Goal: Task Accomplishment & Management: Manage account settings

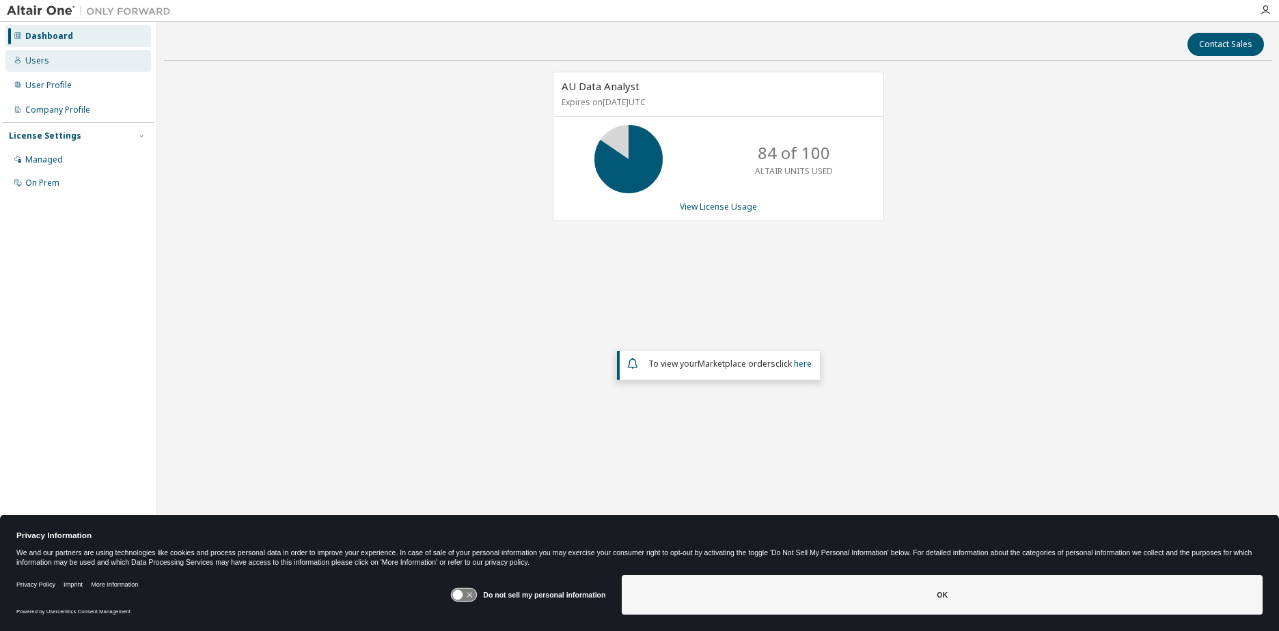
click at [67, 57] on div "Users" at bounding box center [78, 61] width 146 height 22
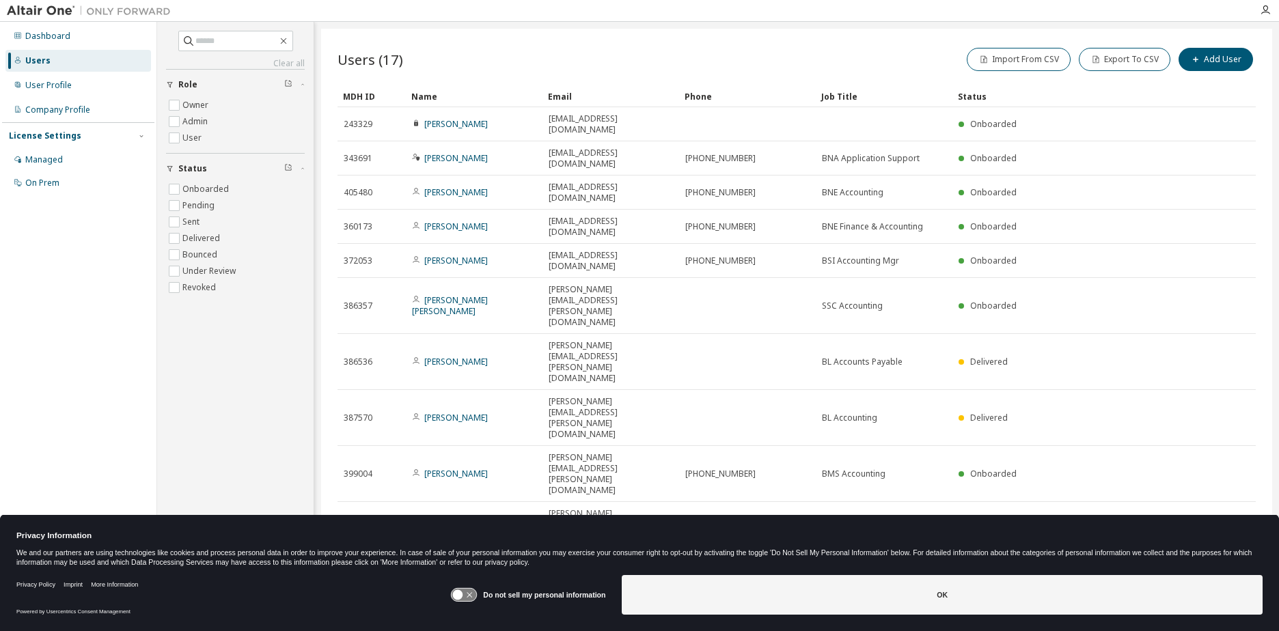
drag, startPoint x: 1074, startPoint y: 362, endPoint x: 1080, endPoint y: 394, distance: 32.8
click at [1074, 568] on div "10" at bounding box center [1069, 577] width 25 height 18
click at [1063, 571] on button "10" at bounding box center [1069, 576] width 18 height 11
click at [1077, 389] on div "20" at bounding box center [1111, 393] width 109 height 16
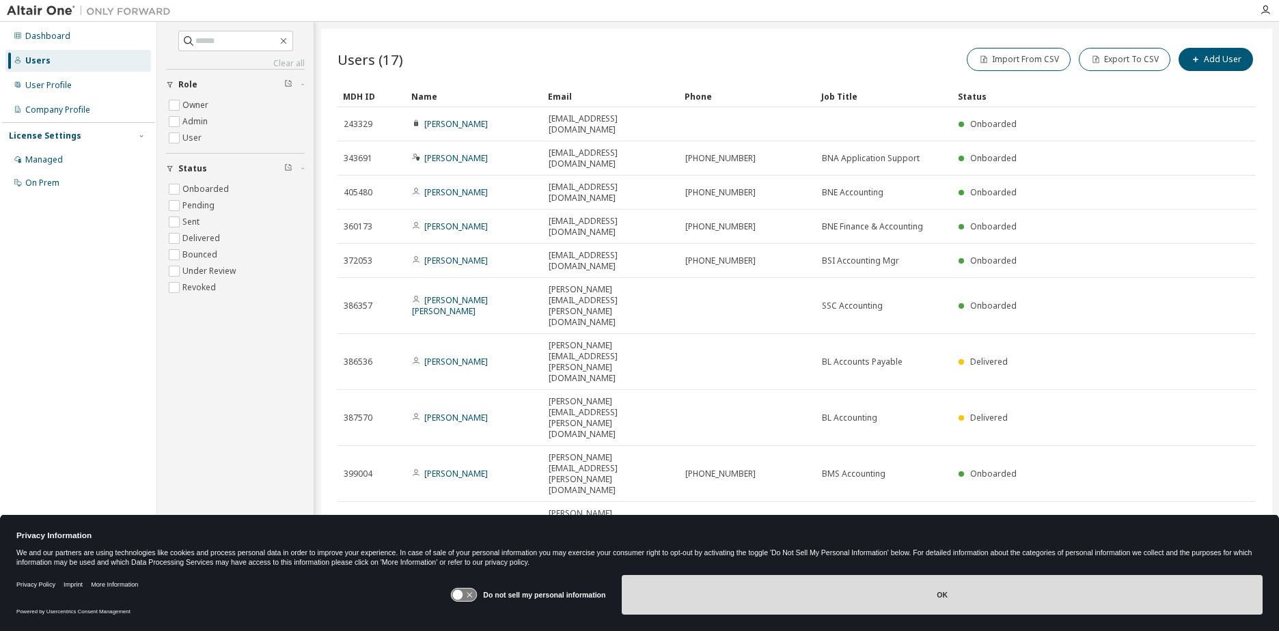
click at [942, 595] on button "OK" at bounding box center [942, 595] width 641 height 40
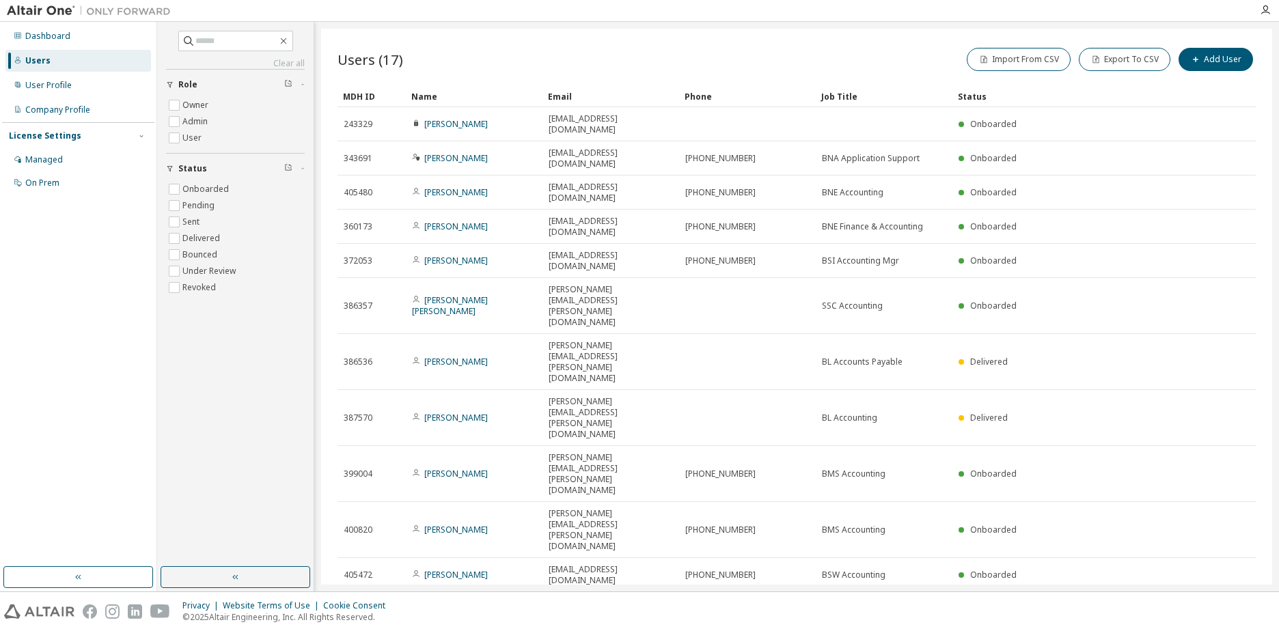
click at [431, 95] on div "Name" at bounding box center [474, 96] width 126 height 22
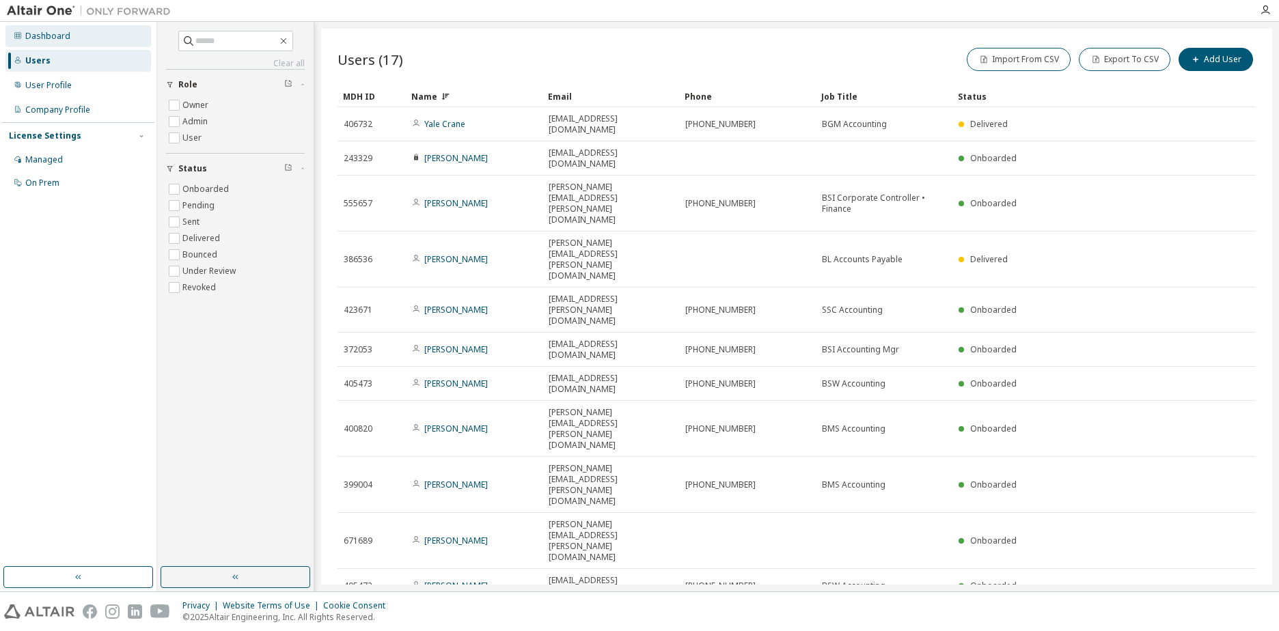
click at [47, 36] on div "Dashboard" at bounding box center [47, 36] width 45 height 11
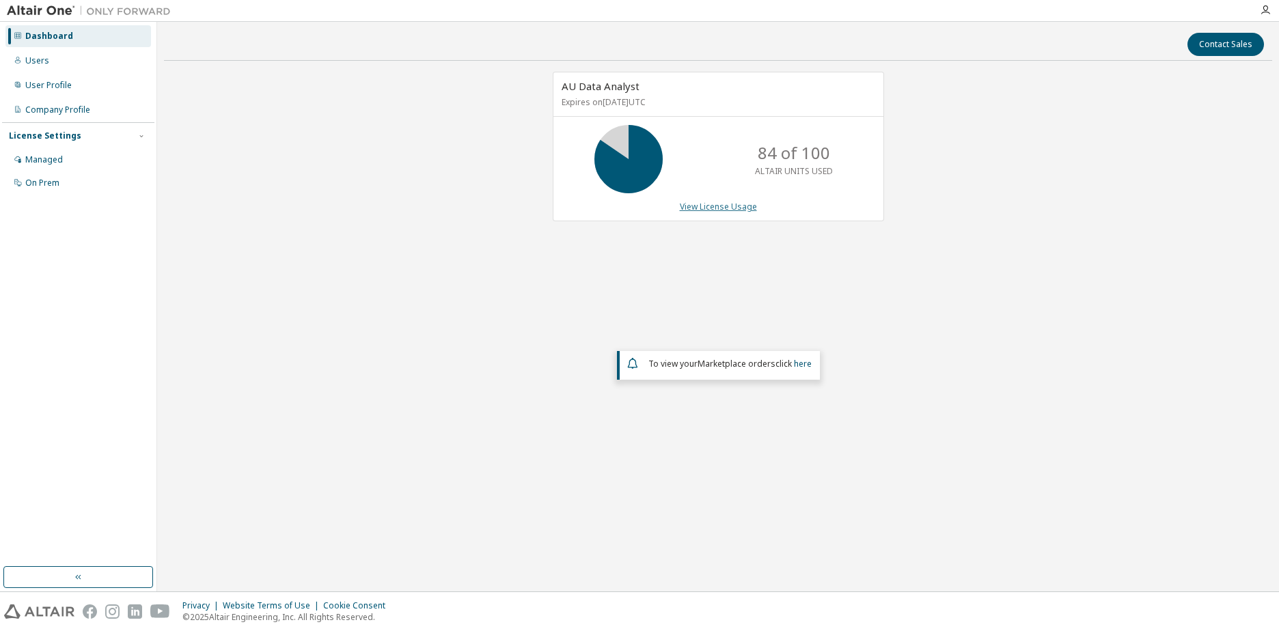
click at [726, 208] on link "View License Usage" at bounding box center [718, 207] width 77 height 12
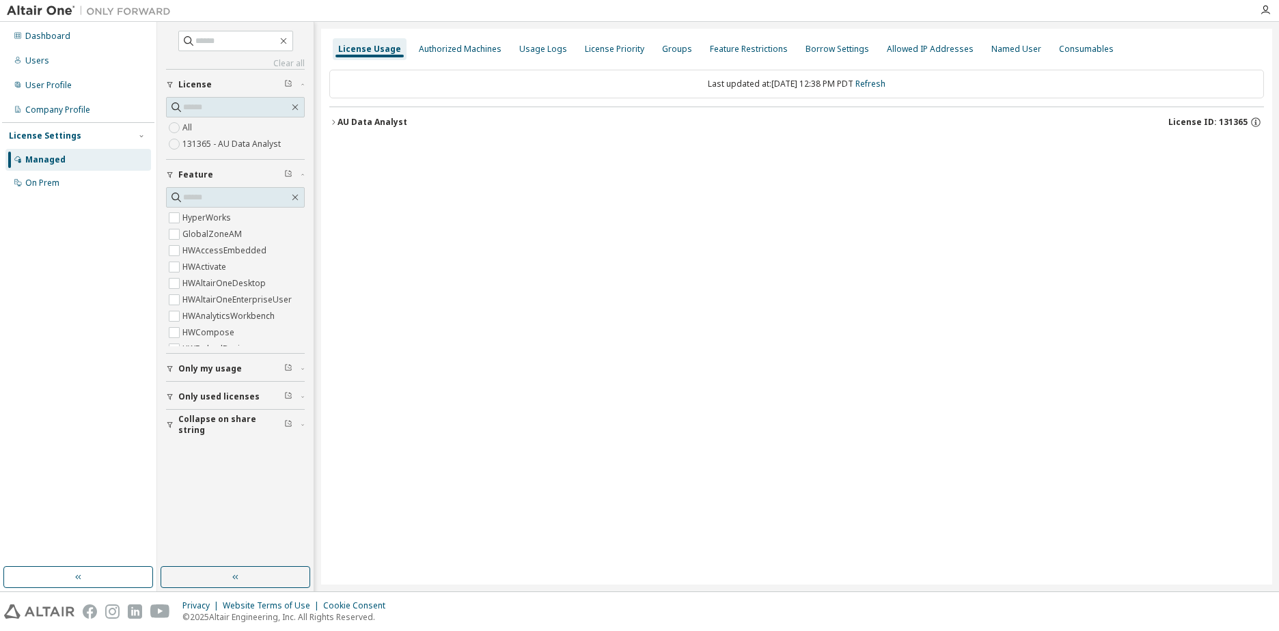
click at [334, 121] on icon "button" at bounding box center [333, 122] width 3 height 5
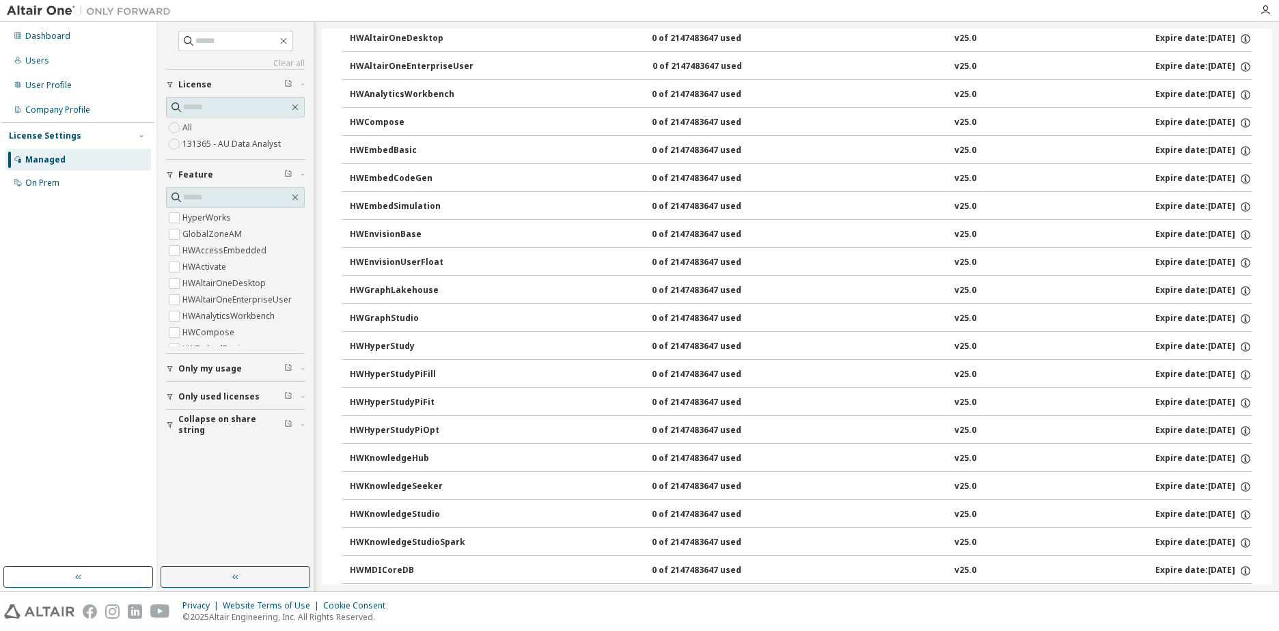
scroll to position [478, 0]
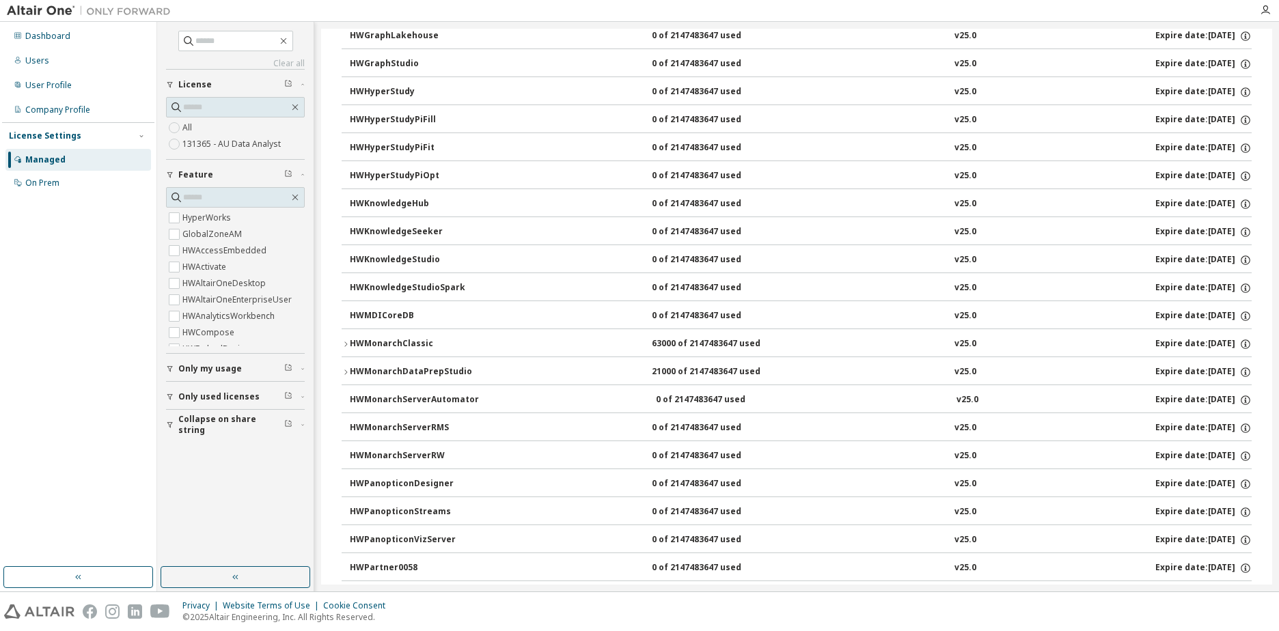
click at [353, 342] on div "HWMonarchClassic" at bounding box center [411, 344] width 123 height 12
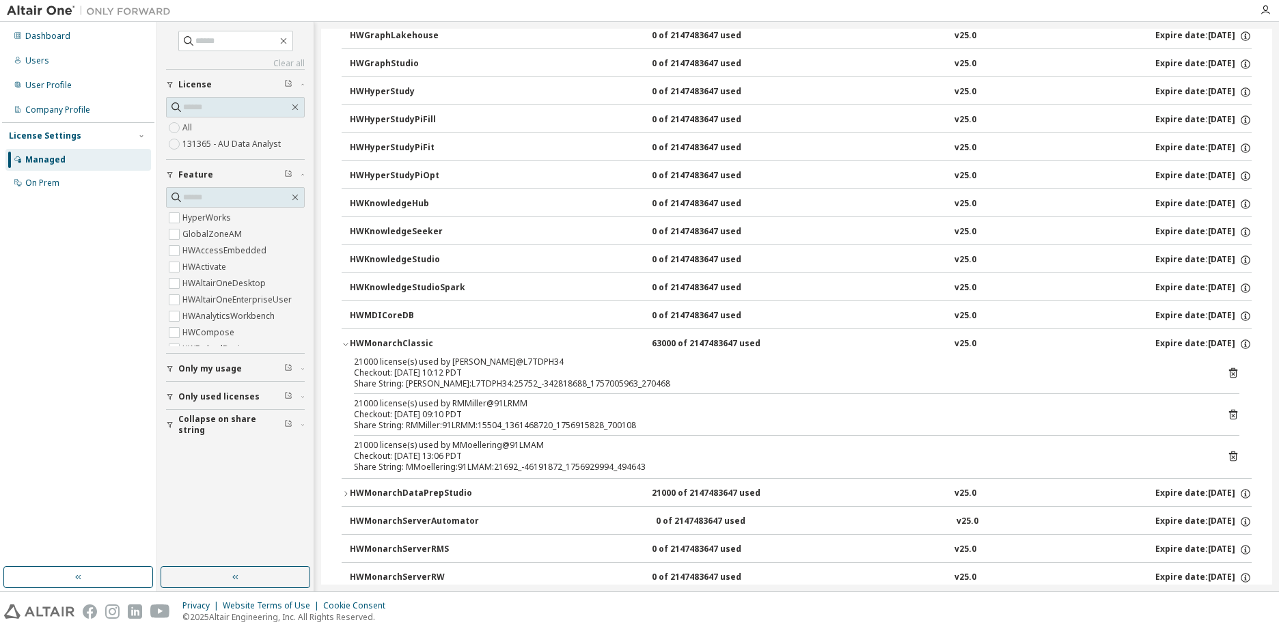
click at [369, 499] on div "HWMonarchDataPrepStudio" at bounding box center [411, 494] width 123 height 12
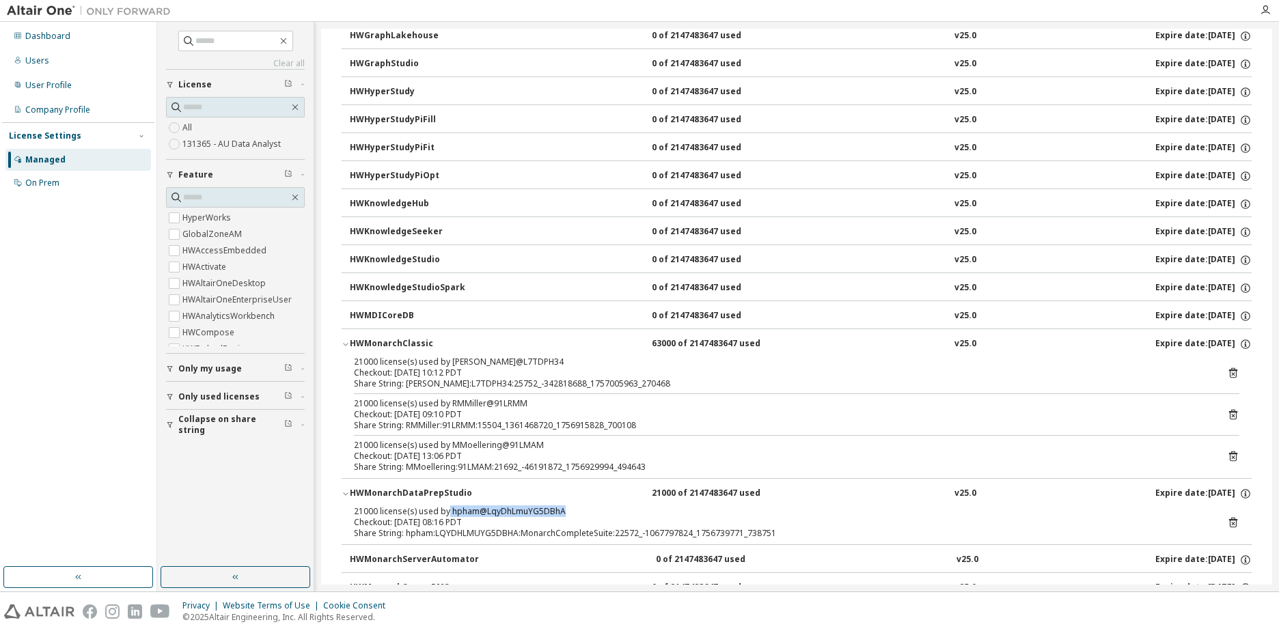
drag, startPoint x: 447, startPoint y: 512, endPoint x: 575, endPoint y: 516, distance: 128.5
click at [575, 516] on div "21000 license(s) used by hpham@LqyDhLmuYG5DBhA" at bounding box center [780, 511] width 853 height 11
copy div "hpham@LqyDhLmuYG5DBhA"
click at [519, 526] on div "Checkout: 2025-09-01 08:16 PDT" at bounding box center [780, 522] width 853 height 11
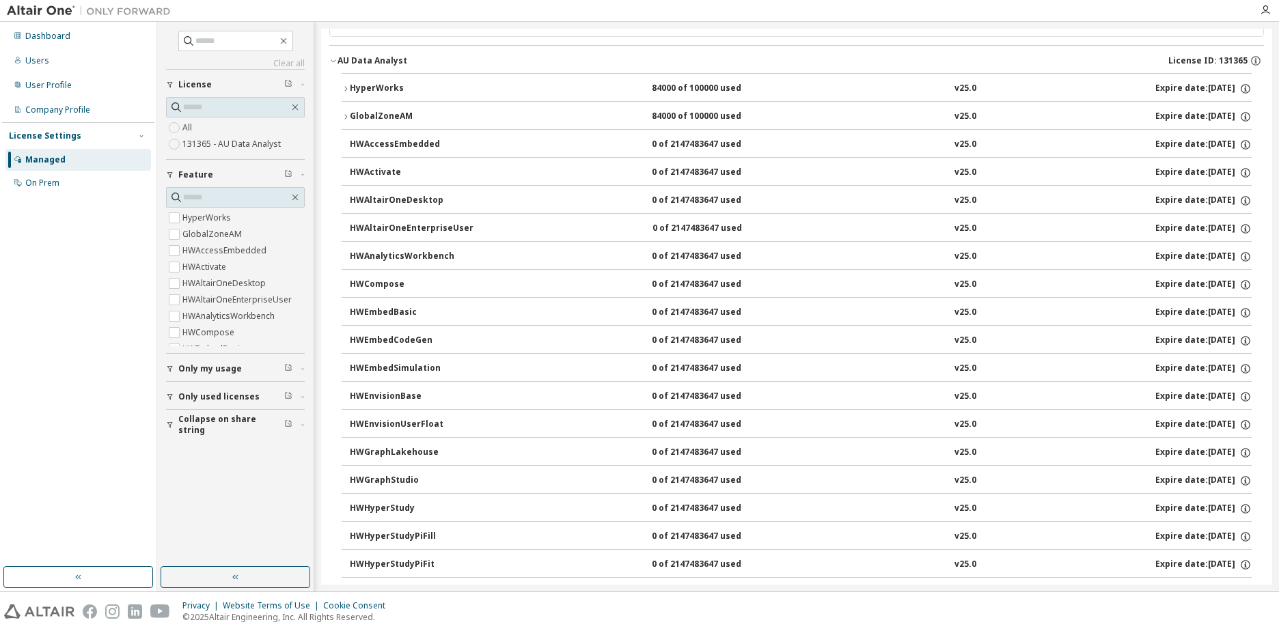
scroll to position [0, 0]
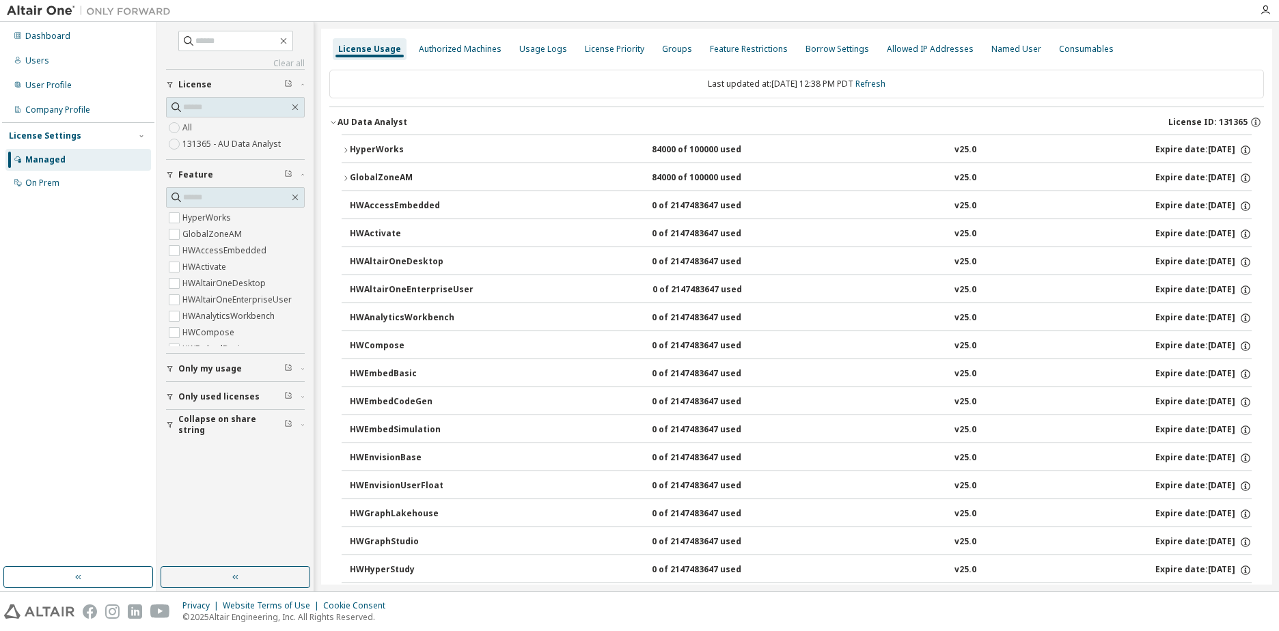
click at [355, 150] on div "HyperWorks" at bounding box center [411, 150] width 123 height 12
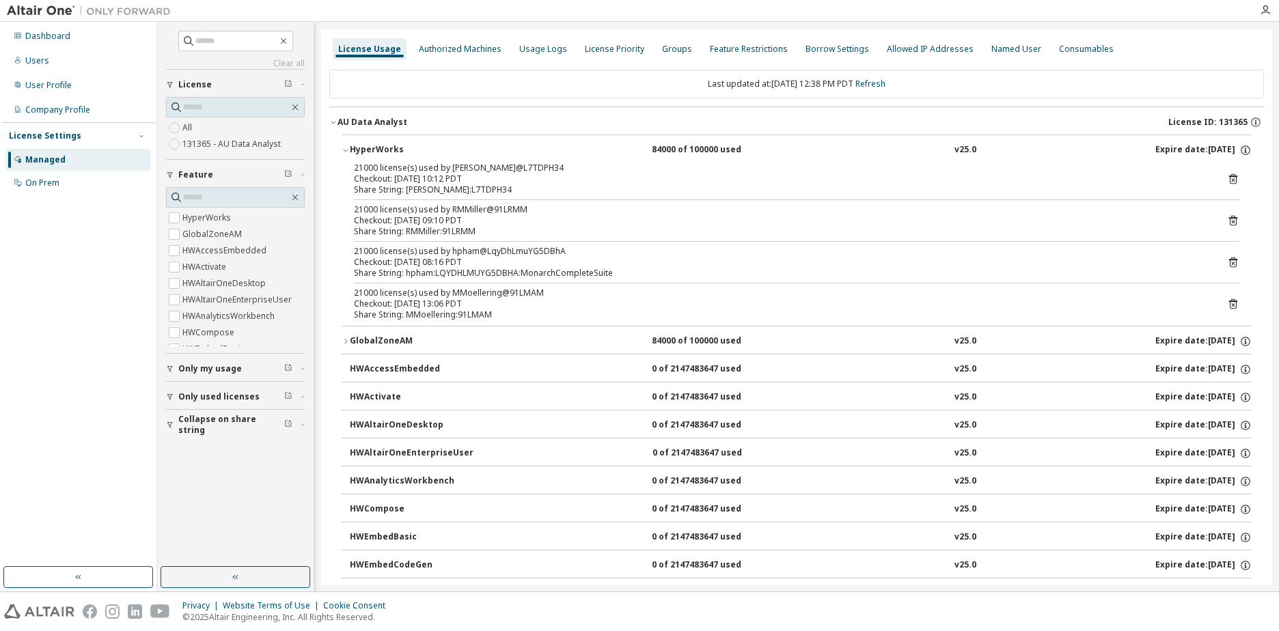
click at [348, 337] on button "GlobalZoneAM 84000 of 100000 used v25.0 Expire date: 2025-11-29" at bounding box center [797, 342] width 910 height 30
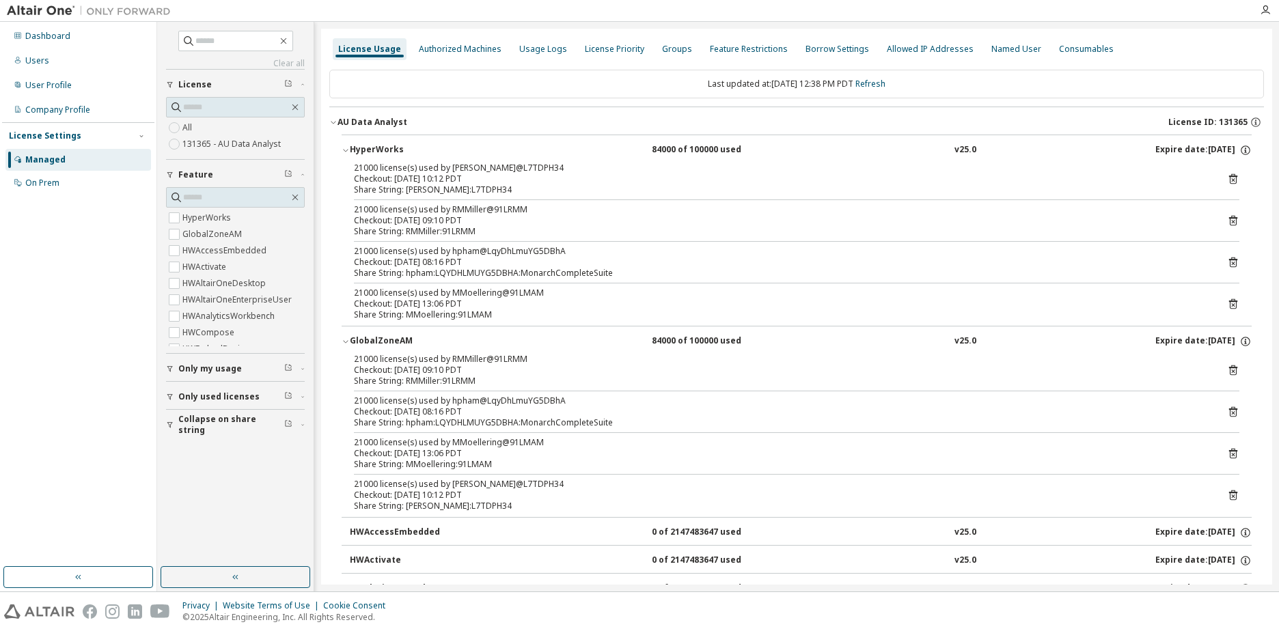
click at [495, 229] on div "Share String: RMMiller:91LRMM" at bounding box center [780, 231] width 853 height 11
drag, startPoint x: 493, startPoint y: 272, endPoint x: 474, endPoint y: 273, distance: 19.2
click at [491, 272] on div "Share String: hpham:LQYDHLMUYG5DBHA:MonarchCompleteSuite" at bounding box center [780, 273] width 853 height 11
click at [1229, 264] on icon at bounding box center [1233, 263] width 8 height 10
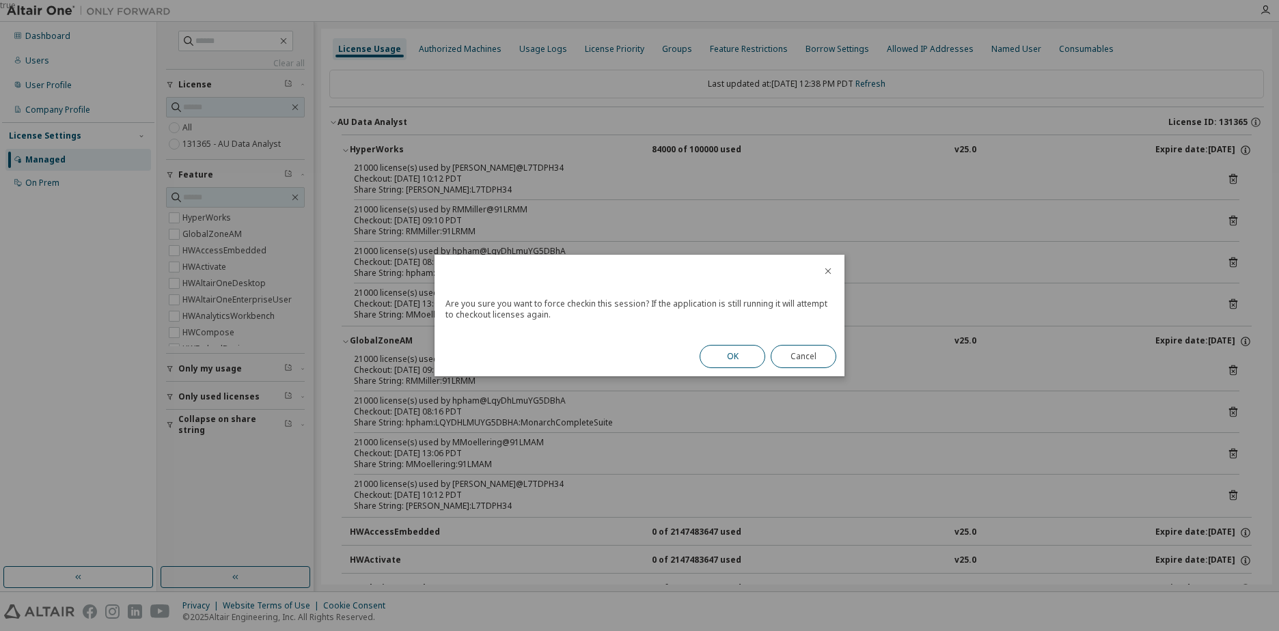
click at [738, 357] on button "OK" at bounding box center [733, 356] width 66 height 23
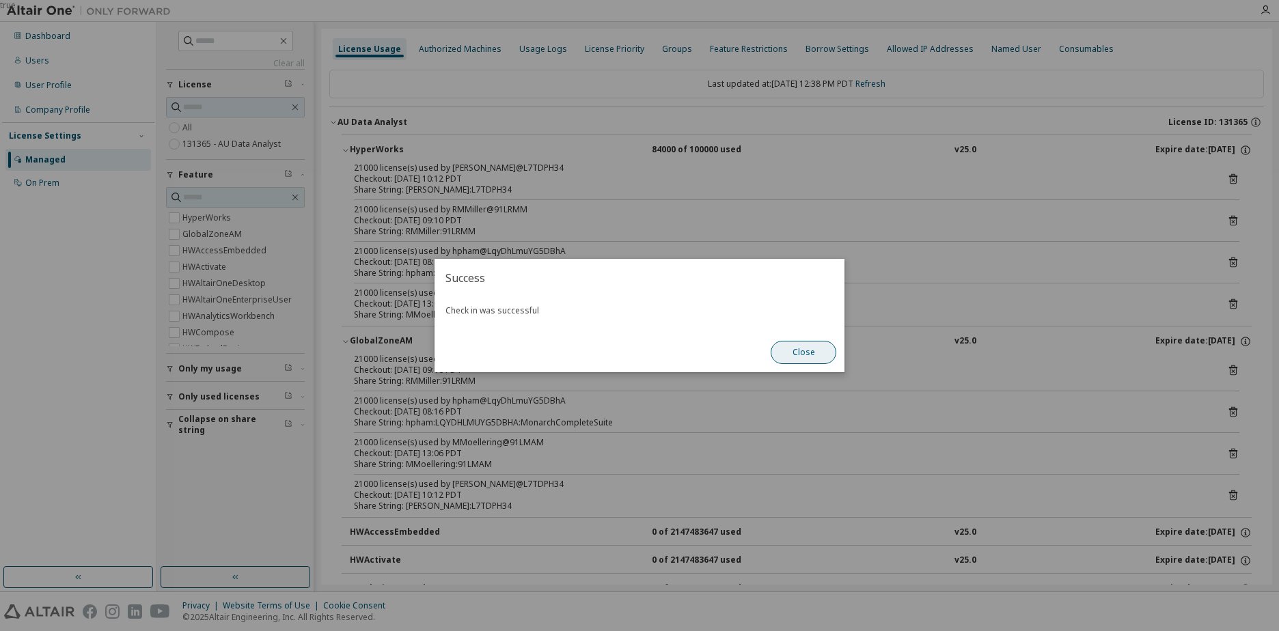
click at [808, 352] on button "Close" at bounding box center [804, 352] width 66 height 23
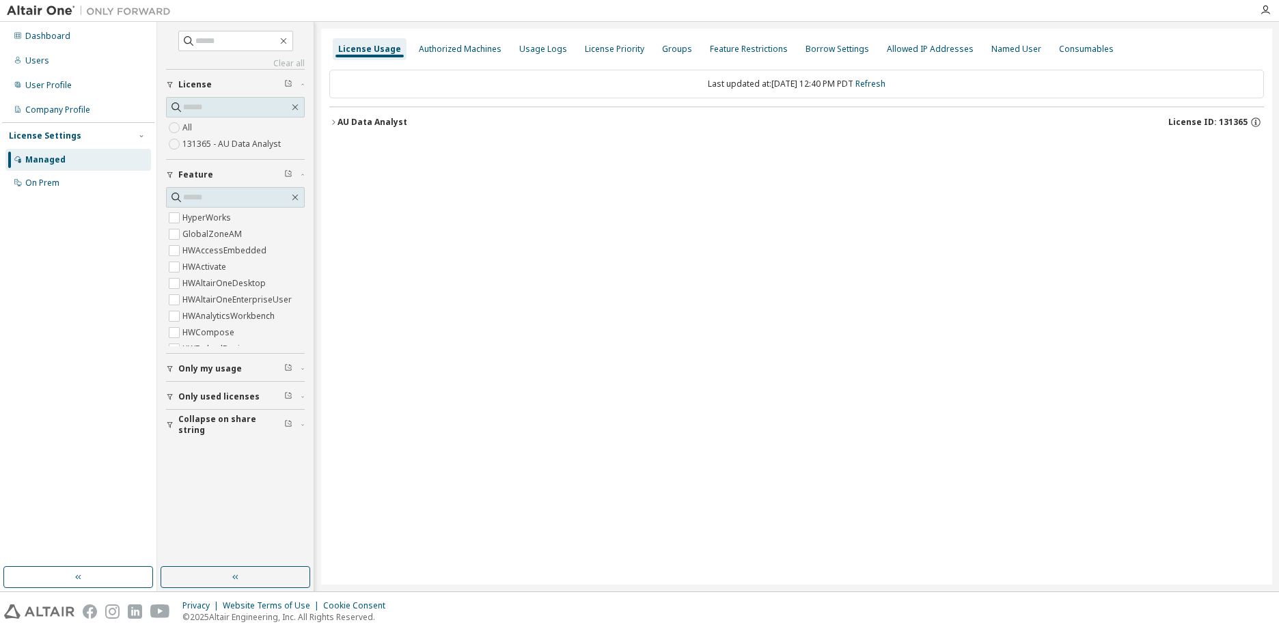
click at [335, 121] on icon "button" at bounding box center [333, 122] width 8 height 8
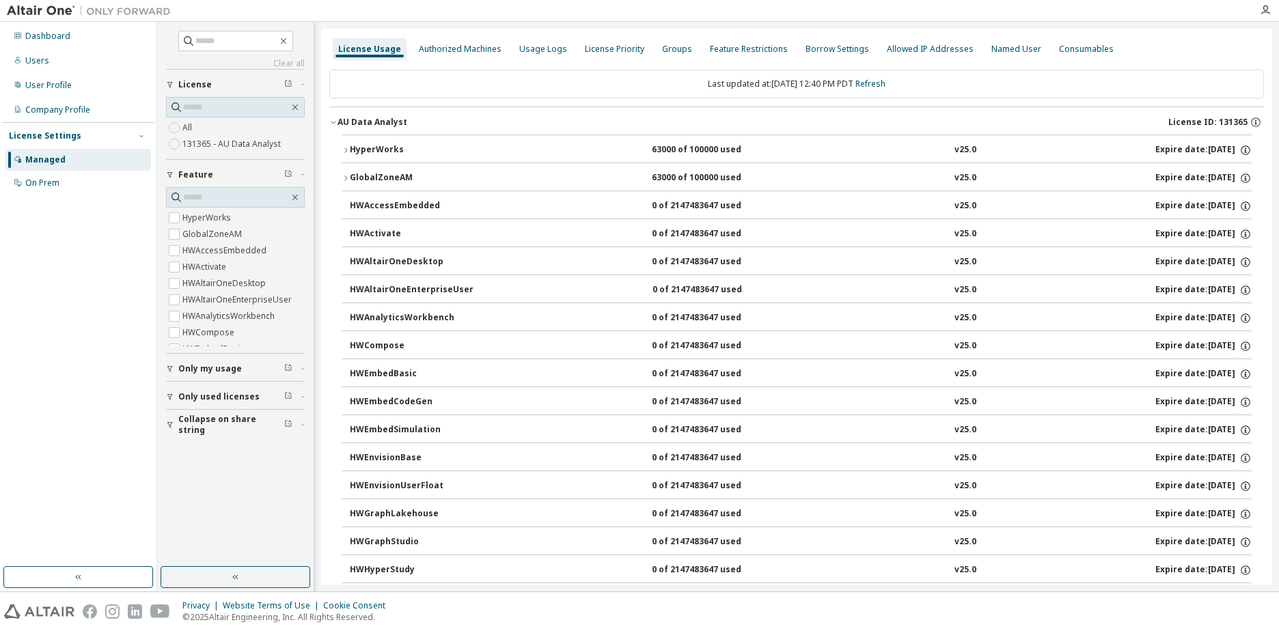
click at [346, 150] on icon "button" at bounding box center [346, 150] width 8 height 8
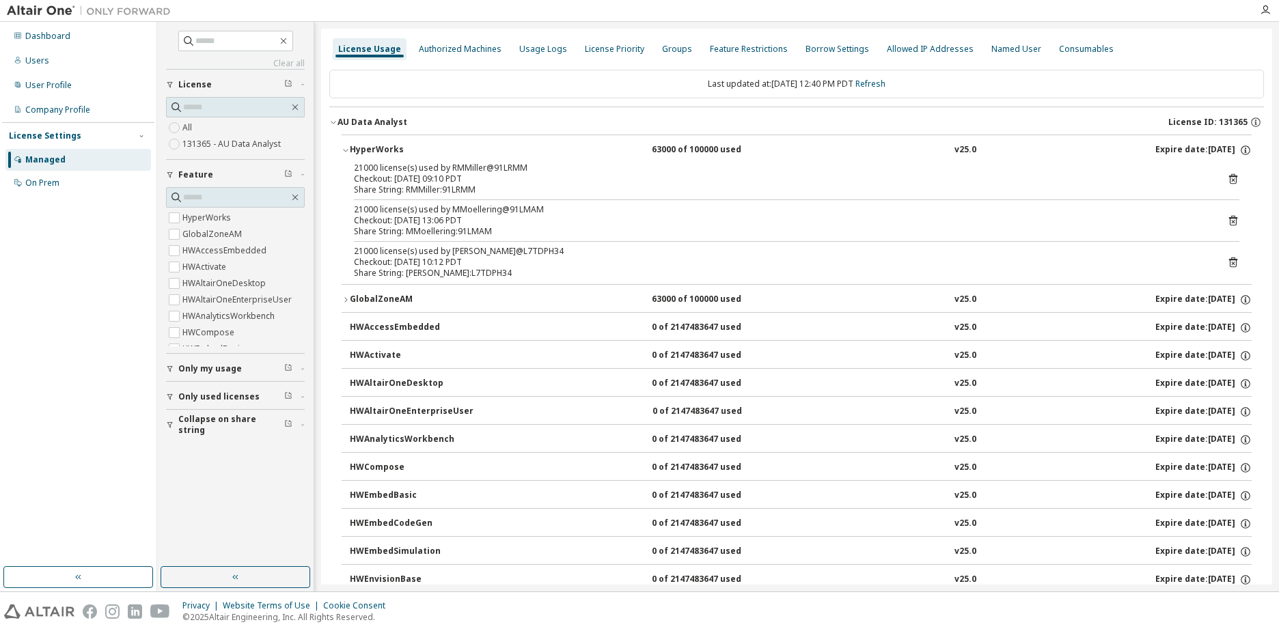
click at [353, 297] on div "GlobalZoneAM" at bounding box center [411, 300] width 123 height 12
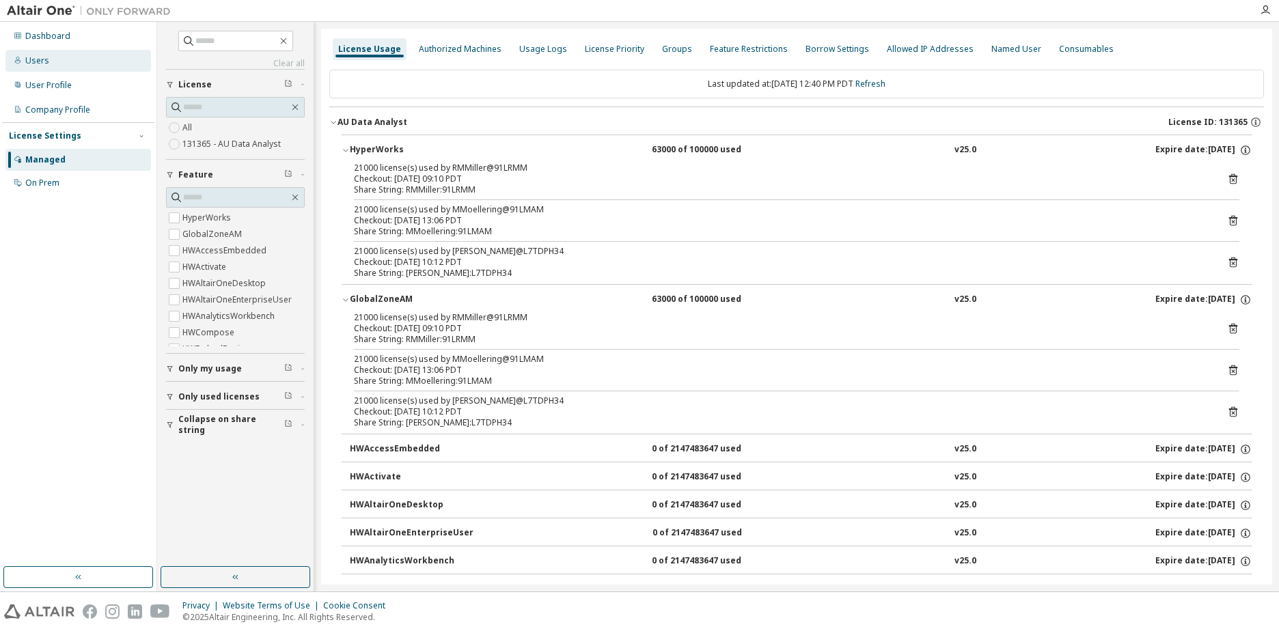
click at [40, 64] on div "Users" at bounding box center [37, 60] width 24 height 11
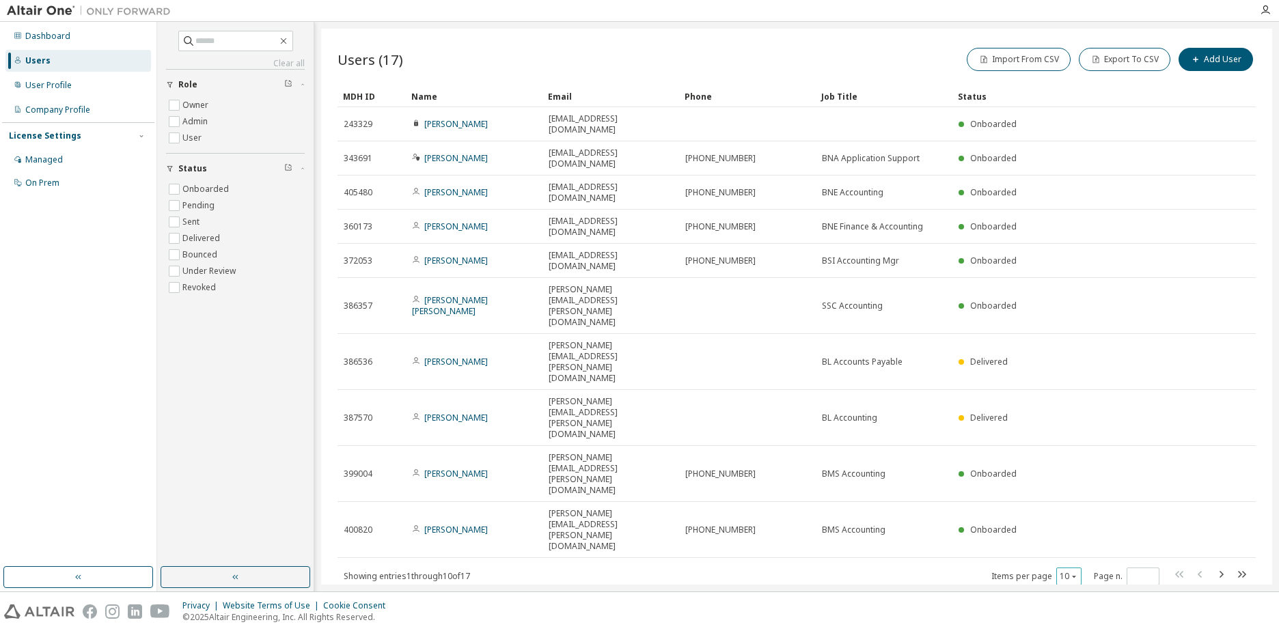
click at [1070, 568] on div "10" at bounding box center [1069, 577] width 25 height 18
click at [1076, 568] on div "10" at bounding box center [1069, 577] width 25 height 18
drag, startPoint x: 1076, startPoint y: 358, endPoint x: 1075, endPoint y: 366, distance: 7.5
click at [1075, 571] on button "10" at bounding box center [1069, 576] width 18 height 11
click at [1076, 396] on div "20" at bounding box center [1111, 393] width 109 height 16
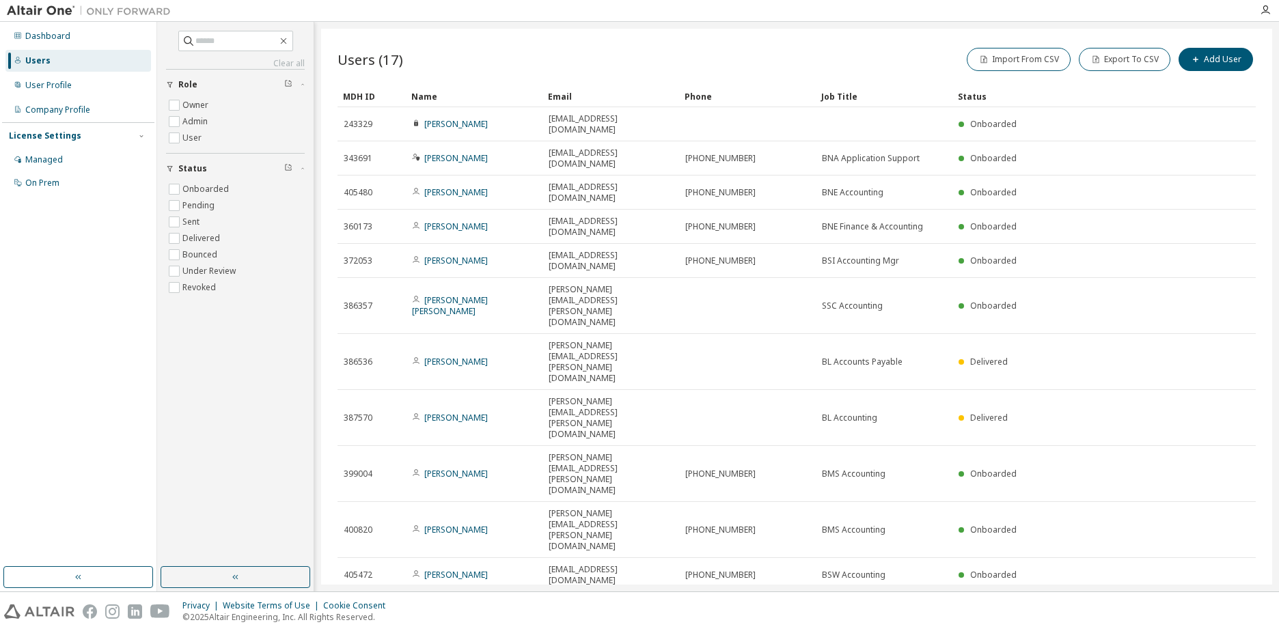
click at [445, 102] on div "Name" at bounding box center [474, 96] width 126 height 22
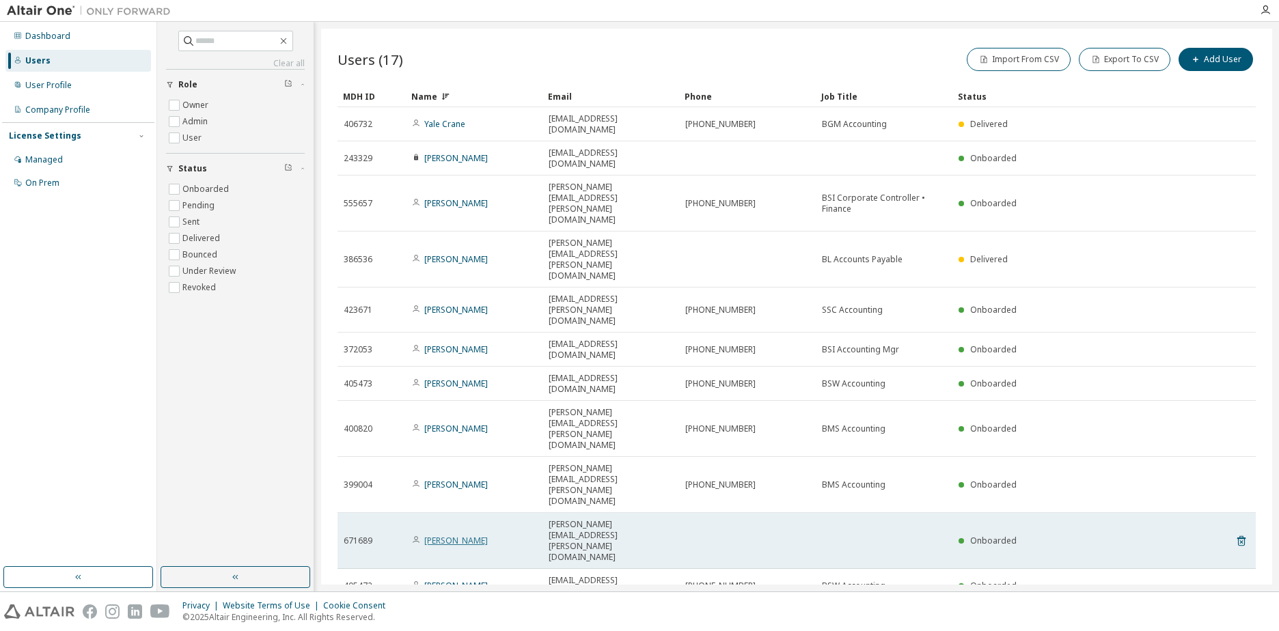
click at [445, 535] on link "[PERSON_NAME]" at bounding box center [456, 541] width 64 height 12
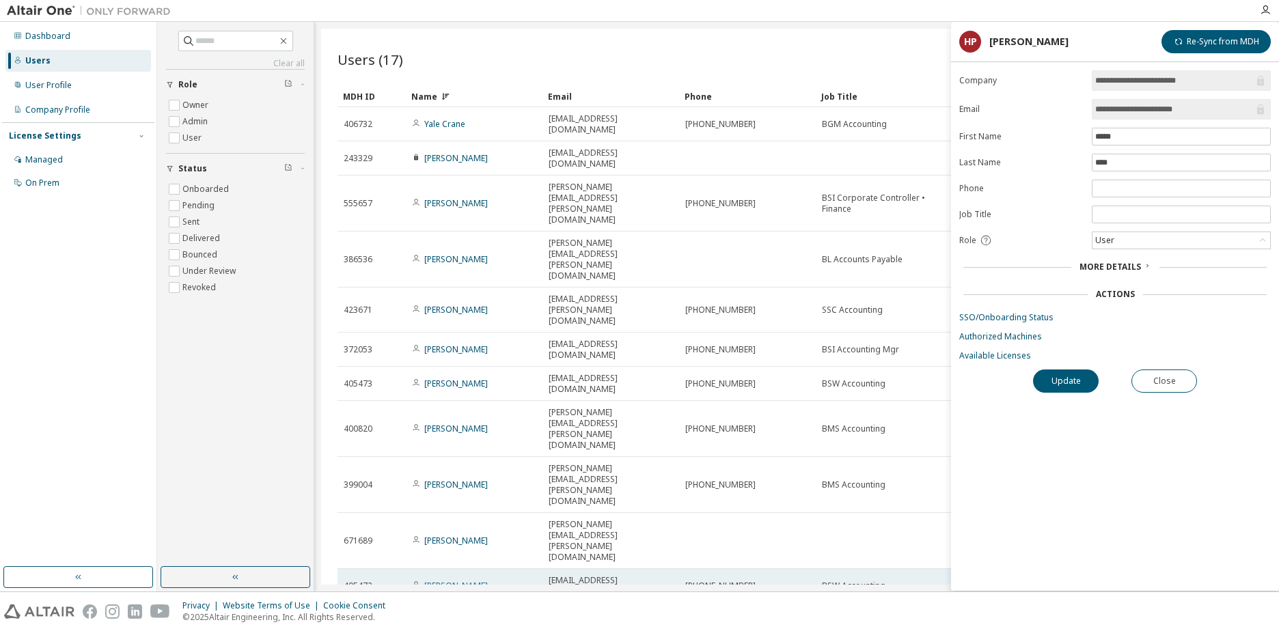
click at [449, 580] on link "Huyen Pham" at bounding box center [456, 586] width 64 height 12
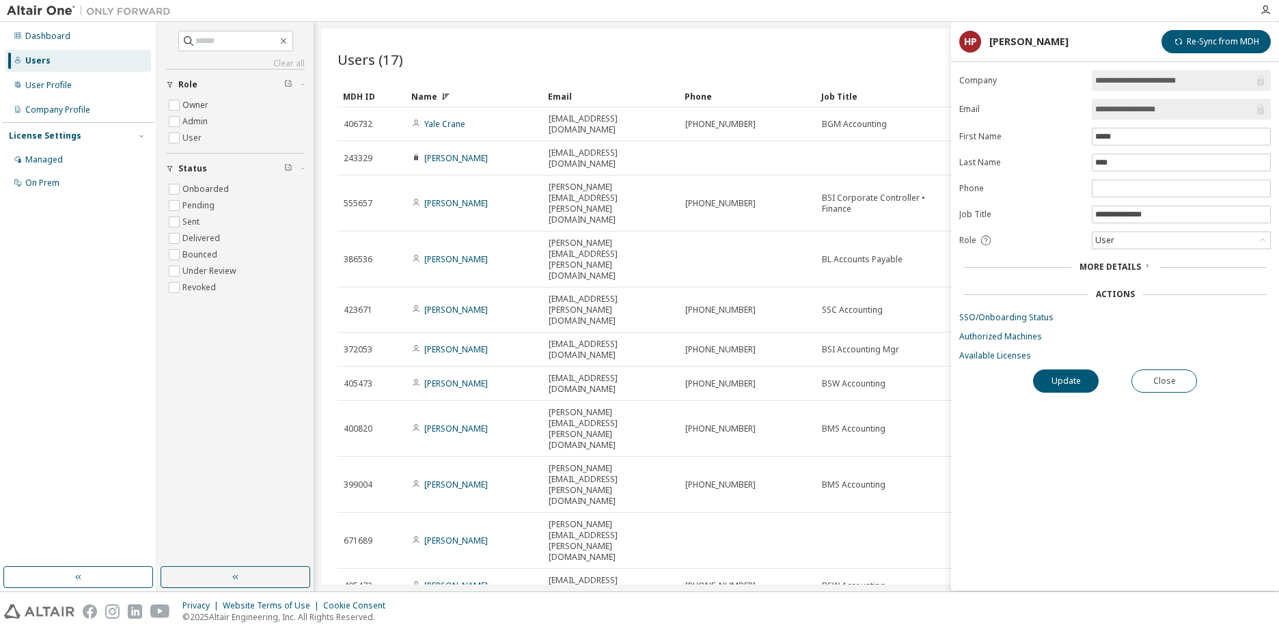
click at [1125, 268] on span "More Details" at bounding box center [1111, 267] width 62 height 12
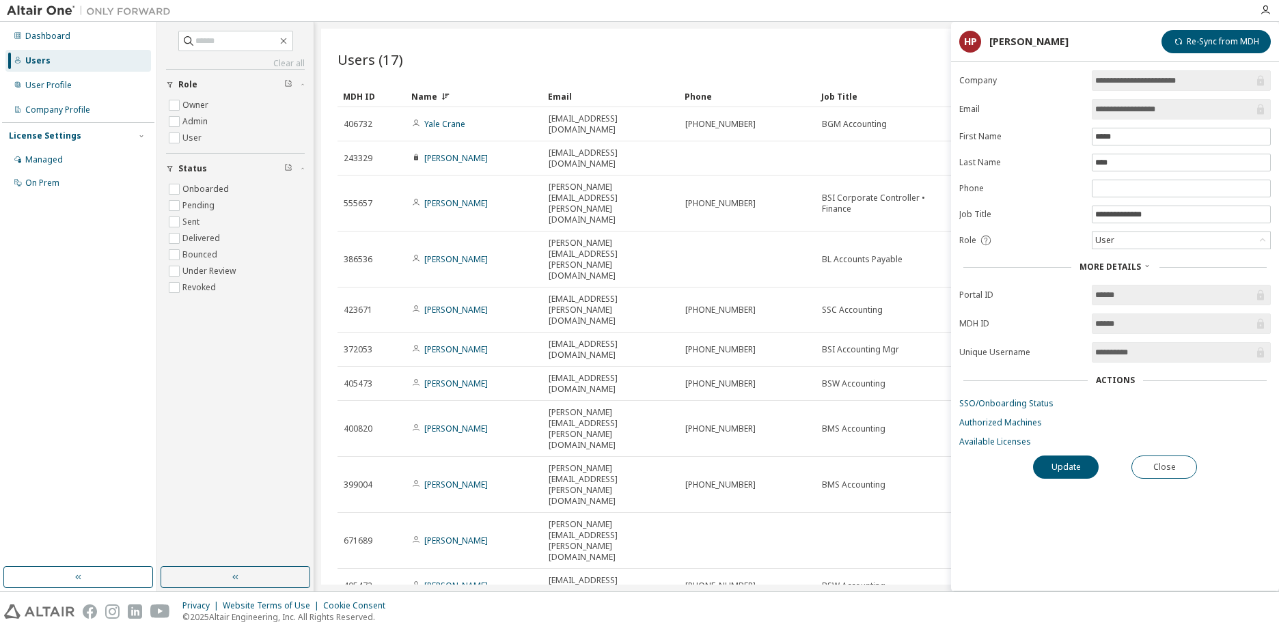
drag, startPoint x: 47, startPoint y: 38, endPoint x: 89, endPoint y: 54, distance: 44.6
click at [47, 38] on div "Dashboard" at bounding box center [47, 36] width 45 height 11
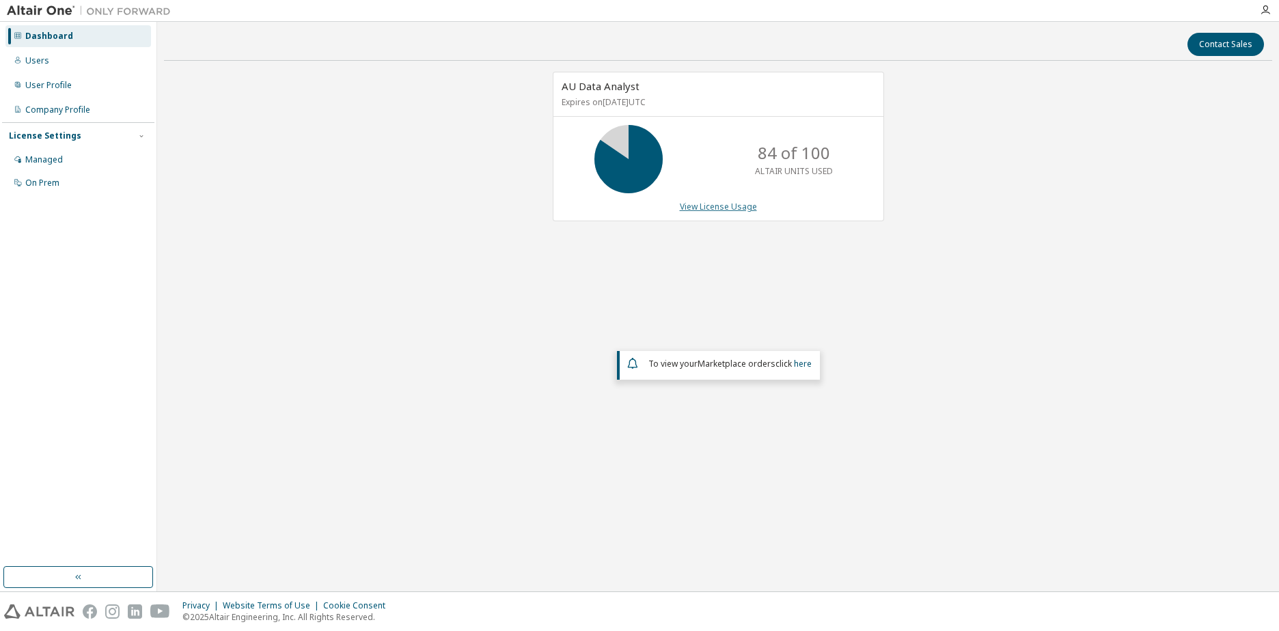
click at [723, 206] on link "View License Usage" at bounding box center [718, 207] width 77 height 12
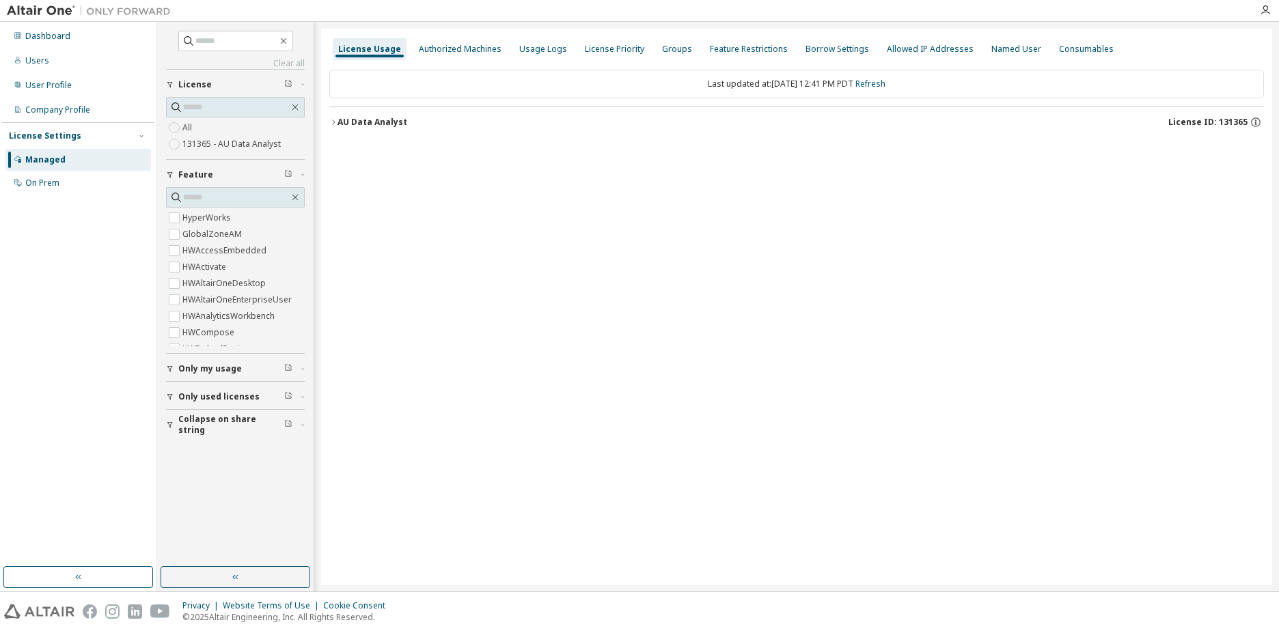
click at [335, 120] on icon "button" at bounding box center [333, 122] width 8 height 8
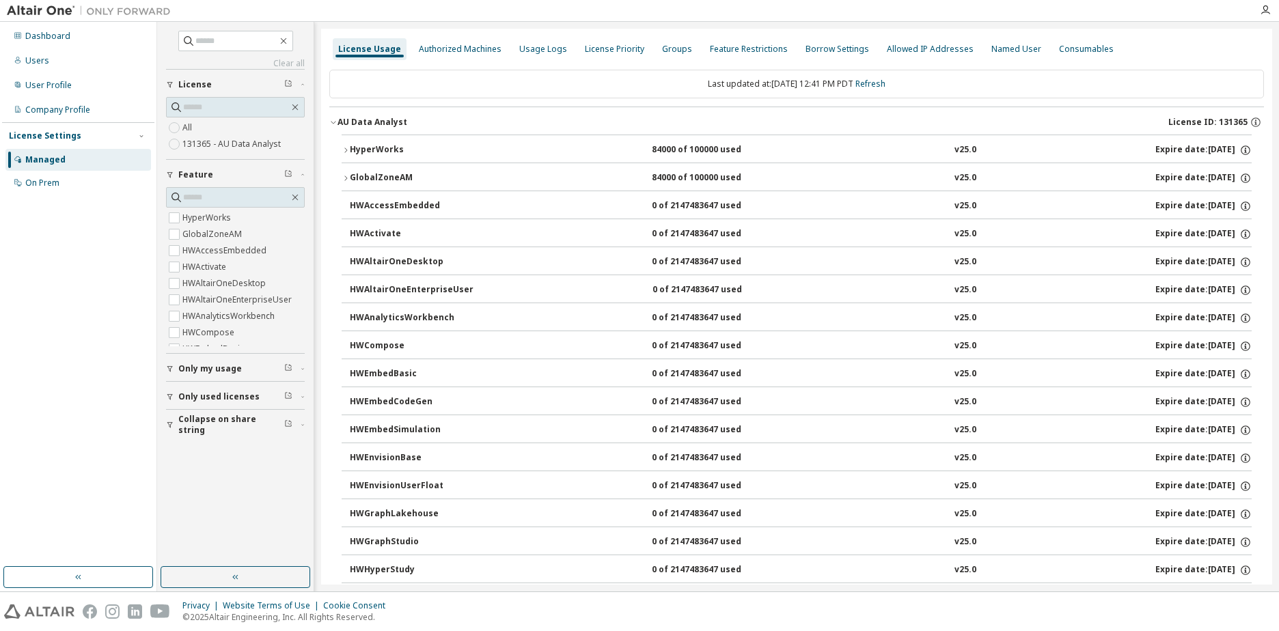
click at [377, 178] on div "GlobalZoneAM" at bounding box center [411, 178] width 123 height 12
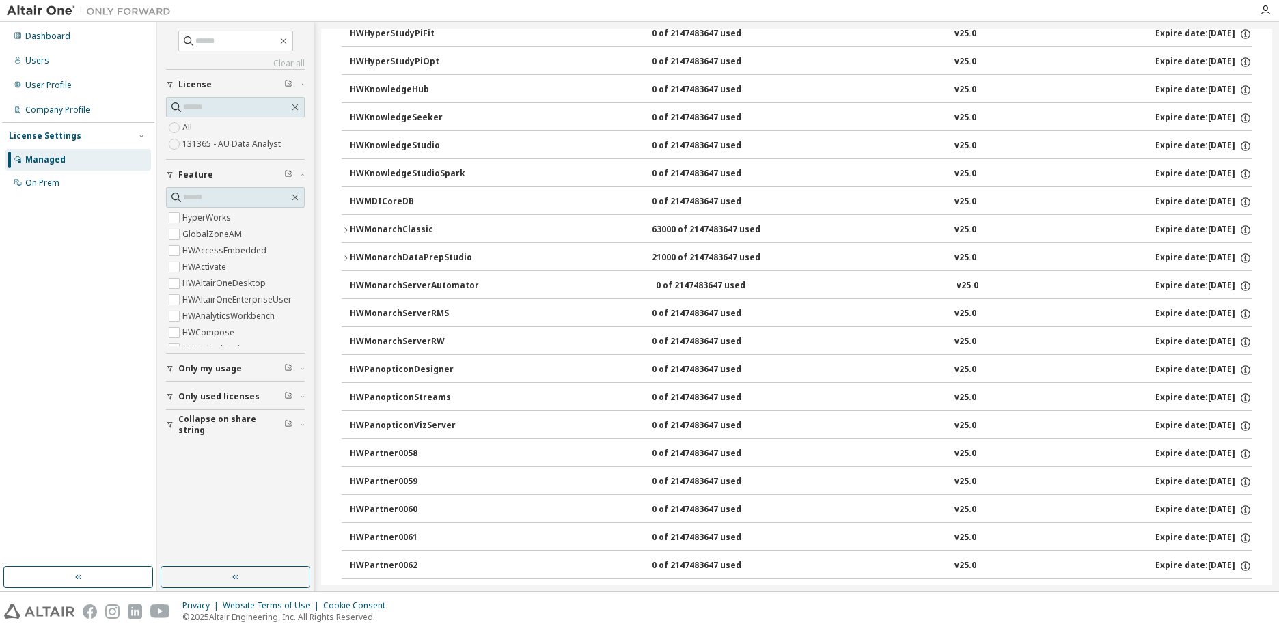
scroll to position [752, 0]
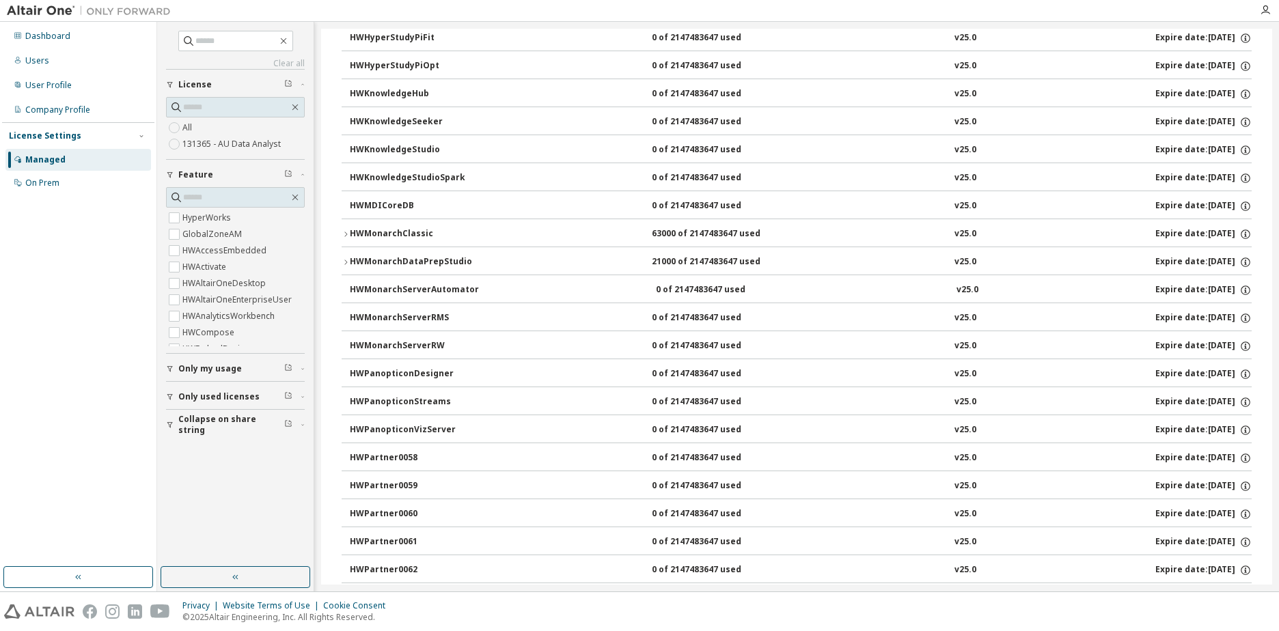
click at [352, 234] on div "HWMonarchClassic" at bounding box center [411, 234] width 123 height 12
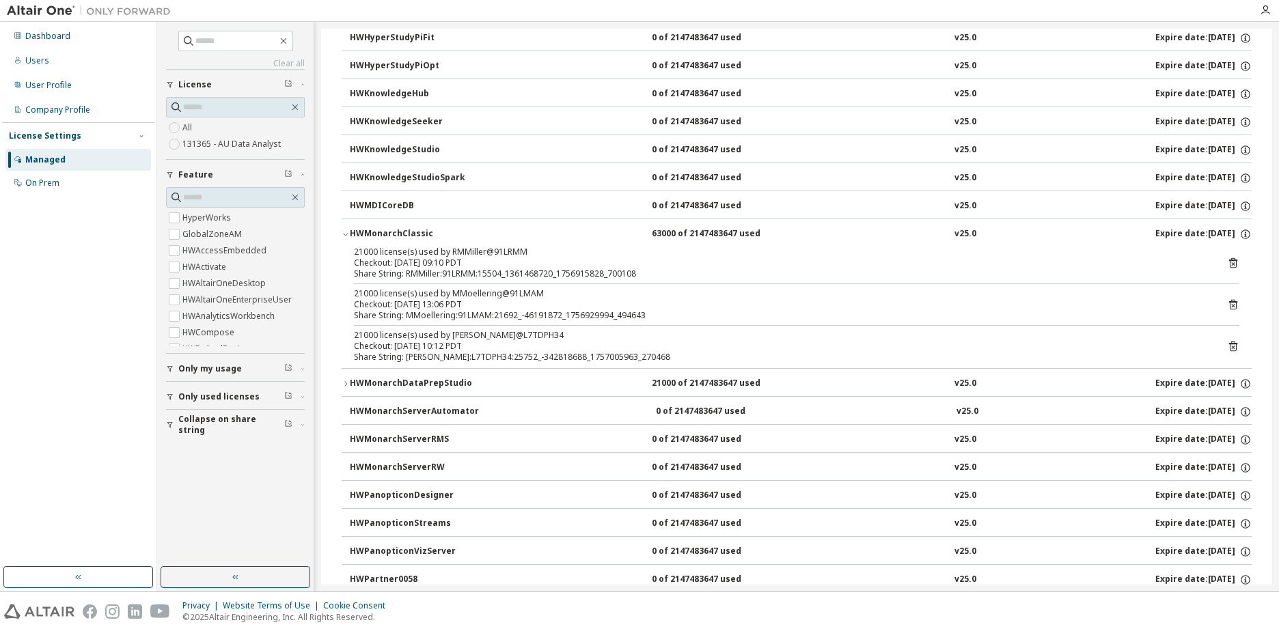
click at [404, 381] on div "HWMonarchDataPrepStudio" at bounding box center [411, 384] width 123 height 12
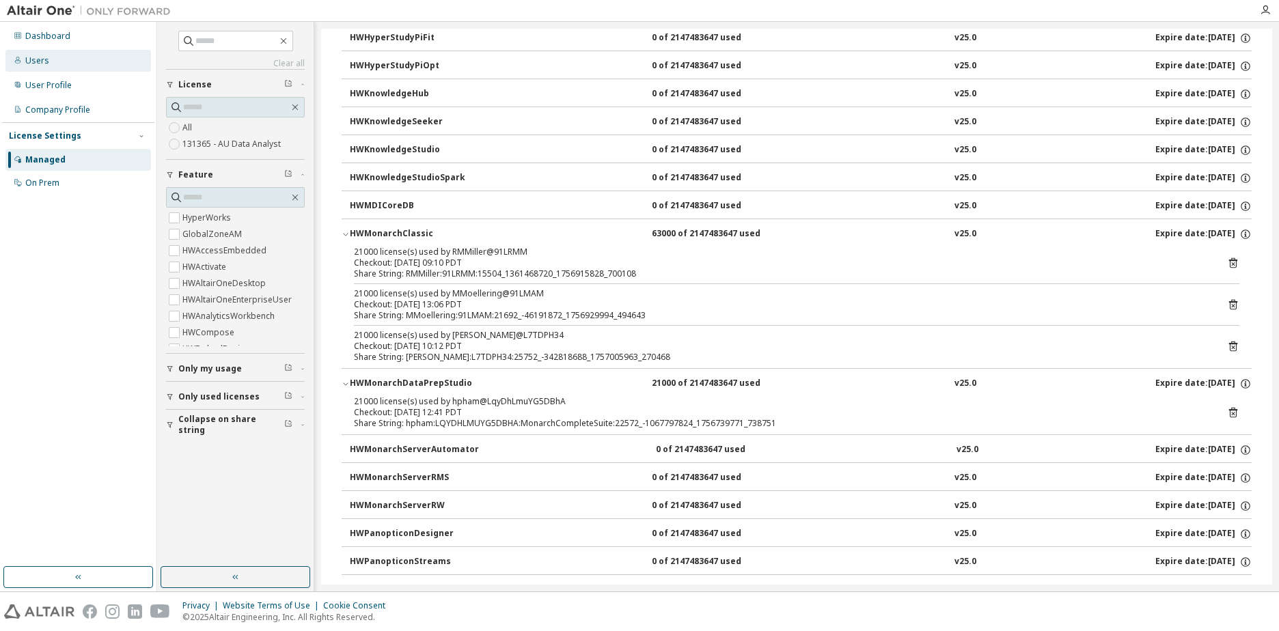
click at [78, 66] on div "Users" at bounding box center [78, 61] width 146 height 22
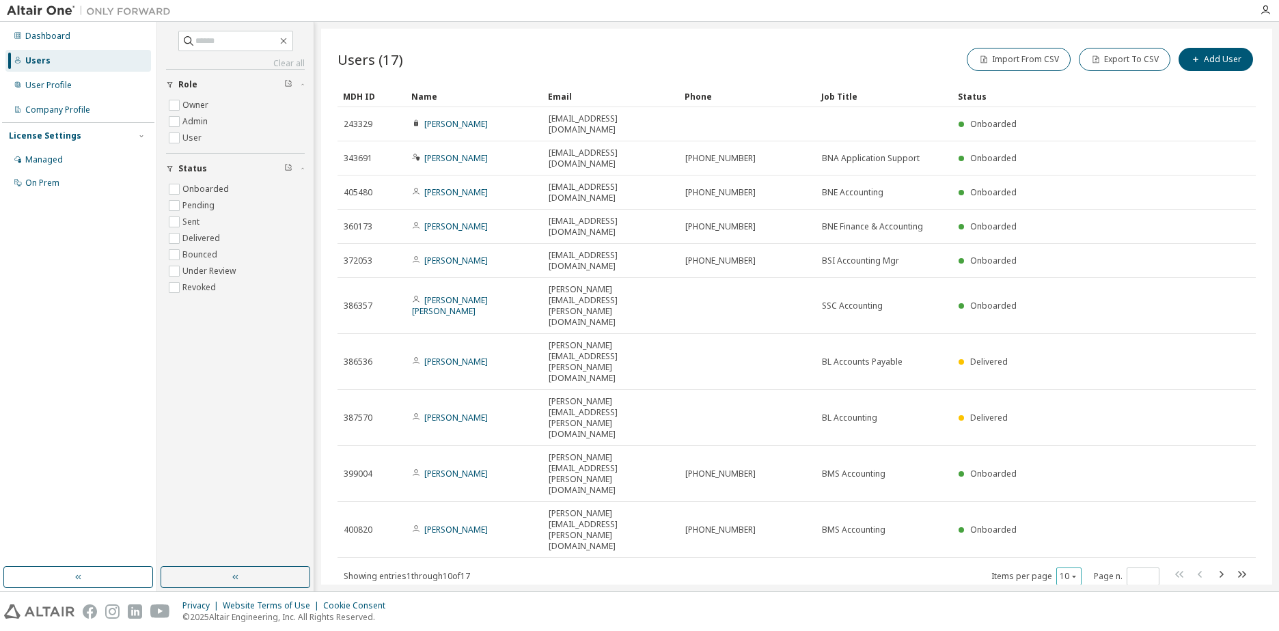
click at [1066, 571] on button "10" at bounding box center [1069, 576] width 18 height 11
click at [437, 97] on div "Name" at bounding box center [474, 96] width 126 height 22
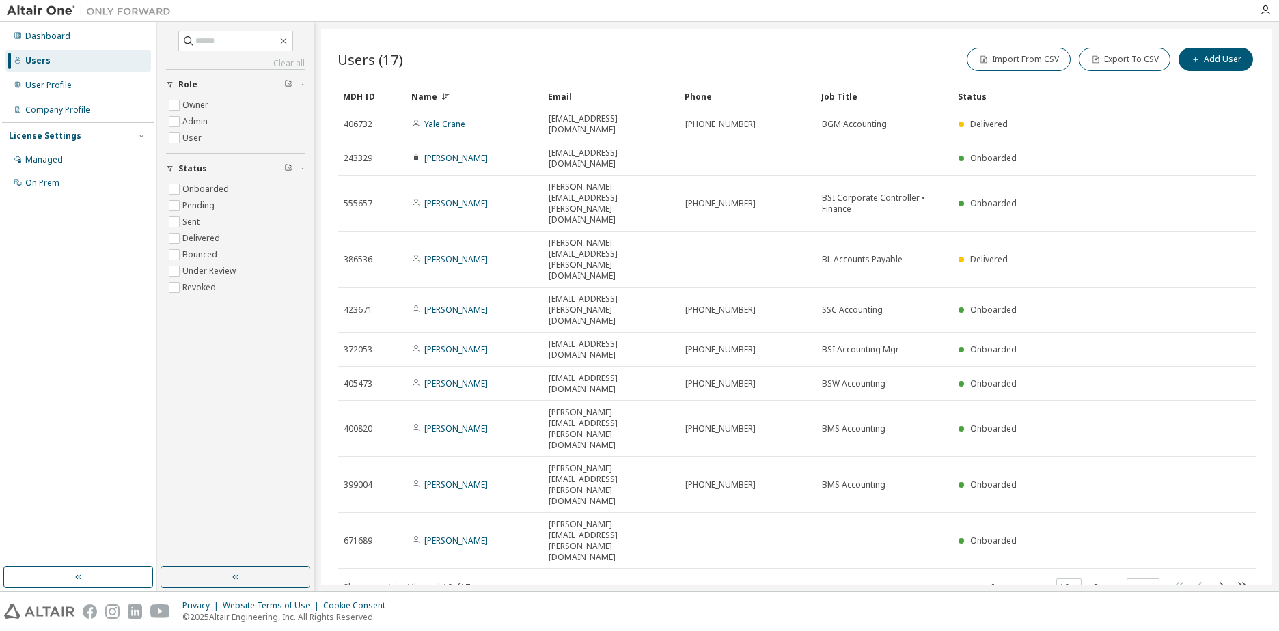
click at [437, 96] on div "Name" at bounding box center [474, 96] width 126 height 22
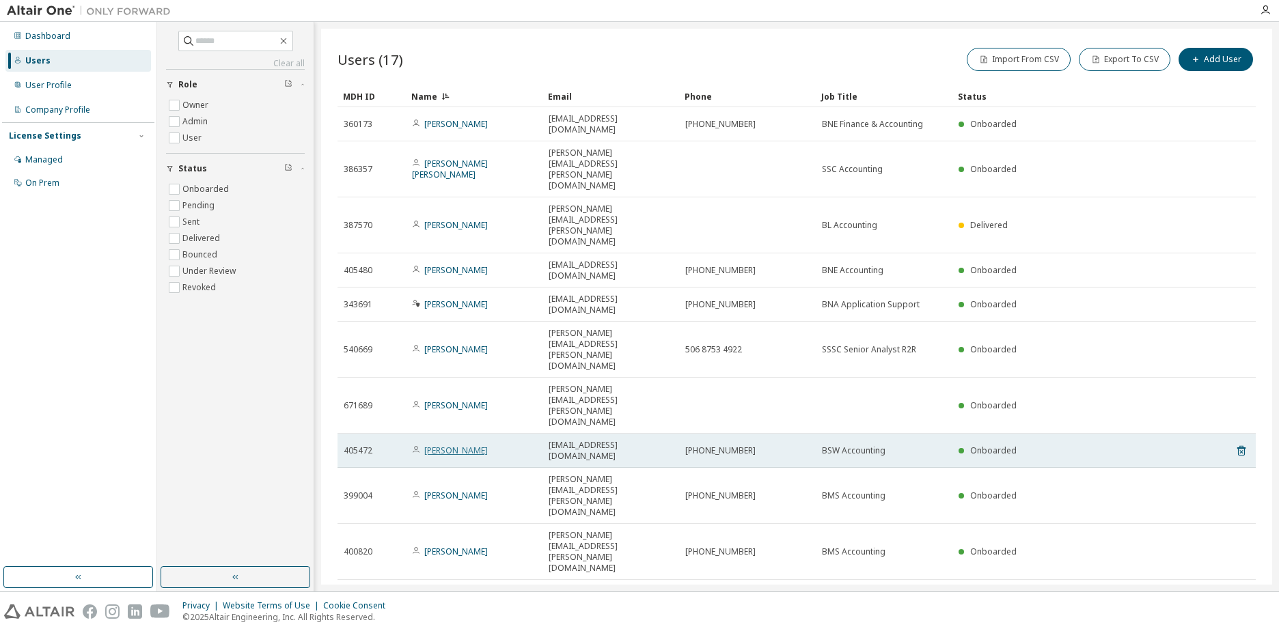
click at [463, 445] on link "[PERSON_NAME]" at bounding box center [456, 451] width 64 height 12
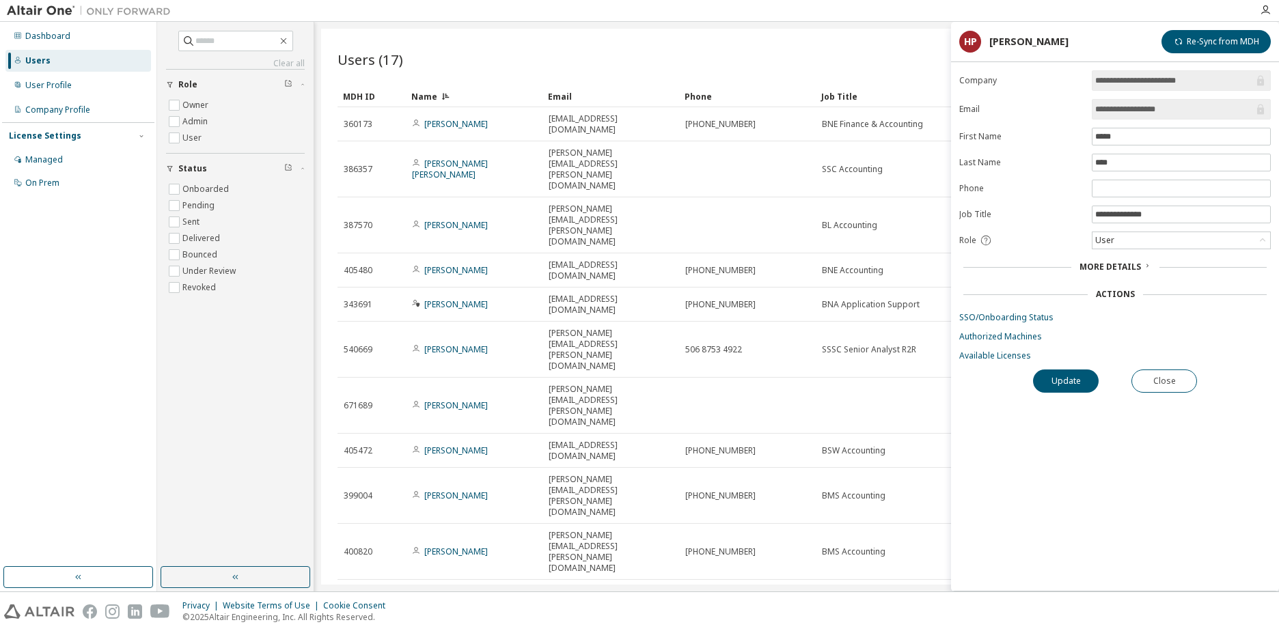
click at [1089, 269] on span "More Details" at bounding box center [1111, 267] width 62 height 12
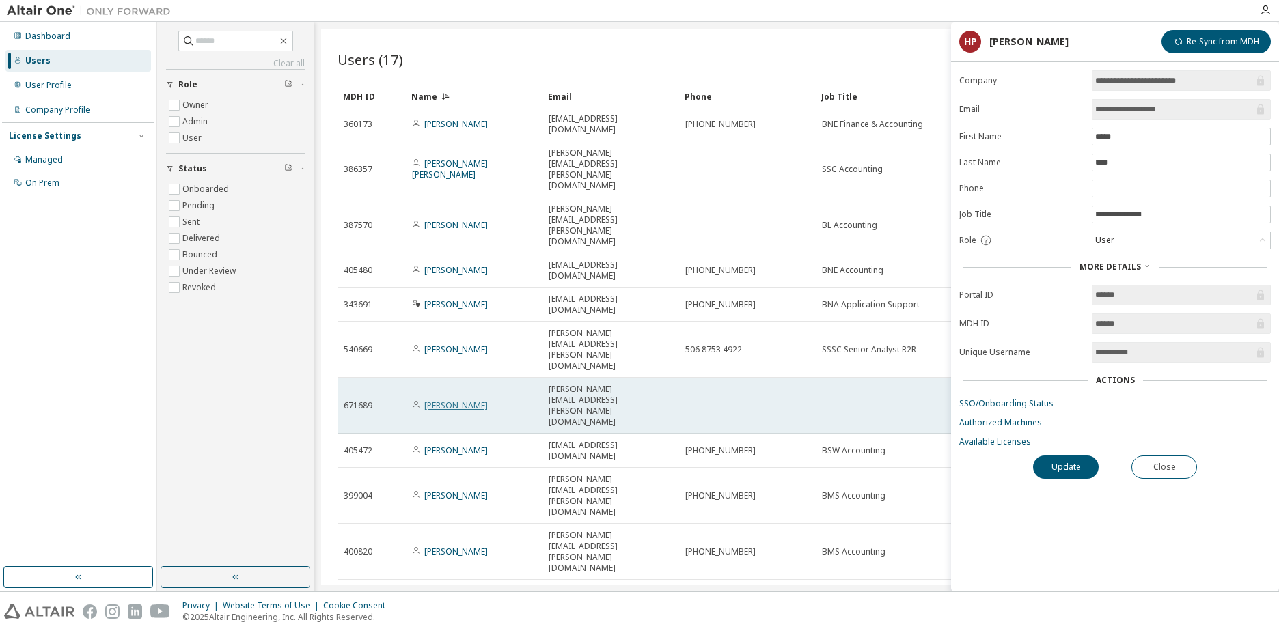
click at [452, 400] on link "[PERSON_NAME]" at bounding box center [456, 406] width 64 height 12
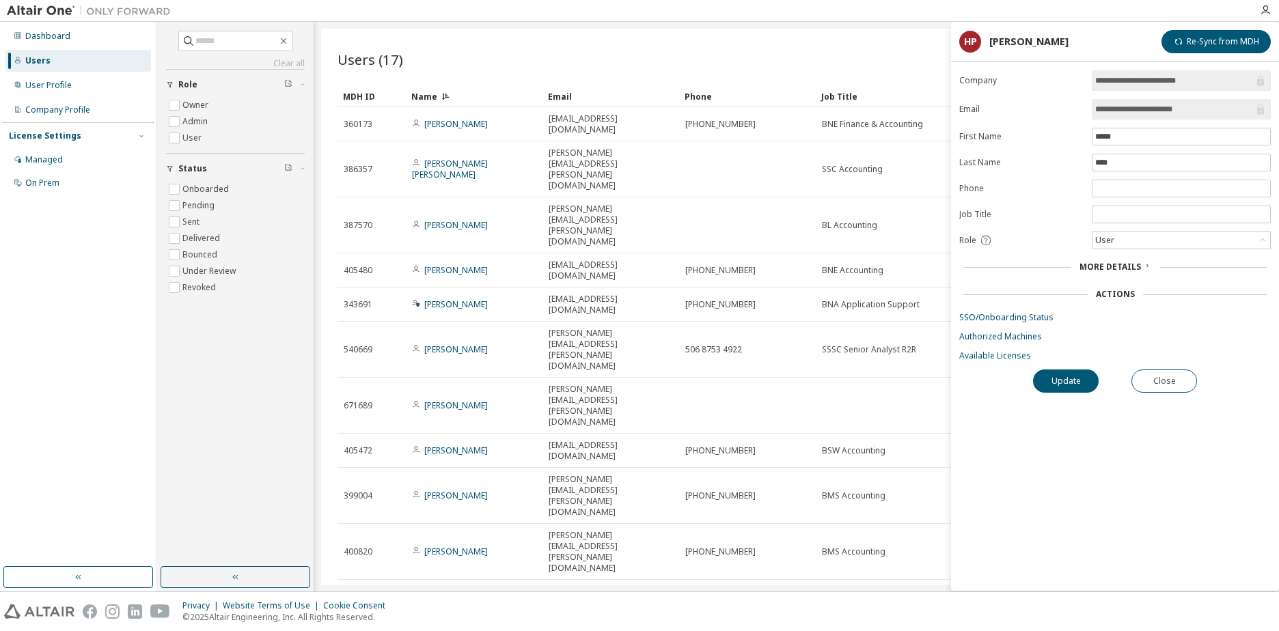
click at [1110, 267] on span "More Details" at bounding box center [1111, 267] width 62 height 12
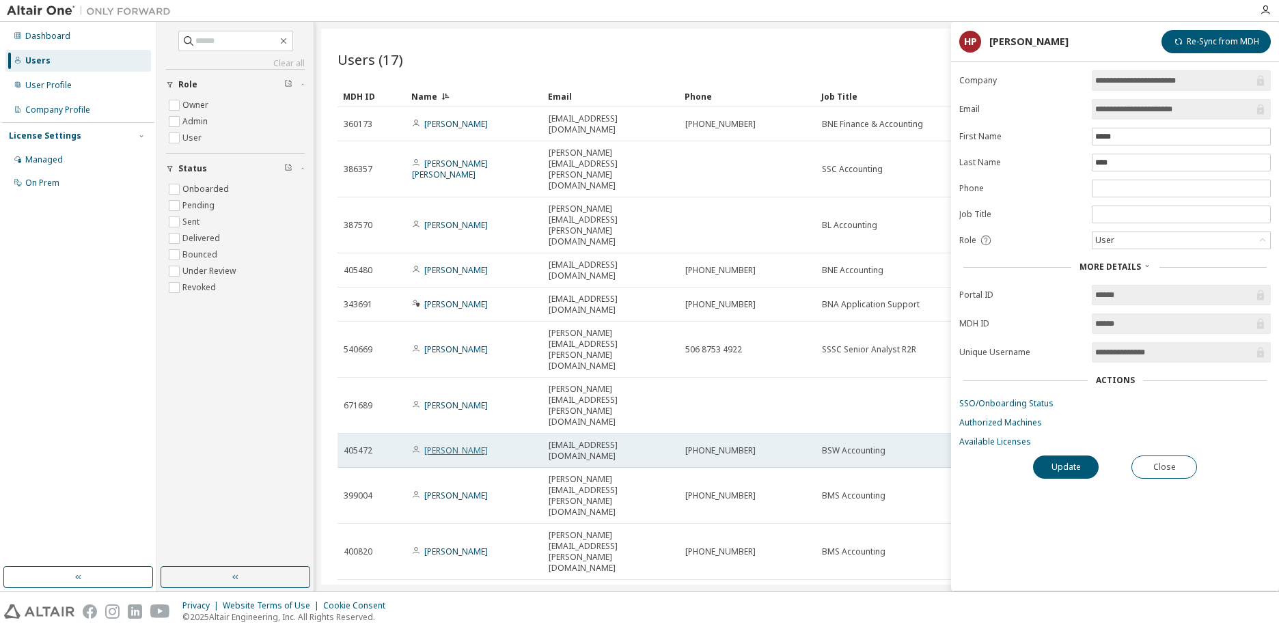
click at [457, 445] on link "[PERSON_NAME]" at bounding box center [456, 451] width 64 height 12
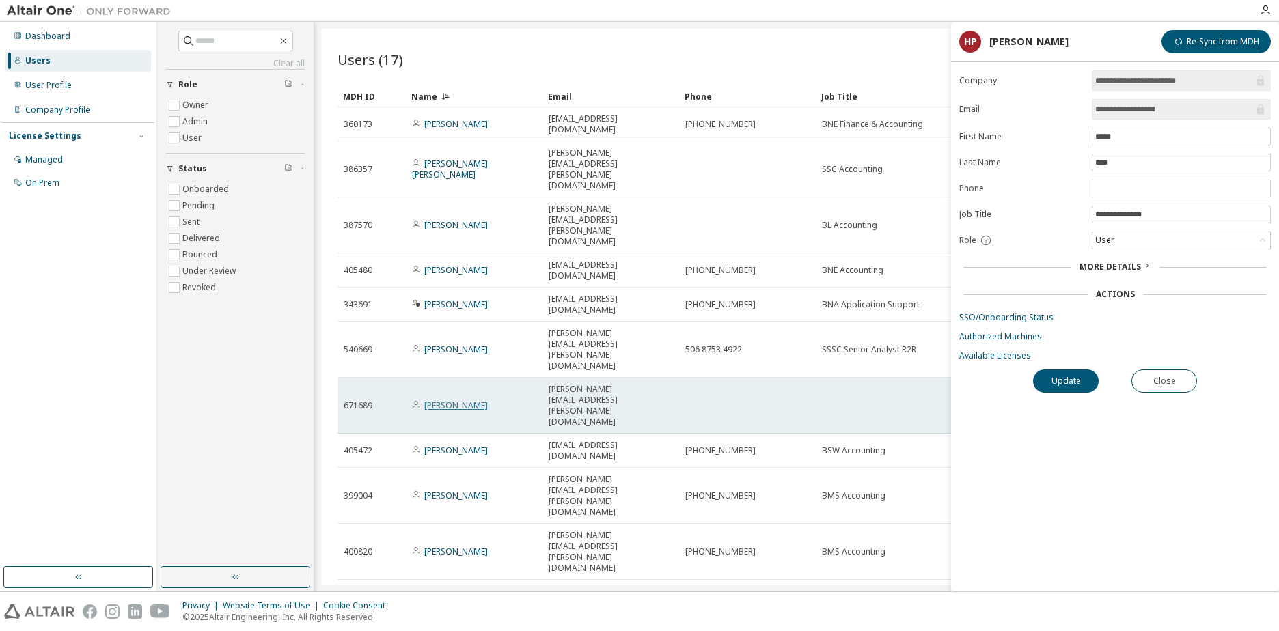
click at [463, 400] on link "[PERSON_NAME]" at bounding box center [456, 406] width 64 height 12
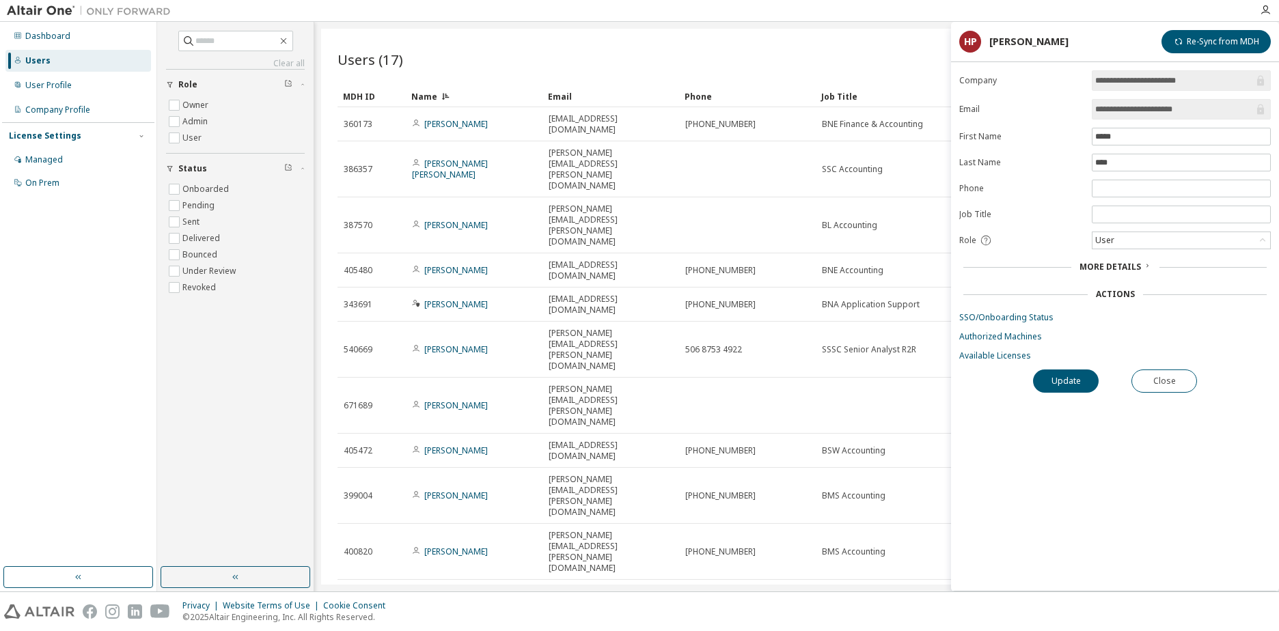
click at [762, 504] on div "Users (17) Import From CSV Export To CSV Add User Clear Load Save Save As Field…" at bounding box center [796, 307] width 951 height 556
click at [1178, 379] on button "Close" at bounding box center [1165, 381] width 66 height 23
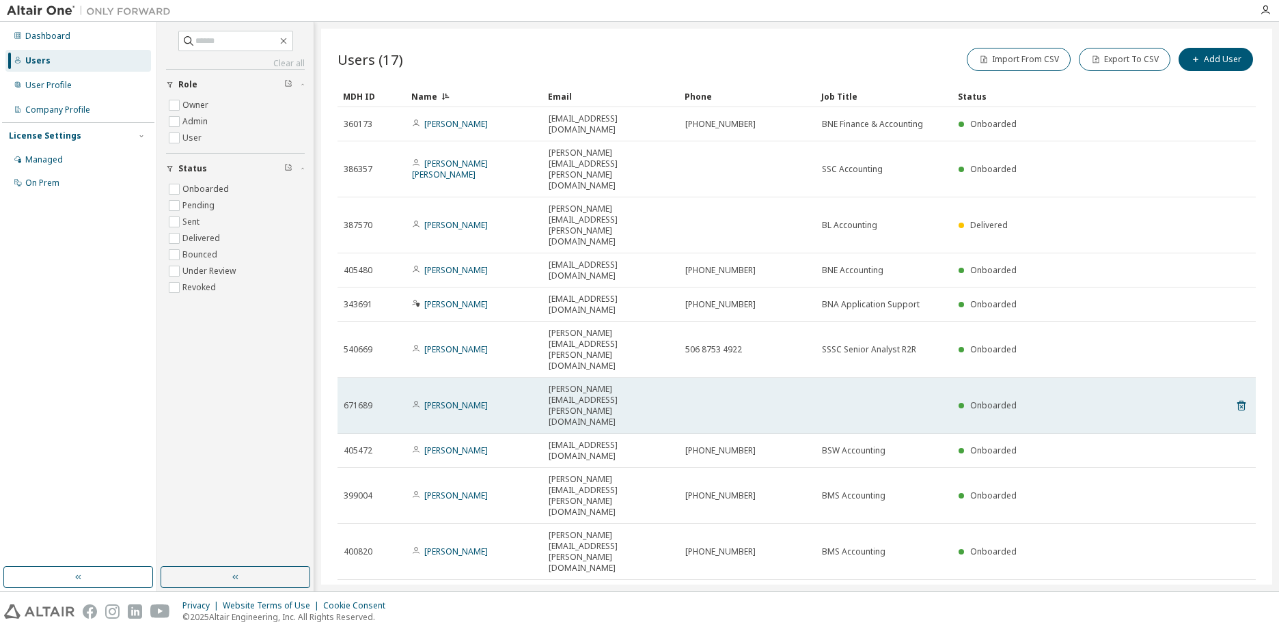
click at [683, 378] on td at bounding box center [747, 406] width 137 height 56
click at [1237, 398] on icon at bounding box center [1242, 406] width 12 height 16
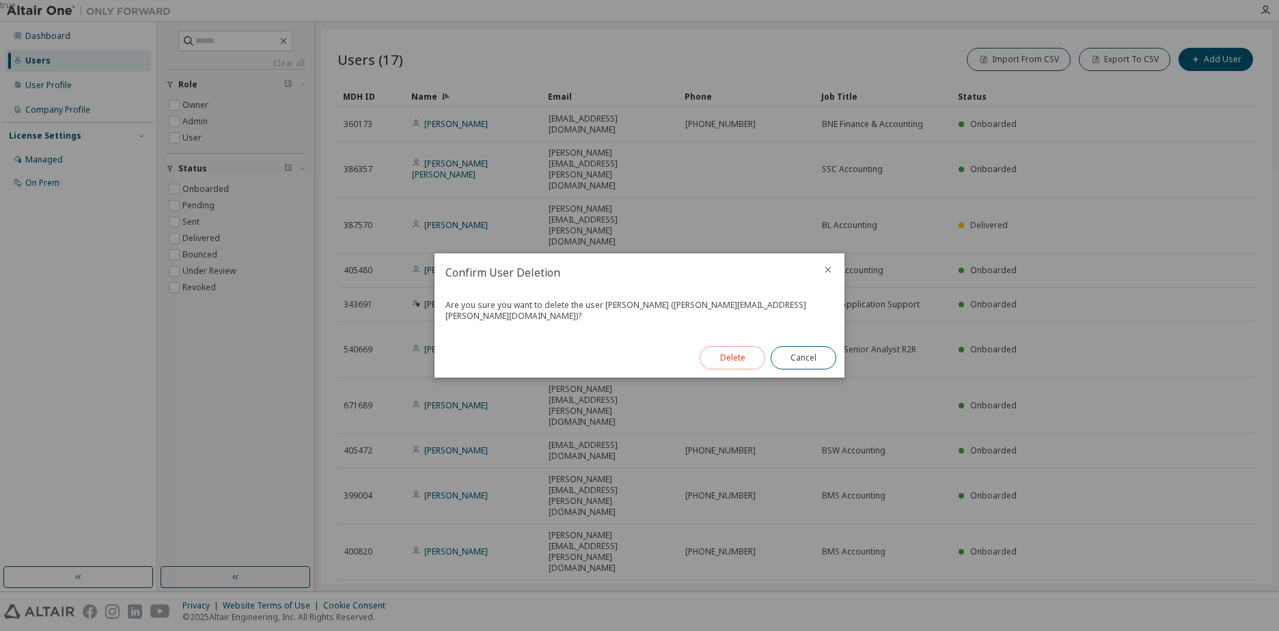
click at [759, 346] on button "Delete" at bounding box center [733, 357] width 66 height 23
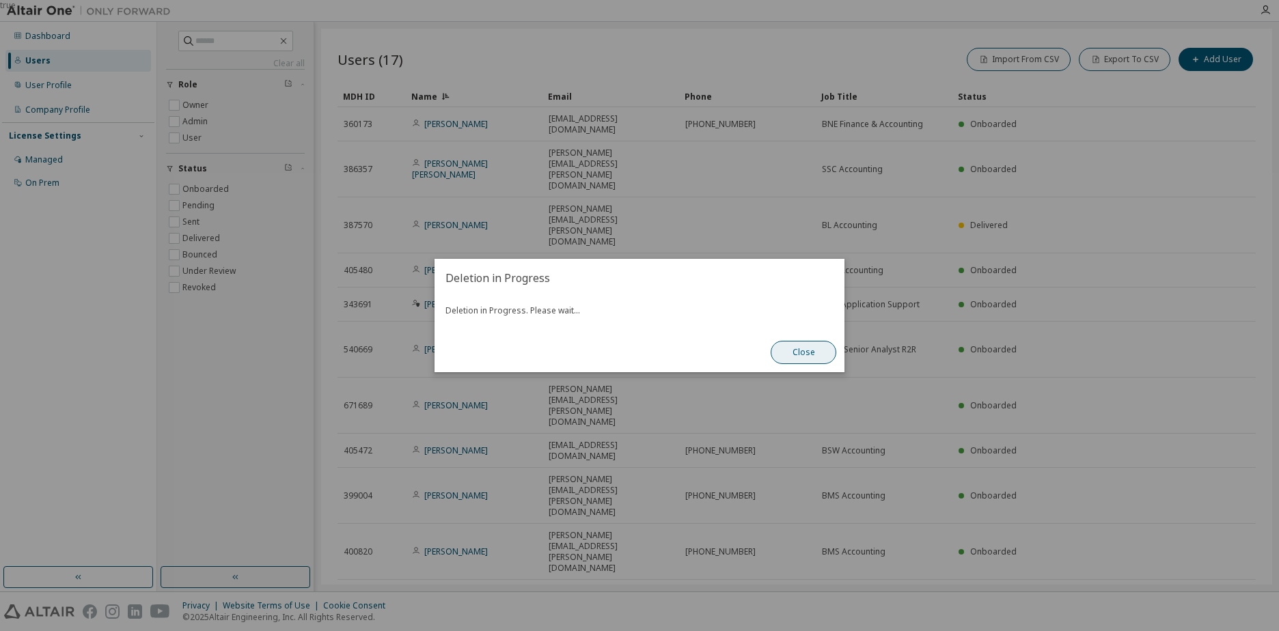
click at [813, 352] on button "Close" at bounding box center [804, 352] width 66 height 23
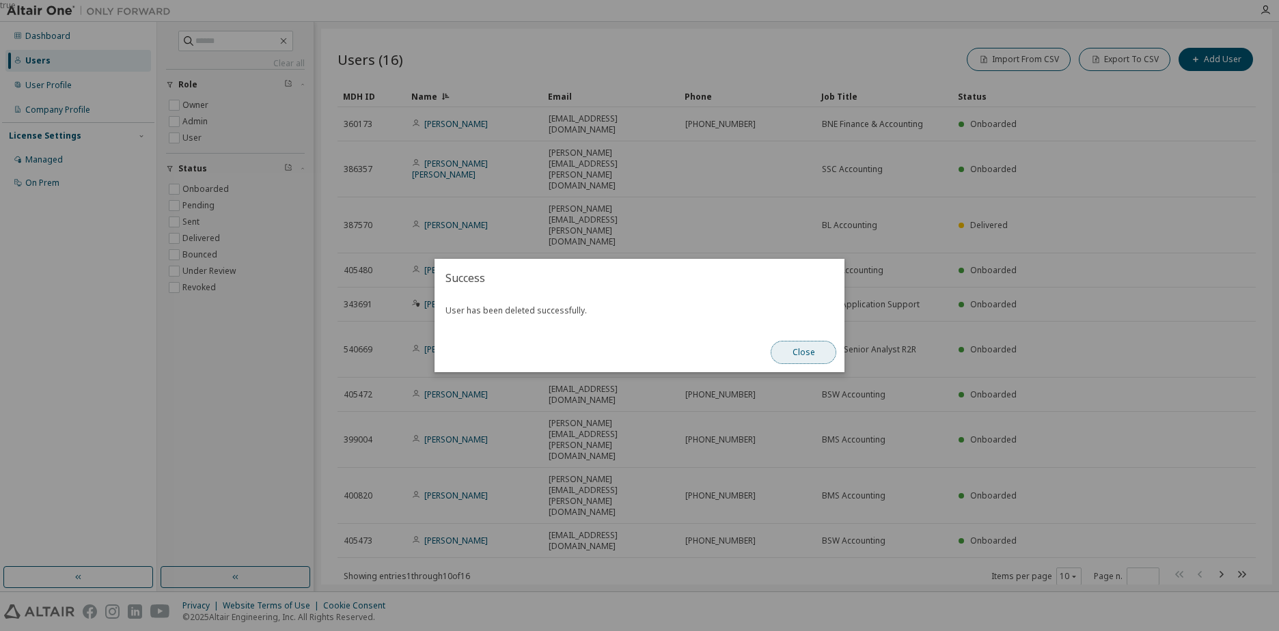
click at [795, 352] on button "Close" at bounding box center [804, 352] width 66 height 23
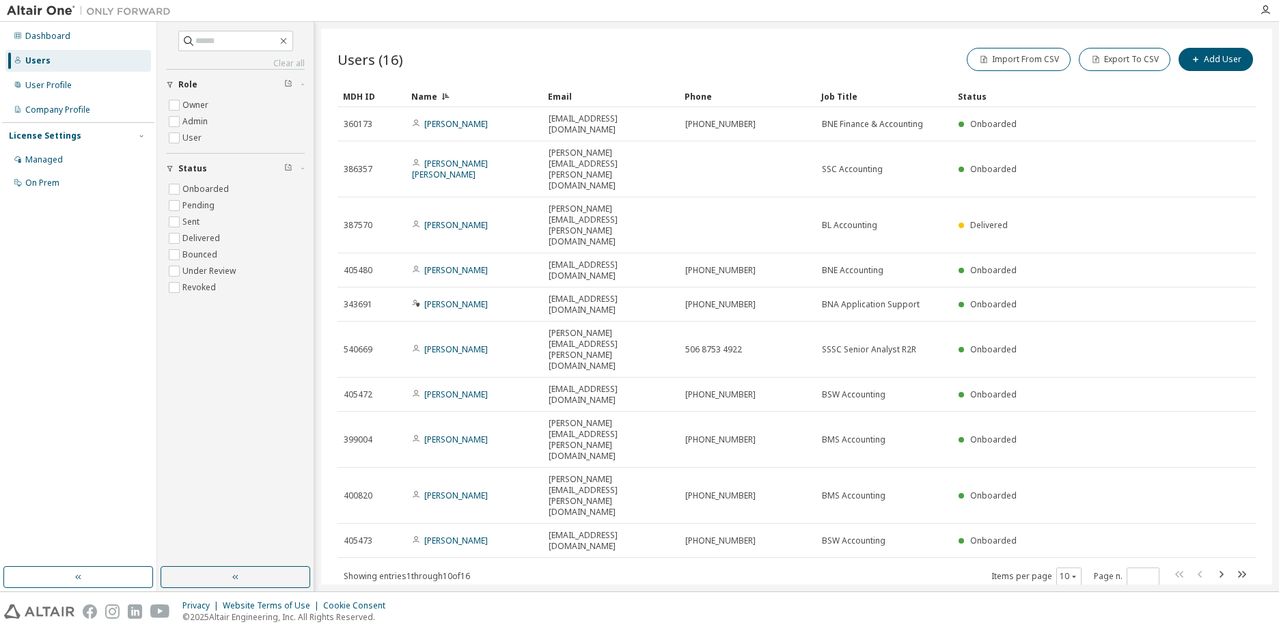
click at [696, 429] on div "Users (16) Import From CSV Export To CSV Add User Clear Load Save Save As Field…" at bounding box center [796, 307] width 951 height 556
click at [1064, 571] on button "10" at bounding box center [1069, 576] width 18 height 11
click at [1074, 396] on div "20" at bounding box center [1111, 393] width 109 height 16
click at [441, 98] on icon at bounding box center [445, 96] width 8 height 8
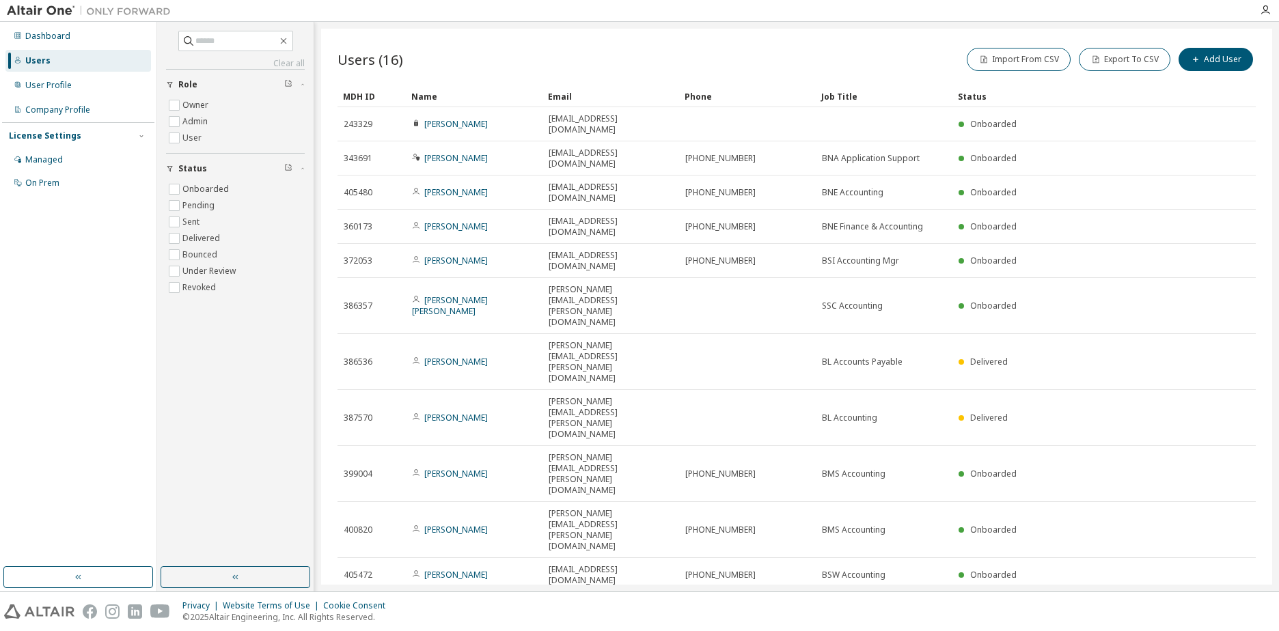
click at [440, 98] on div "Name" at bounding box center [474, 96] width 126 height 22
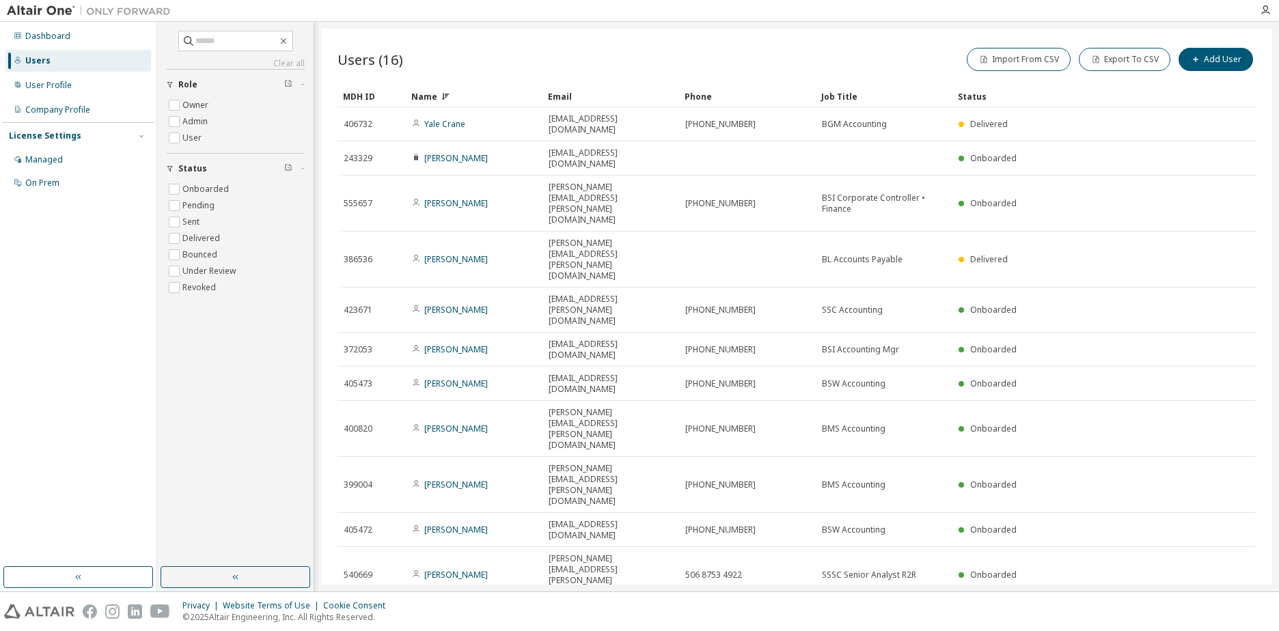
click at [441, 98] on icon at bounding box center [445, 96] width 8 height 8
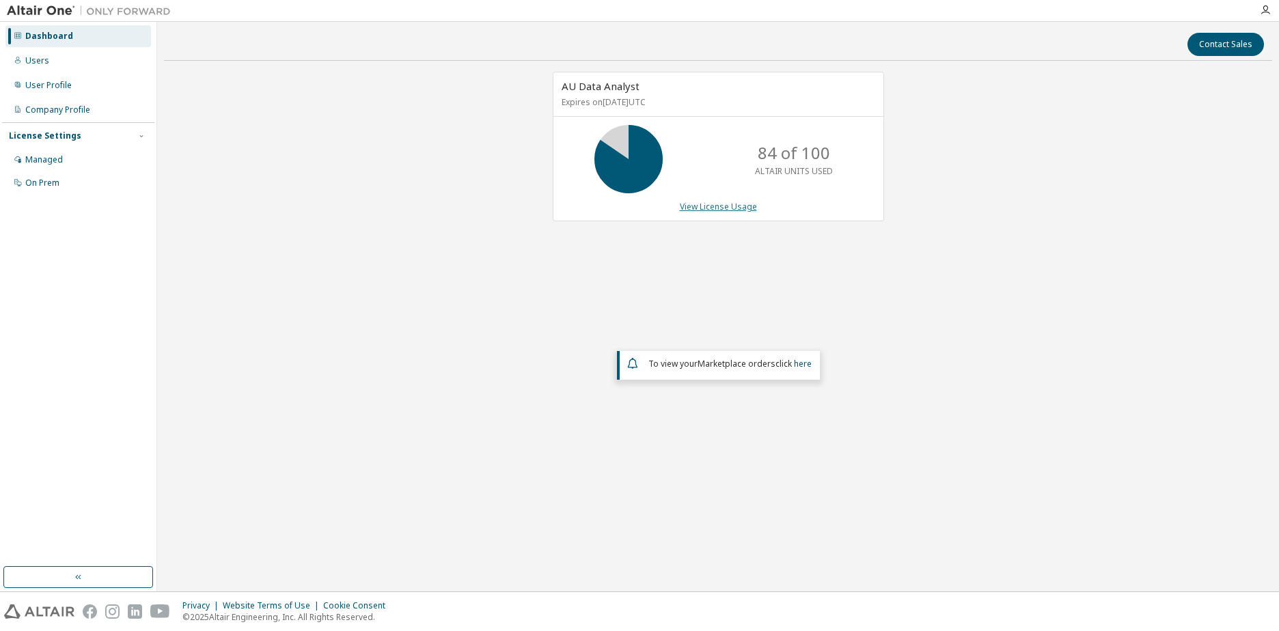
click at [720, 208] on link "View License Usage" at bounding box center [718, 207] width 77 height 12
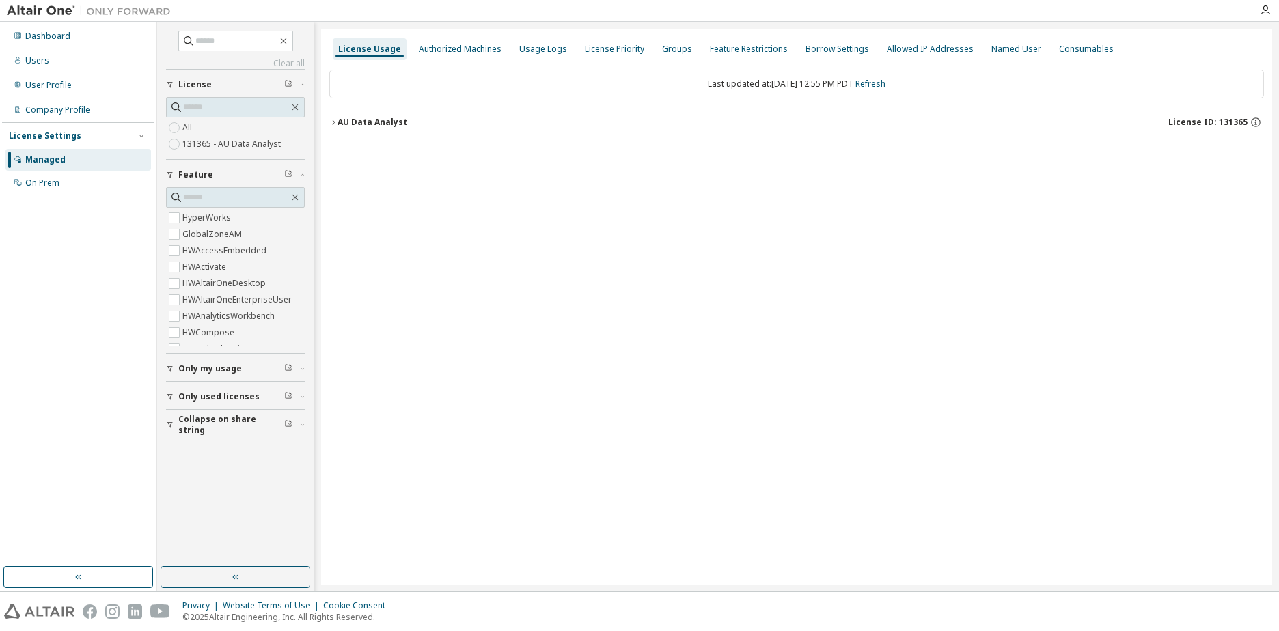
drag, startPoint x: 333, startPoint y: 123, endPoint x: 341, endPoint y: 133, distance: 13.1
click at [333, 124] on icon "button" at bounding box center [333, 122] width 8 height 8
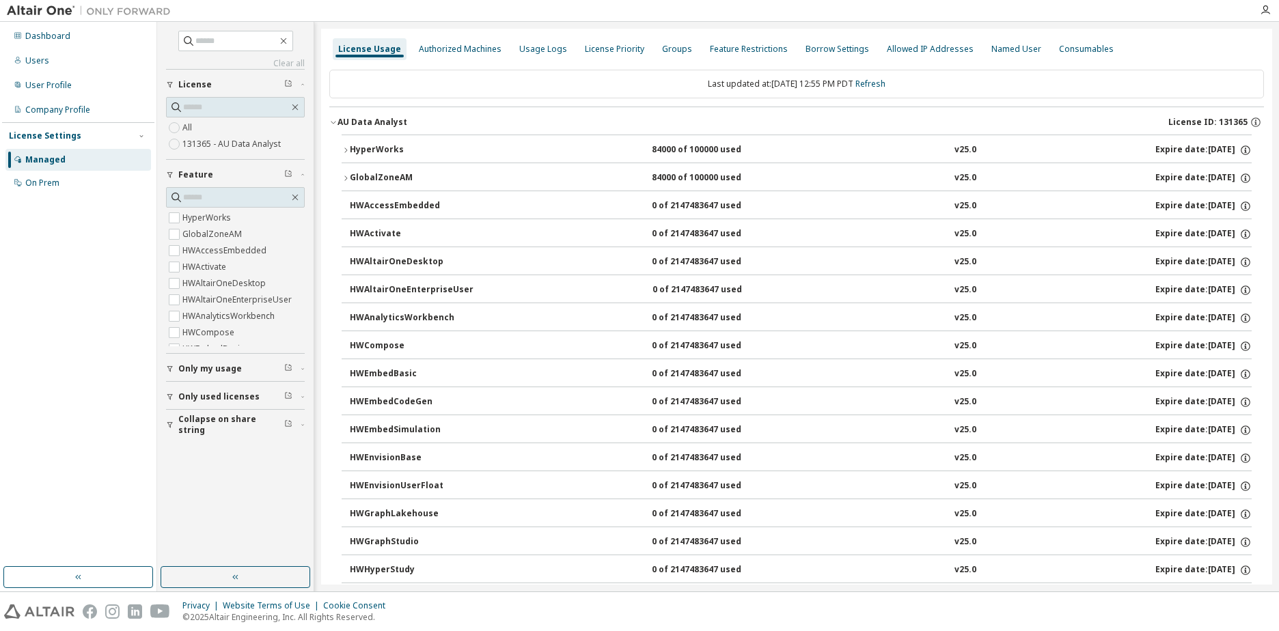
click at [362, 148] on div "HyperWorks" at bounding box center [411, 150] width 123 height 12
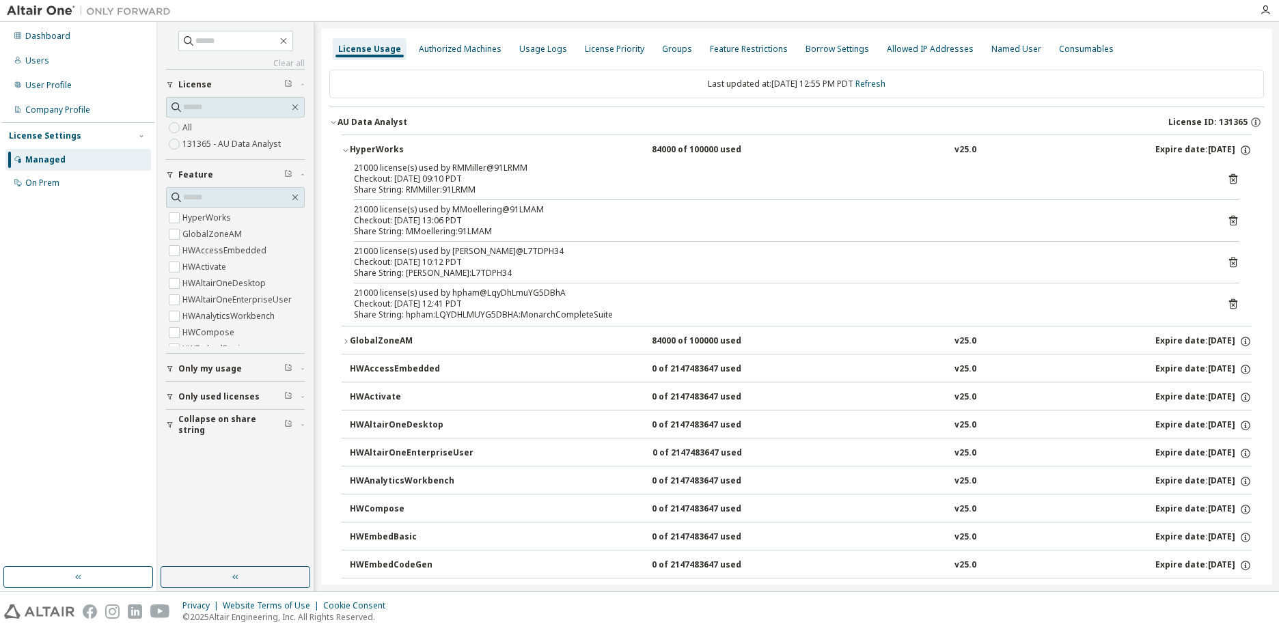
click at [362, 148] on div "HyperWorks" at bounding box center [411, 150] width 123 height 12
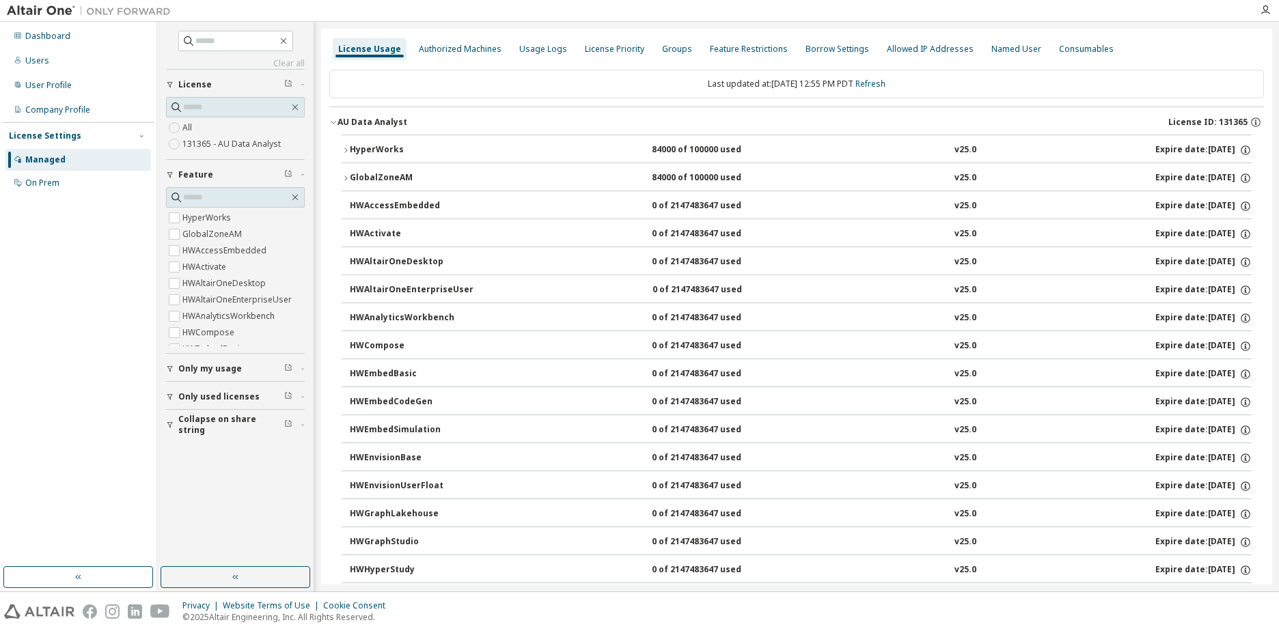
click at [366, 174] on div "GlobalZoneAM" at bounding box center [411, 178] width 123 height 12
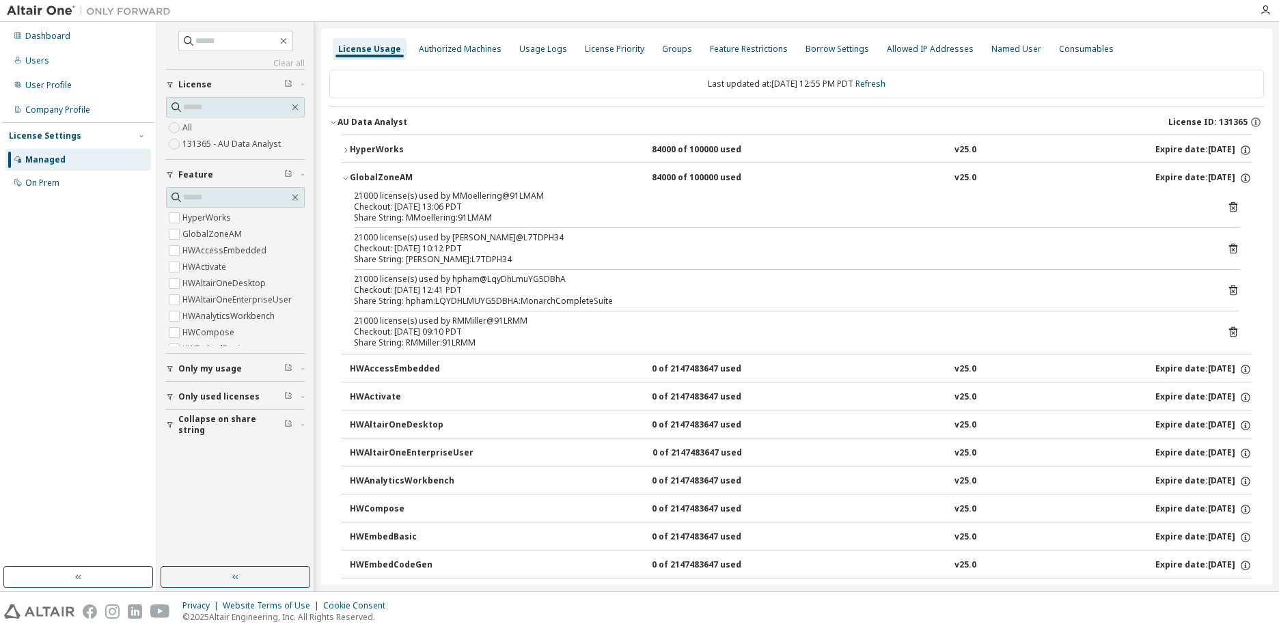
click at [366, 174] on div "GlobalZoneAM" at bounding box center [411, 178] width 123 height 12
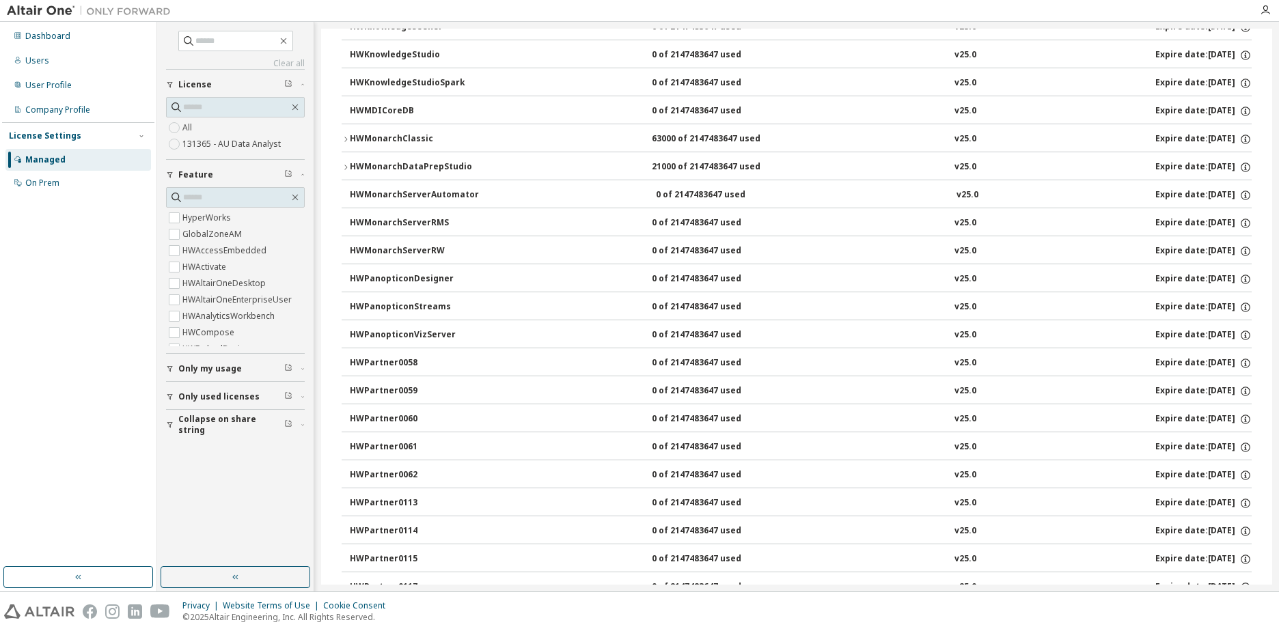
scroll to position [615, 0]
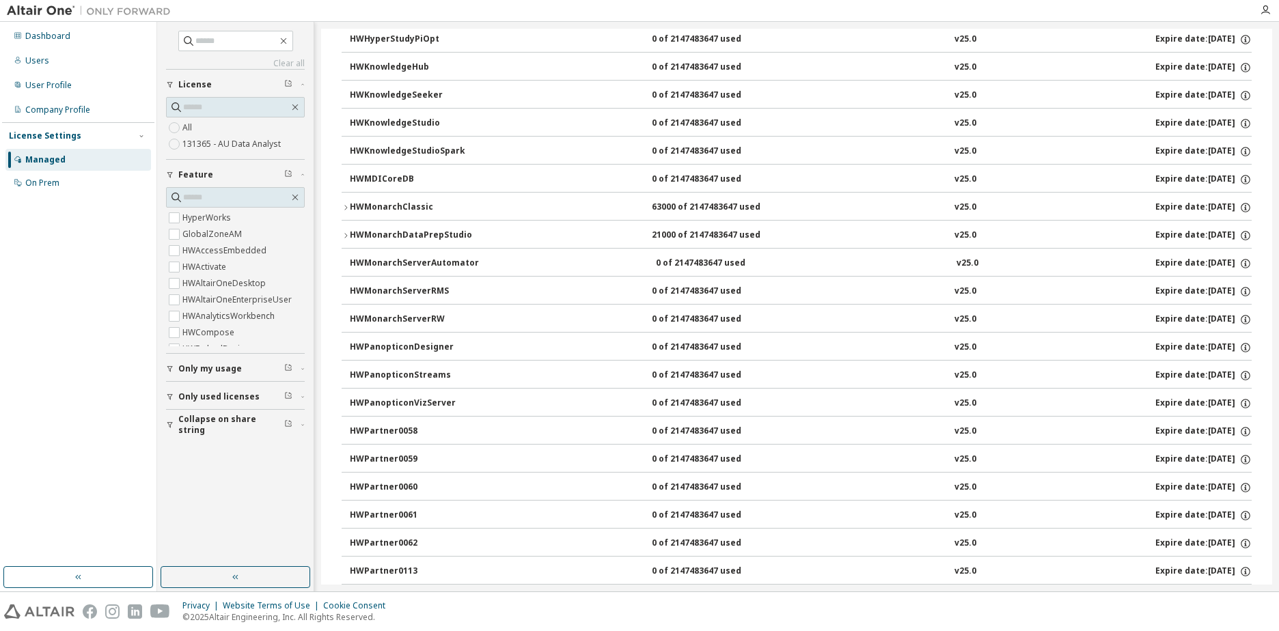
click at [353, 235] on div "HWMonarchDataPrepStudio" at bounding box center [411, 236] width 123 height 12
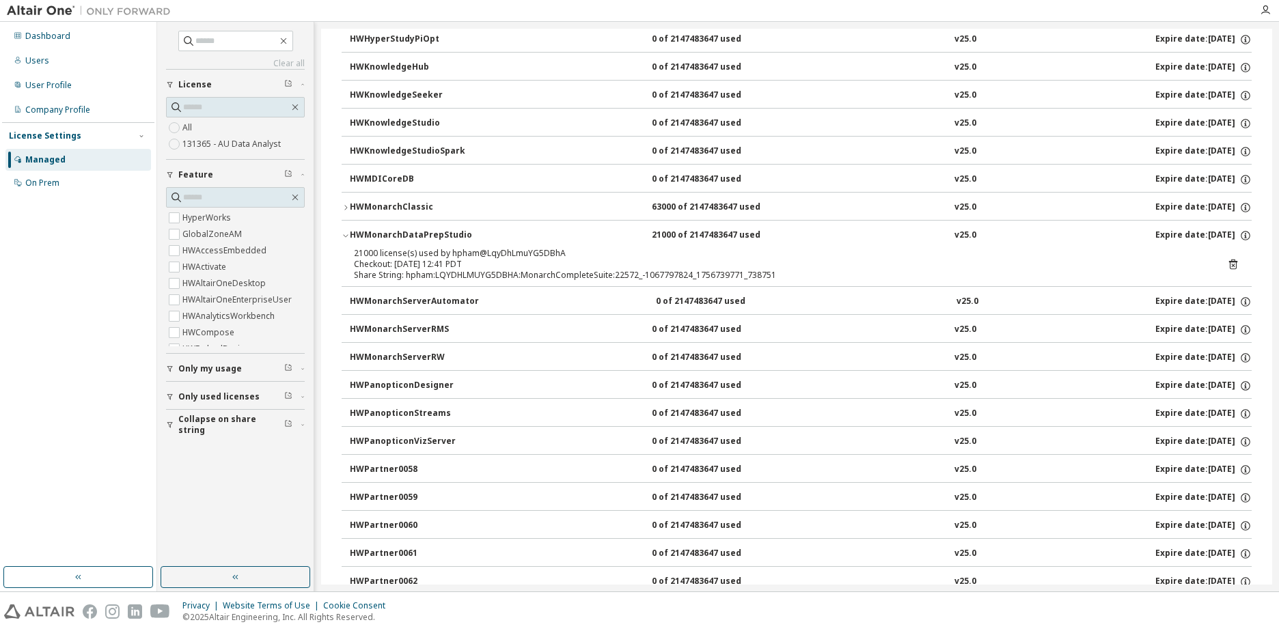
click at [355, 210] on div "HWMonarchClassic" at bounding box center [411, 208] width 123 height 12
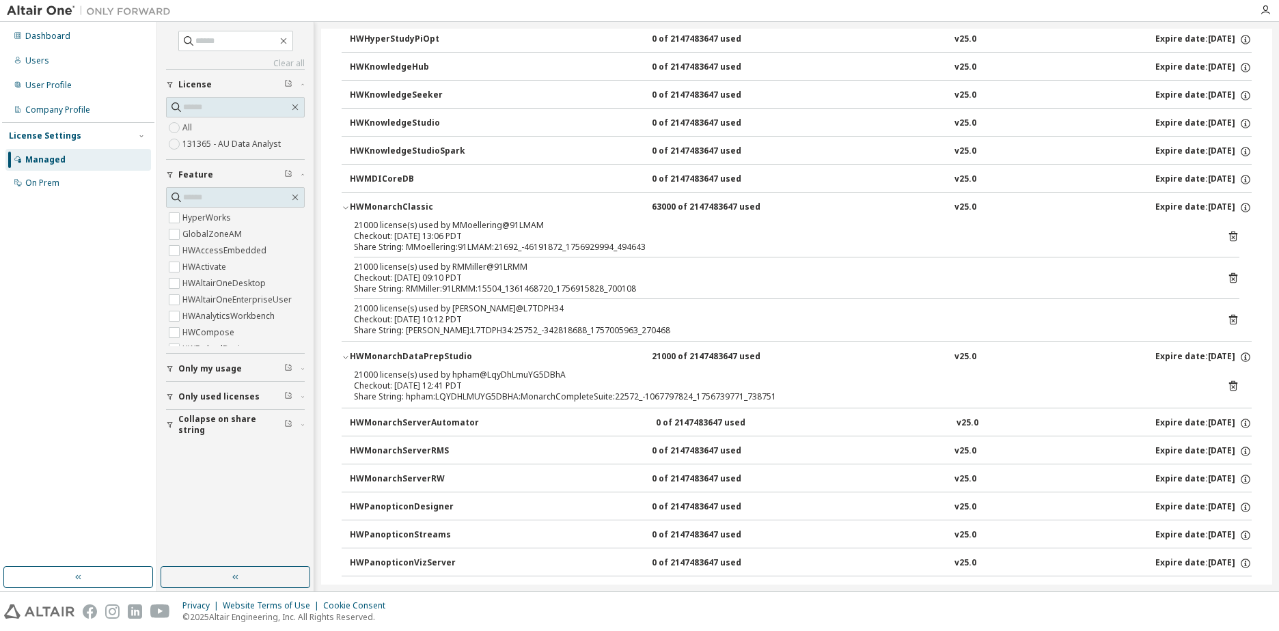
click at [461, 267] on div "21000 license(s) used by RMMiller@91LRMM" at bounding box center [780, 267] width 853 height 11
click at [457, 304] on div "21000 license(s) used by kesser@L7TDPH34" at bounding box center [780, 308] width 853 height 11
click at [459, 304] on div "21000 license(s) used by kesser@L7TDPH34" at bounding box center [780, 308] width 853 height 11
drag, startPoint x: 459, startPoint y: 304, endPoint x: 411, endPoint y: 203, distance: 111.9
click at [411, 203] on div "HWMonarchClassic" at bounding box center [411, 208] width 123 height 12
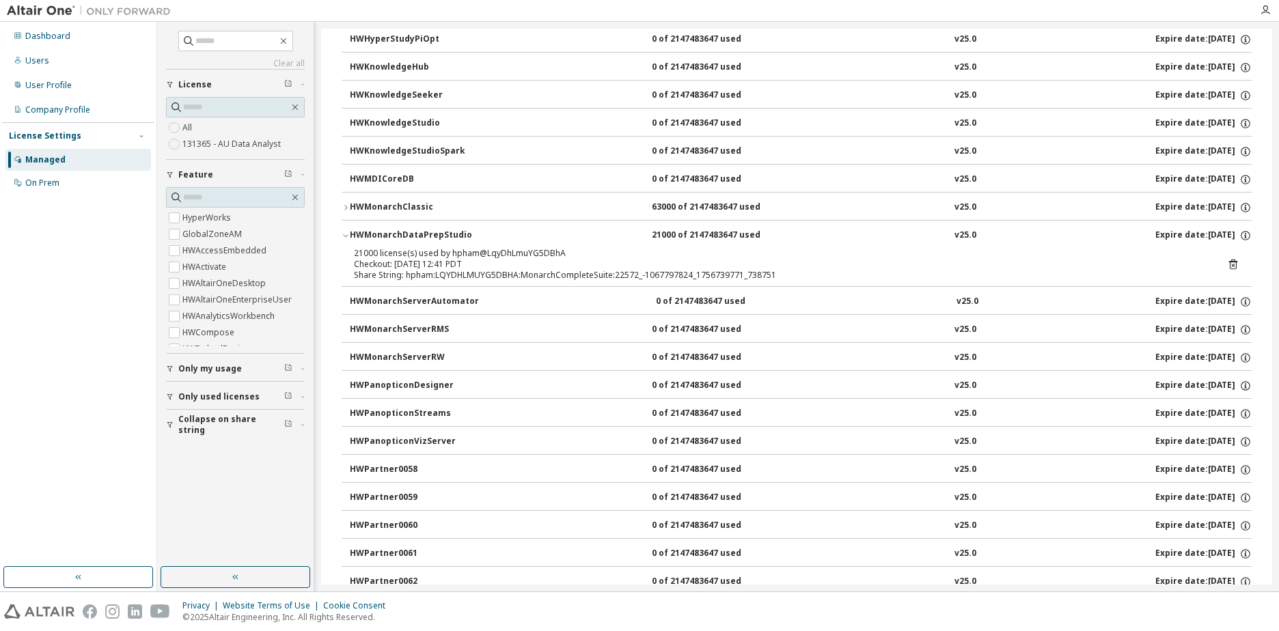
click at [390, 204] on div "HWMonarchClassic" at bounding box center [411, 208] width 123 height 12
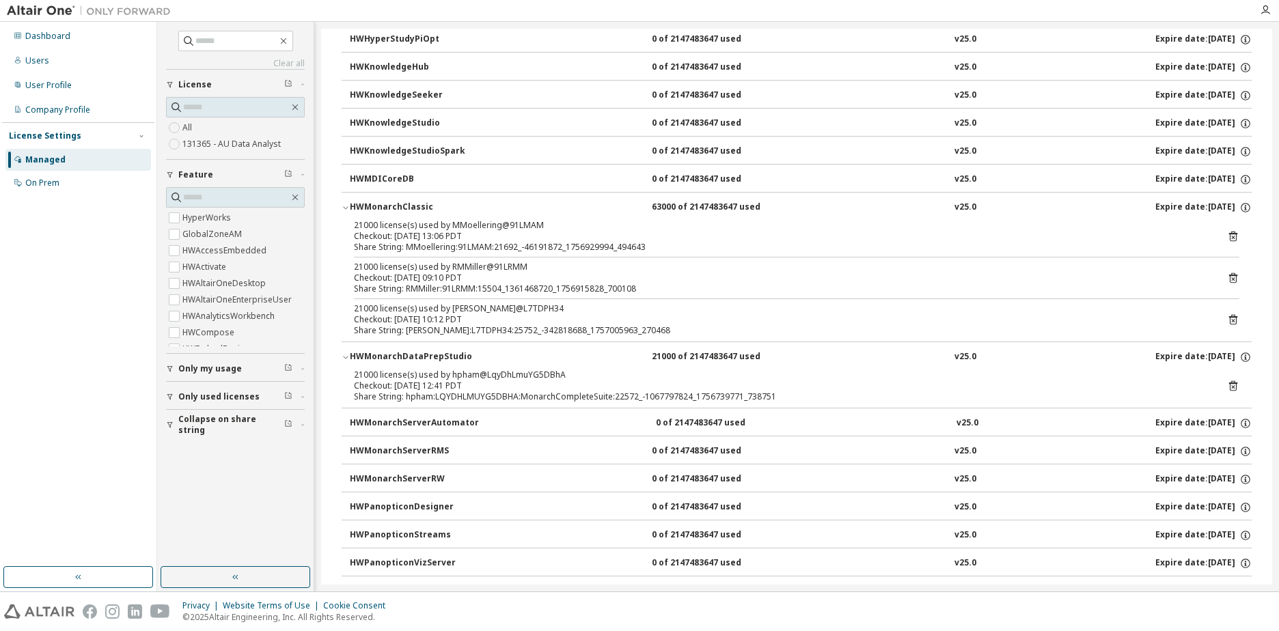
click at [474, 375] on div "21000 license(s) used by hpham@LqyDhLmuYG5DBhA" at bounding box center [780, 375] width 853 height 11
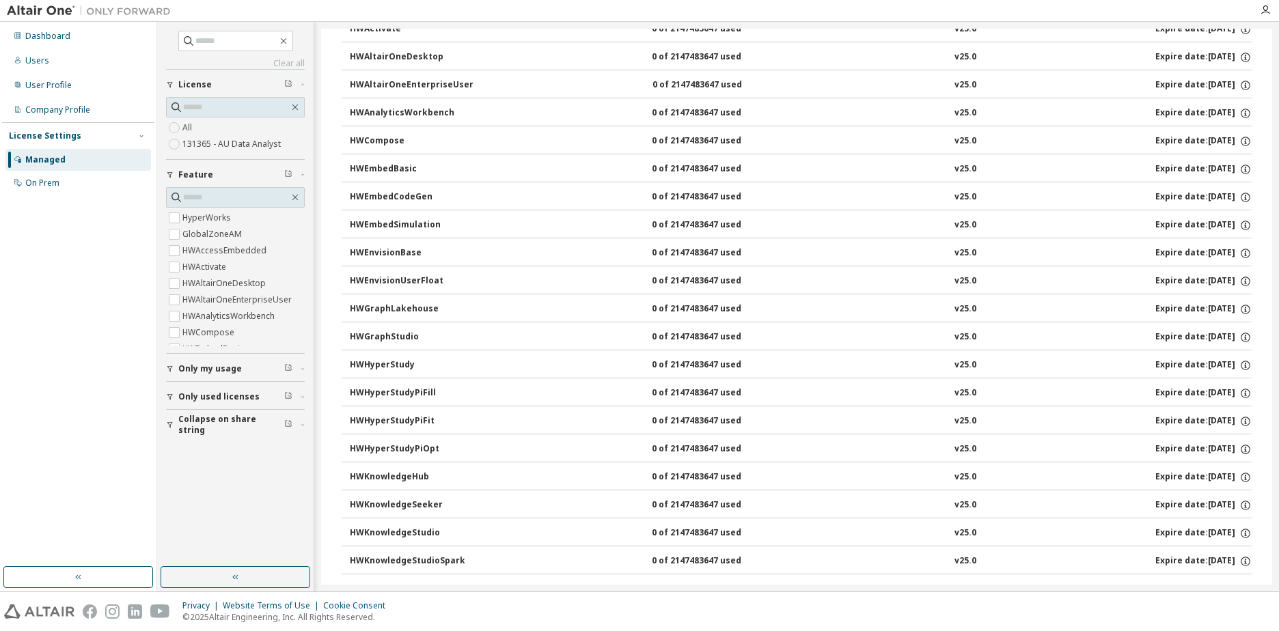
scroll to position [0, 0]
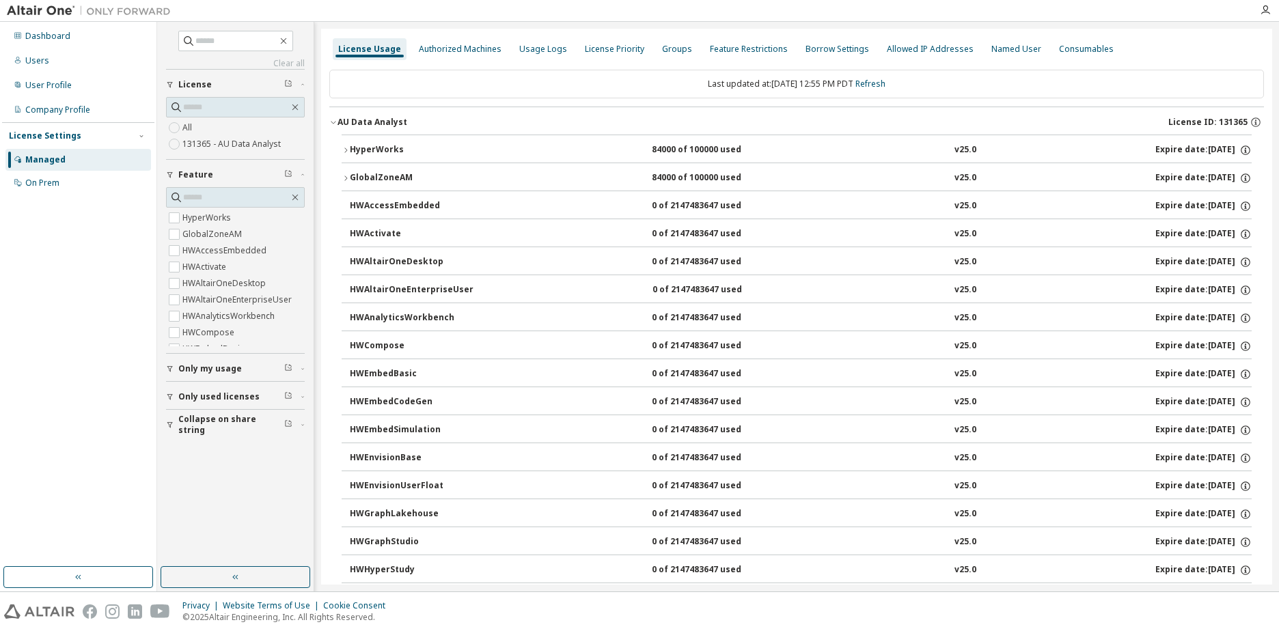
click at [345, 147] on icon "button" at bounding box center [346, 150] width 8 height 8
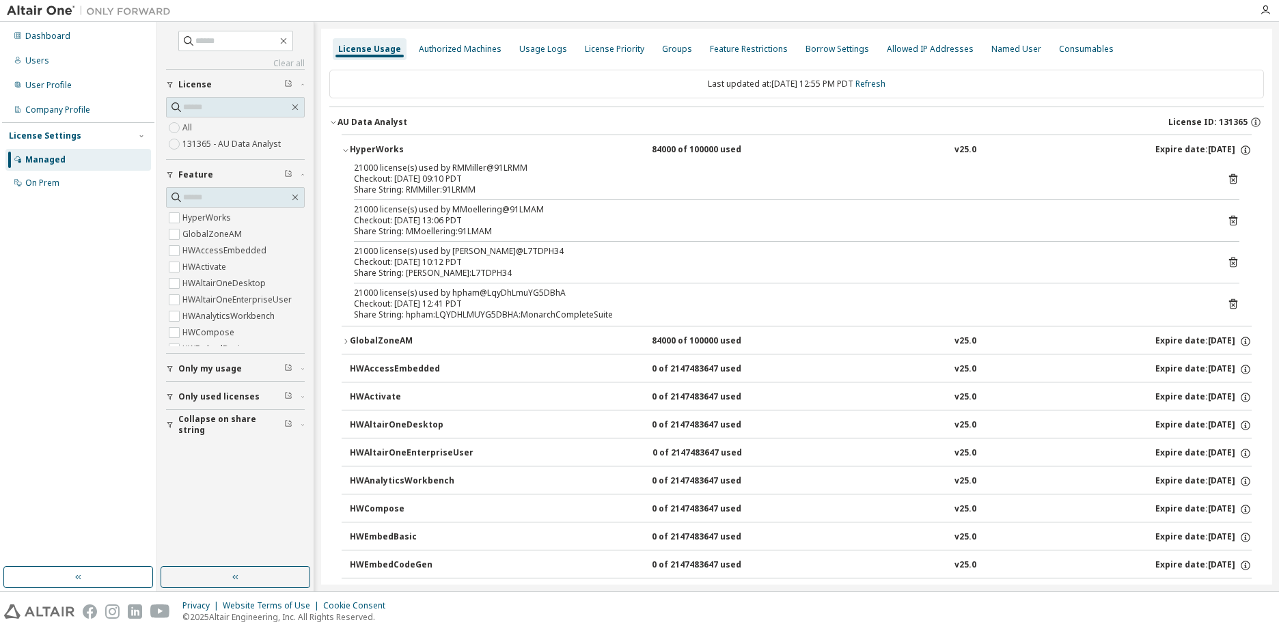
click at [349, 150] on icon "button" at bounding box center [346, 150] width 8 height 8
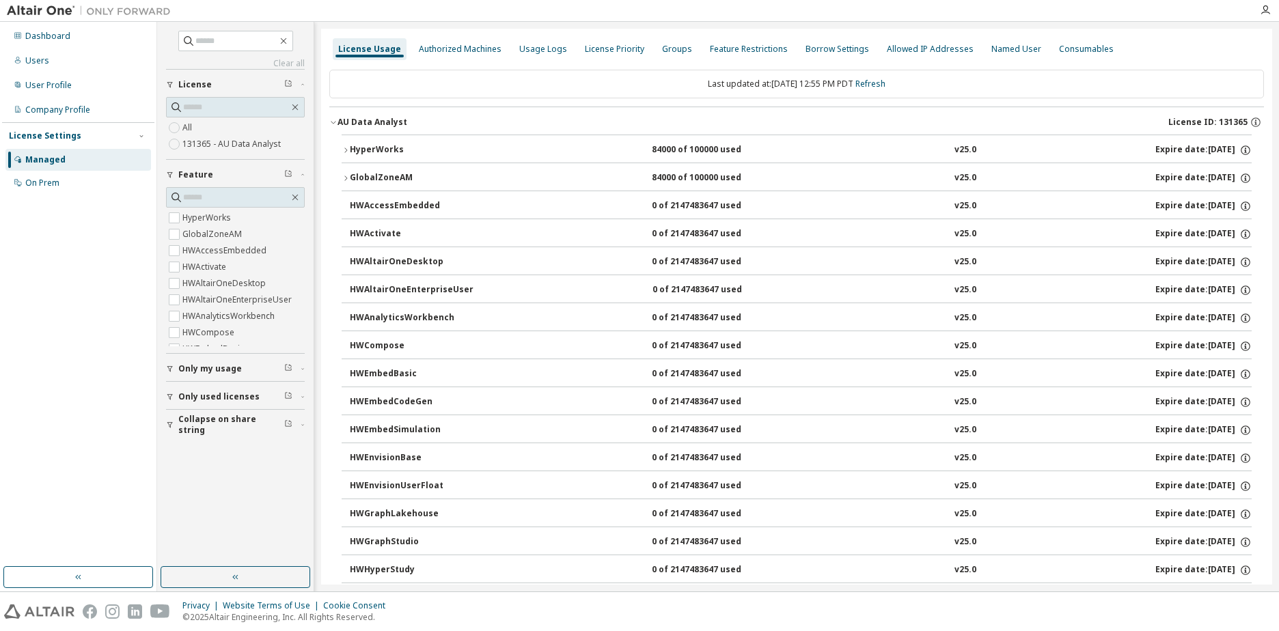
click at [348, 148] on icon "button" at bounding box center [346, 150] width 8 height 8
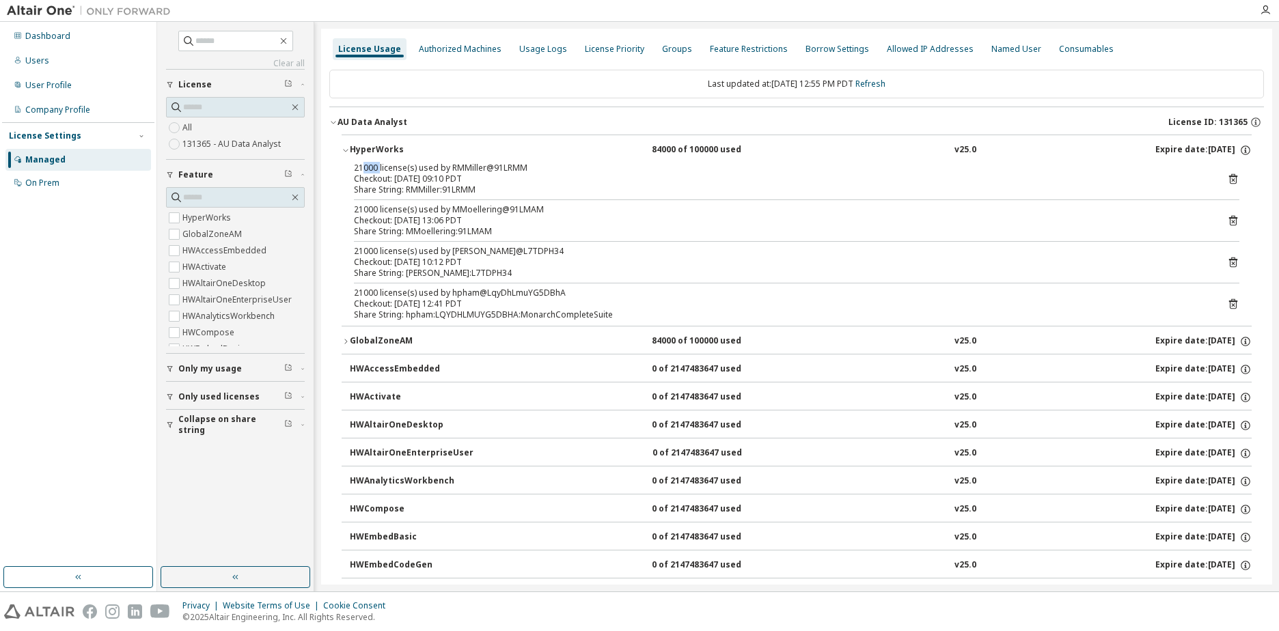
drag, startPoint x: 362, startPoint y: 170, endPoint x: 379, endPoint y: 168, distance: 17.2
click at [379, 168] on div "21000 license(s) used by RMMiller@91LRMM" at bounding box center [780, 168] width 853 height 11
click at [348, 150] on icon "button" at bounding box center [345, 151] width 5 height 3
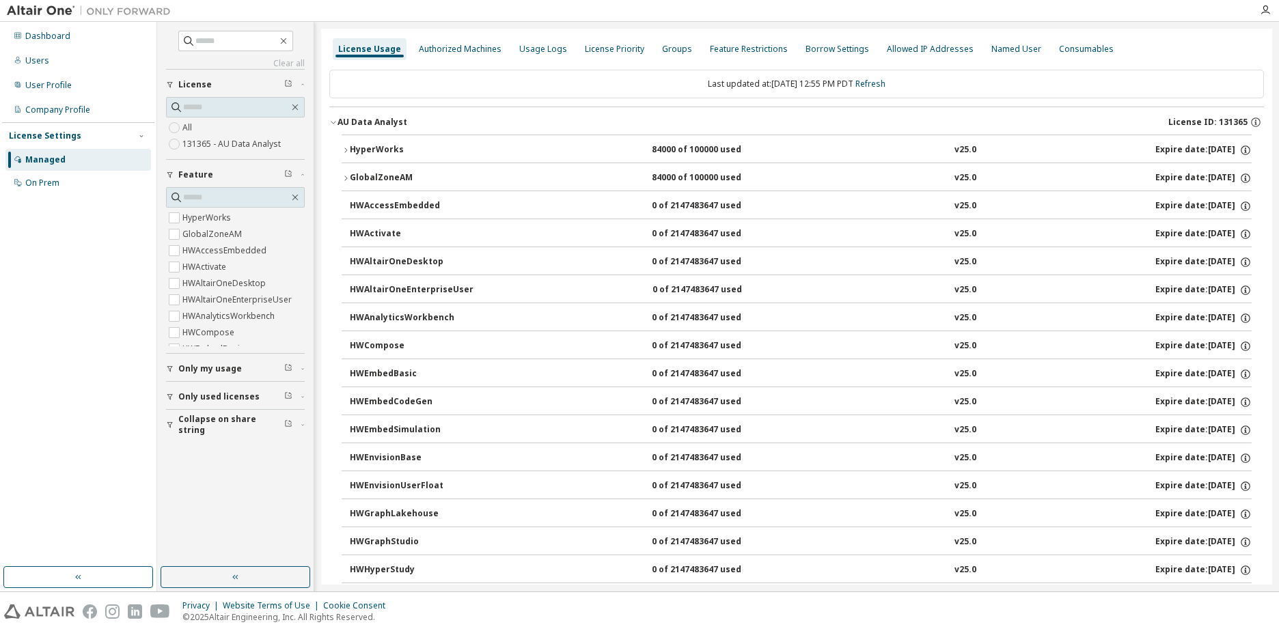
click at [339, 124] on div "AU Data Analyst" at bounding box center [373, 122] width 70 height 11
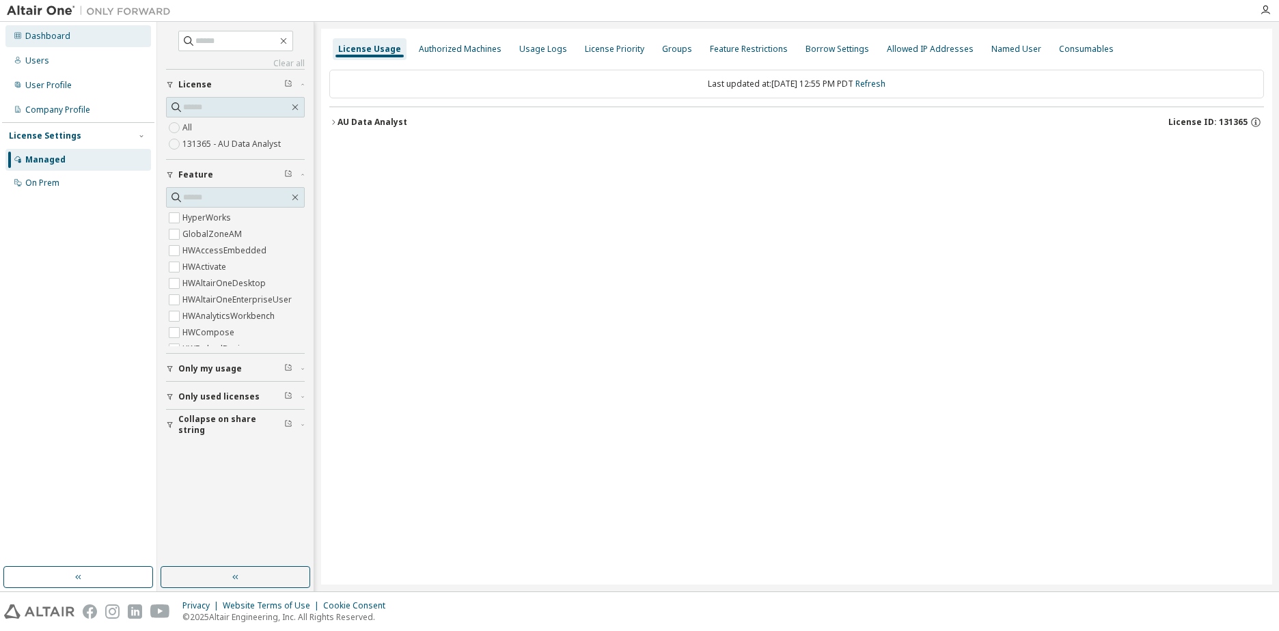
click at [45, 33] on div "Dashboard" at bounding box center [47, 36] width 45 height 11
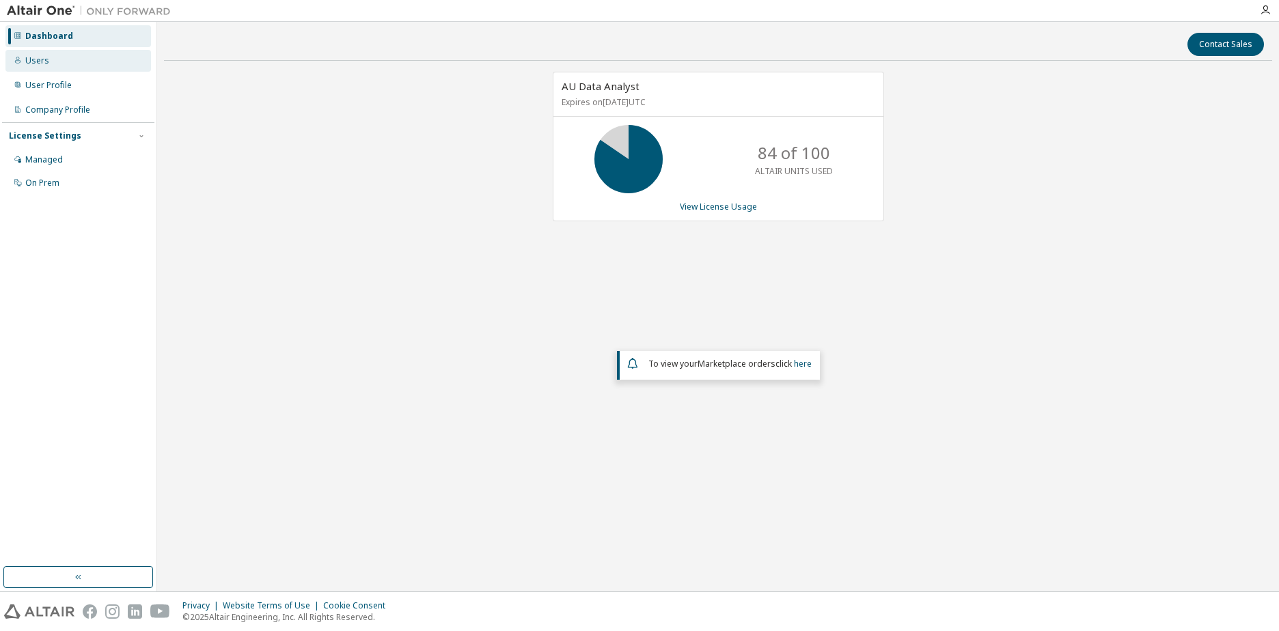
click at [32, 59] on div "Users" at bounding box center [37, 60] width 24 height 11
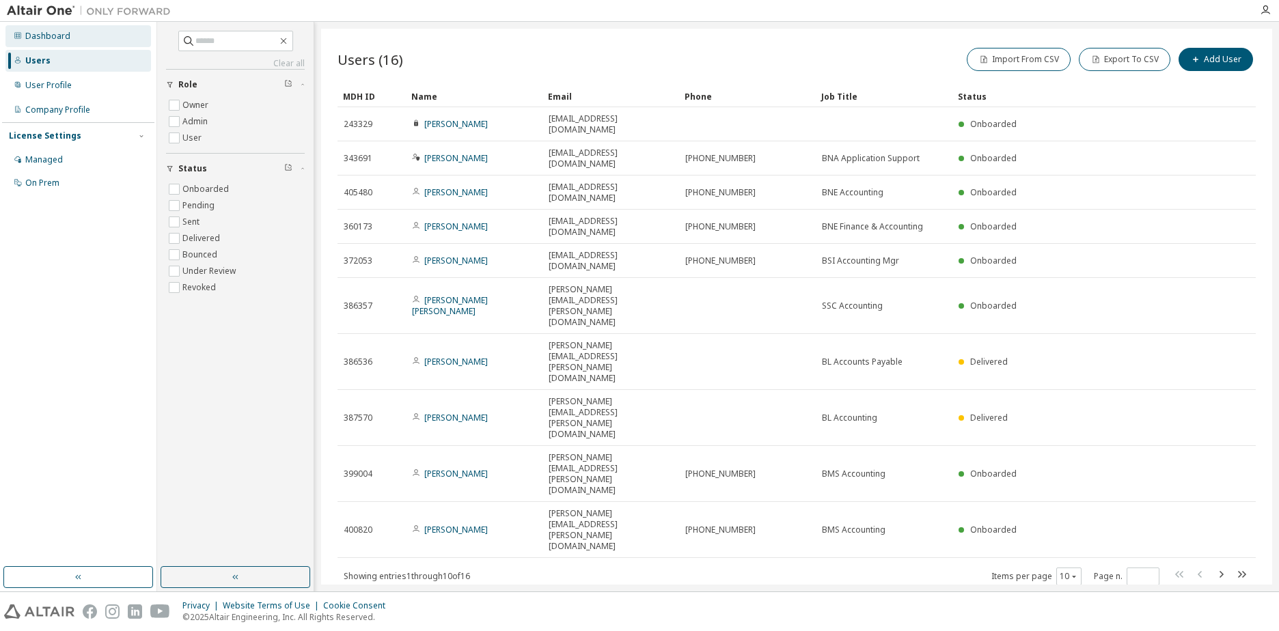
click at [38, 40] on div "Dashboard" at bounding box center [47, 36] width 45 height 11
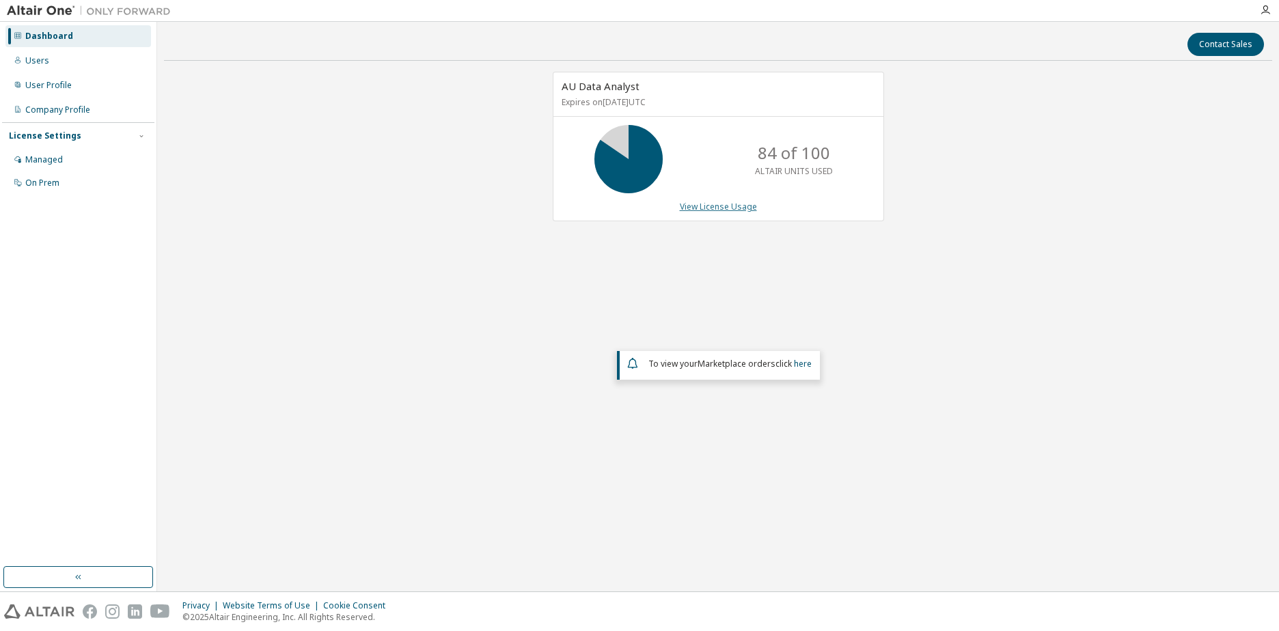
click at [726, 207] on link "View License Usage" at bounding box center [718, 207] width 77 height 12
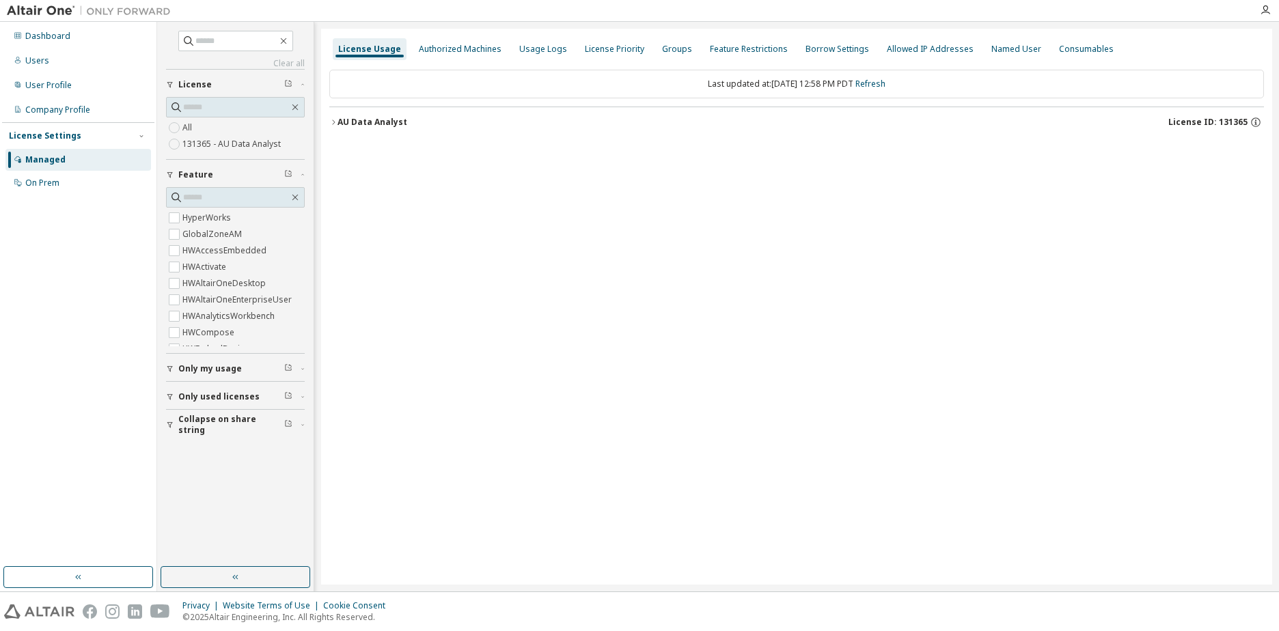
click at [332, 121] on icon "button" at bounding box center [333, 122] width 8 height 8
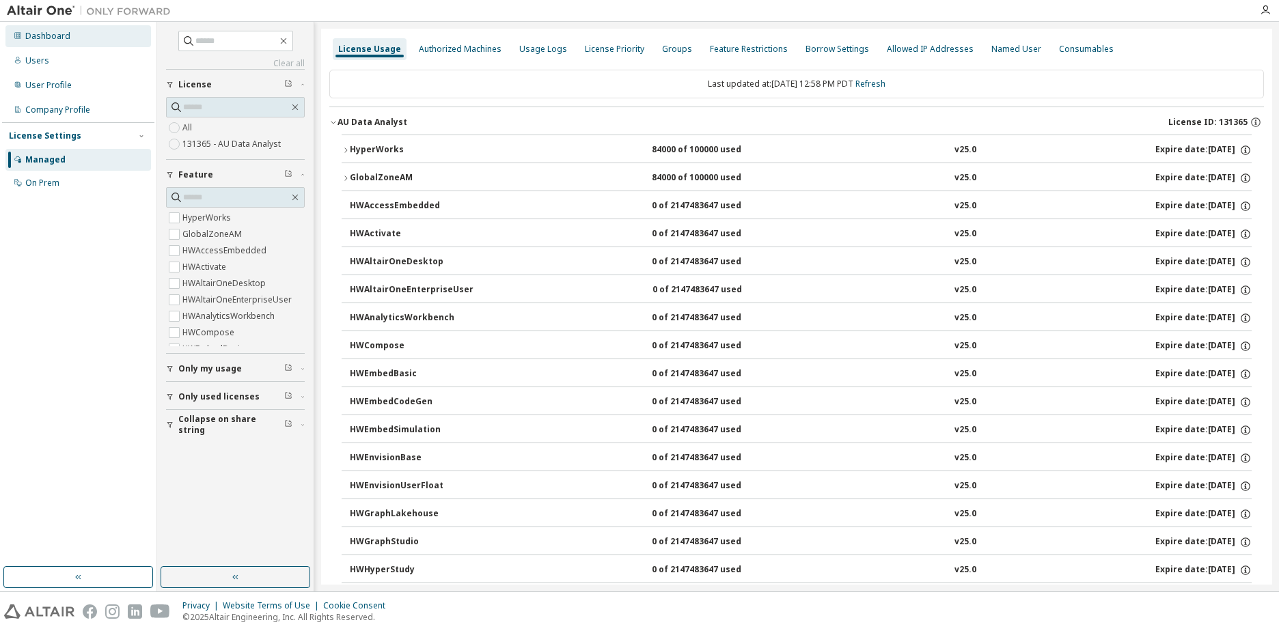
click at [27, 31] on div "Dashboard" at bounding box center [47, 36] width 45 height 11
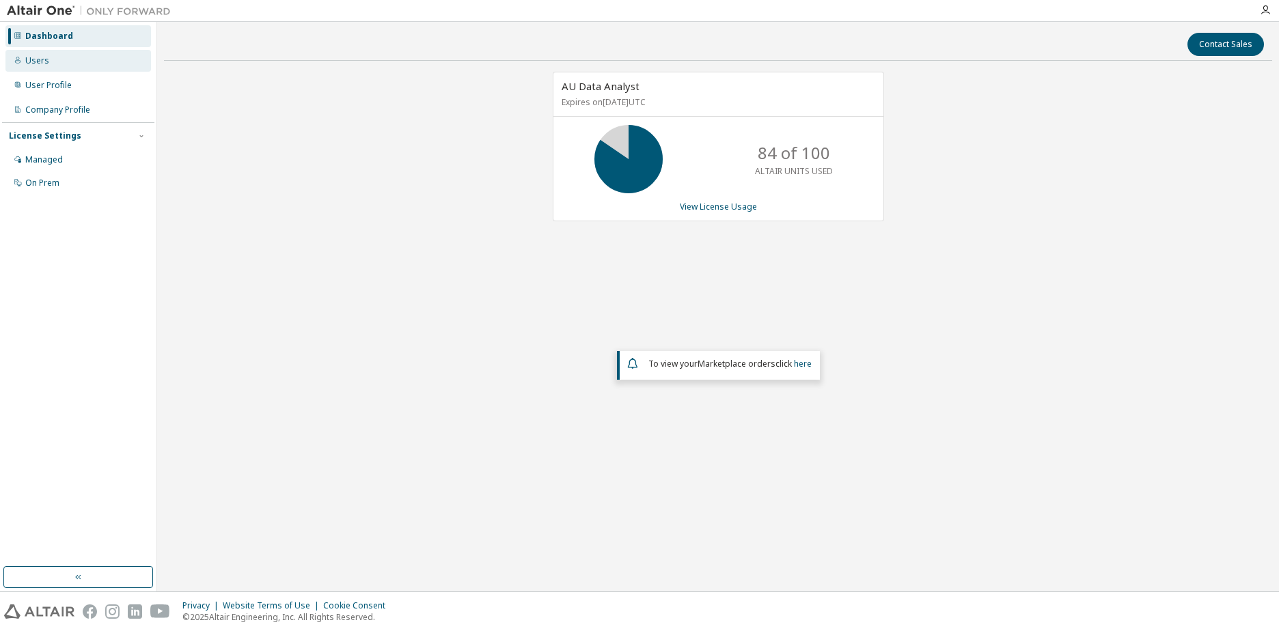
click at [28, 62] on div "Users" at bounding box center [37, 60] width 24 height 11
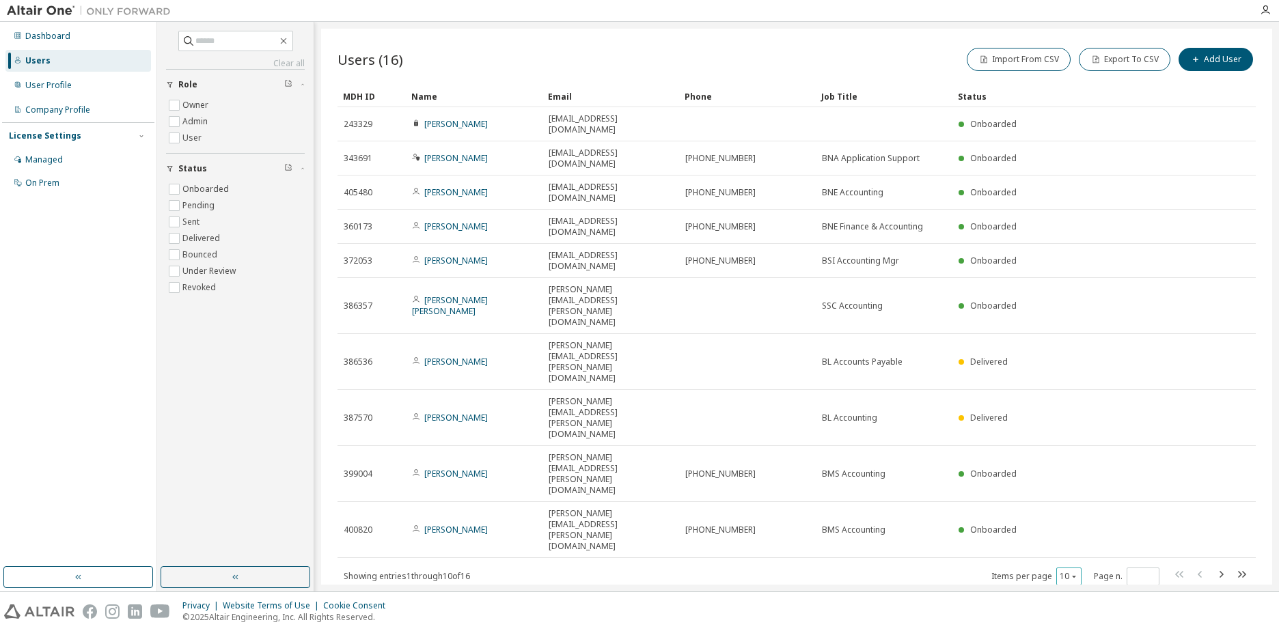
click at [1072, 573] on icon "button" at bounding box center [1074, 577] width 8 height 8
click at [1074, 387] on div "20" at bounding box center [1111, 393] width 109 height 16
click at [427, 94] on div "Name" at bounding box center [474, 96] width 126 height 22
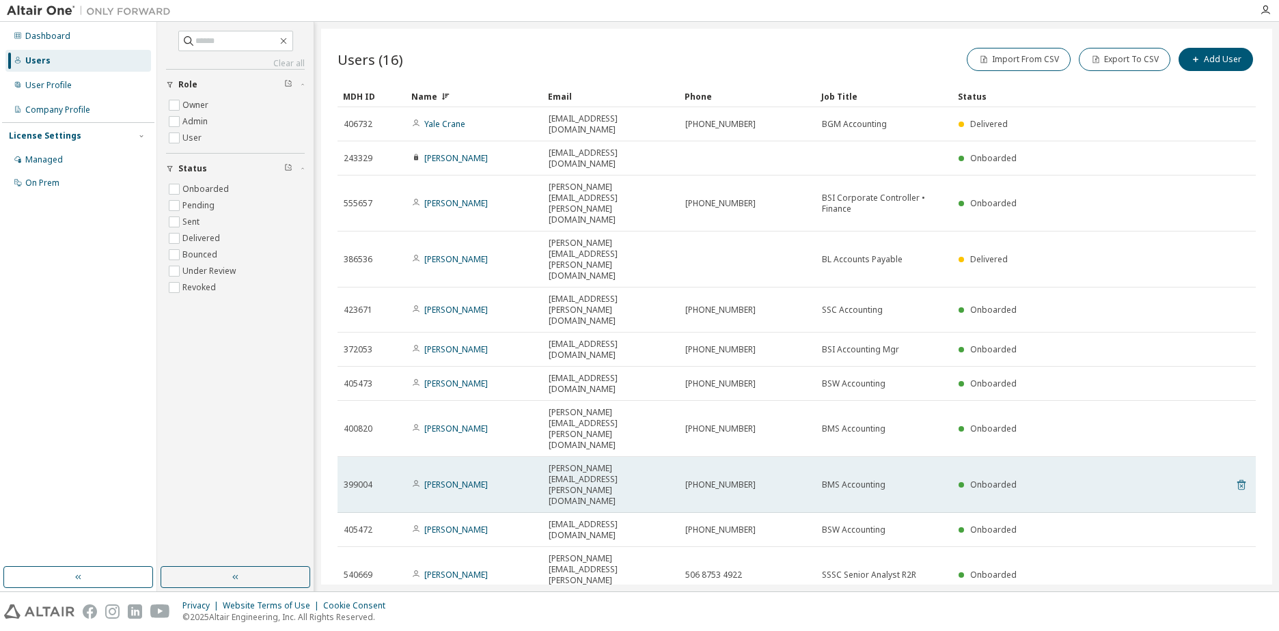
click at [1242, 480] on icon at bounding box center [1242, 485] width 8 height 10
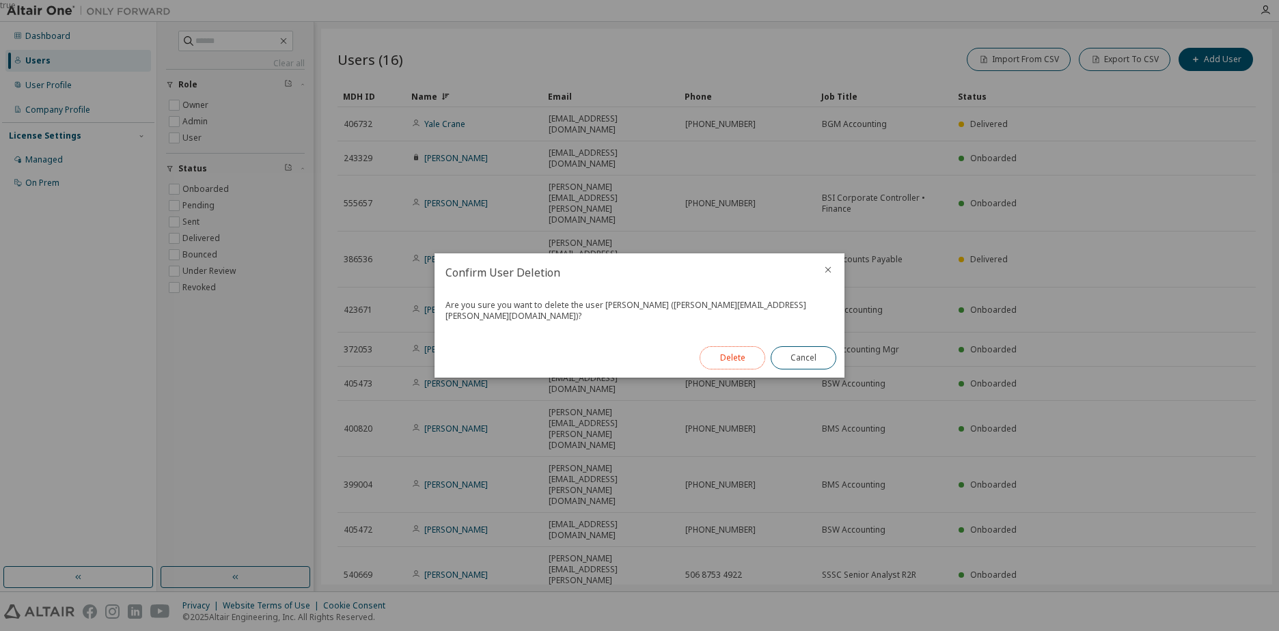
click at [740, 357] on button "Delete" at bounding box center [733, 357] width 66 height 23
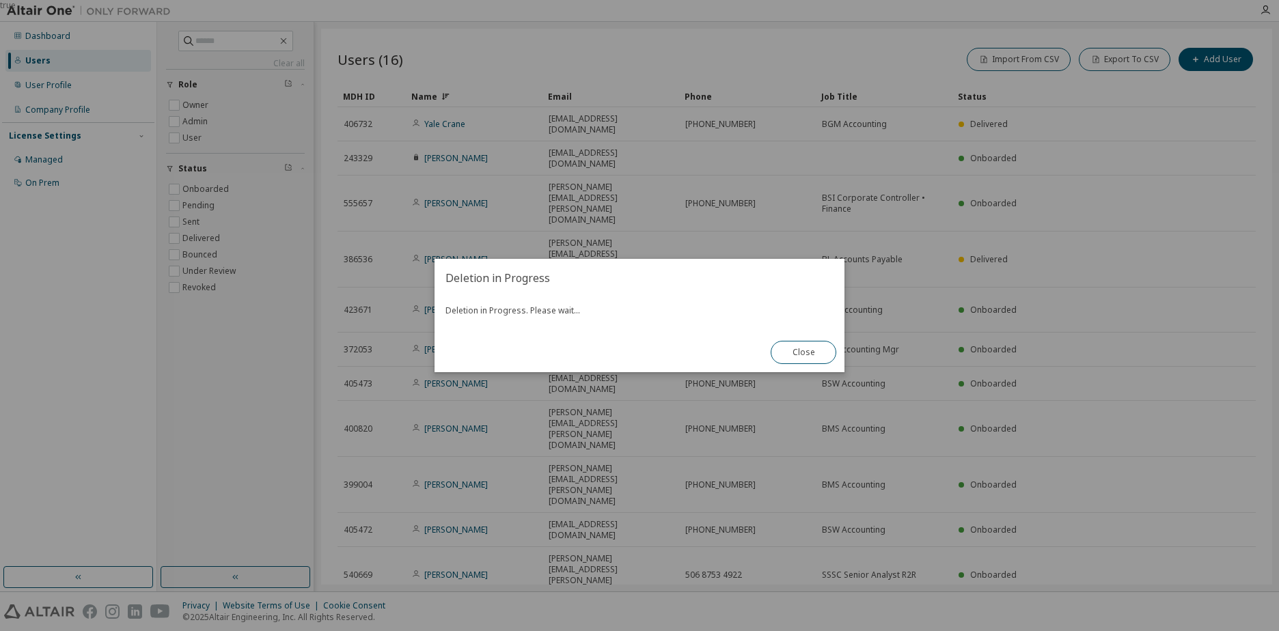
drag, startPoint x: 601, startPoint y: 277, endPoint x: 655, endPoint y: 277, distance: 54.7
click at [655, 277] on h2 "Deletion in Progress" at bounding box center [640, 278] width 410 height 38
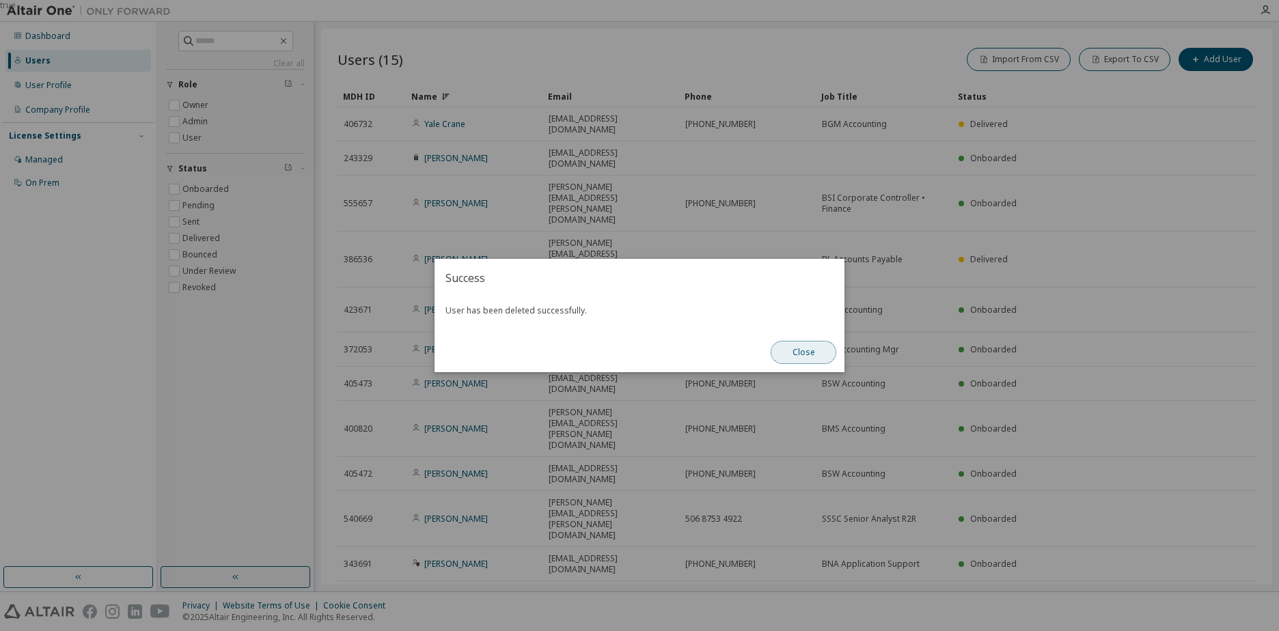
click at [798, 352] on button "Close" at bounding box center [804, 352] width 66 height 23
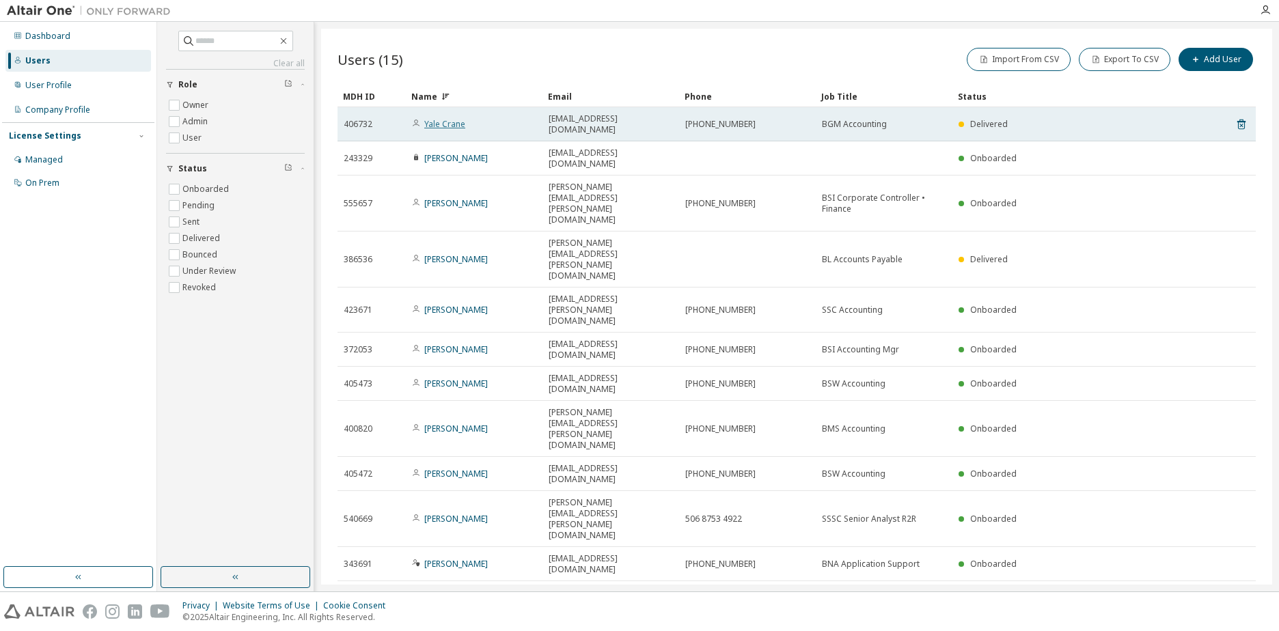
click at [439, 118] on link "Yale Crane" at bounding box center [444, 124] width 41 height 12
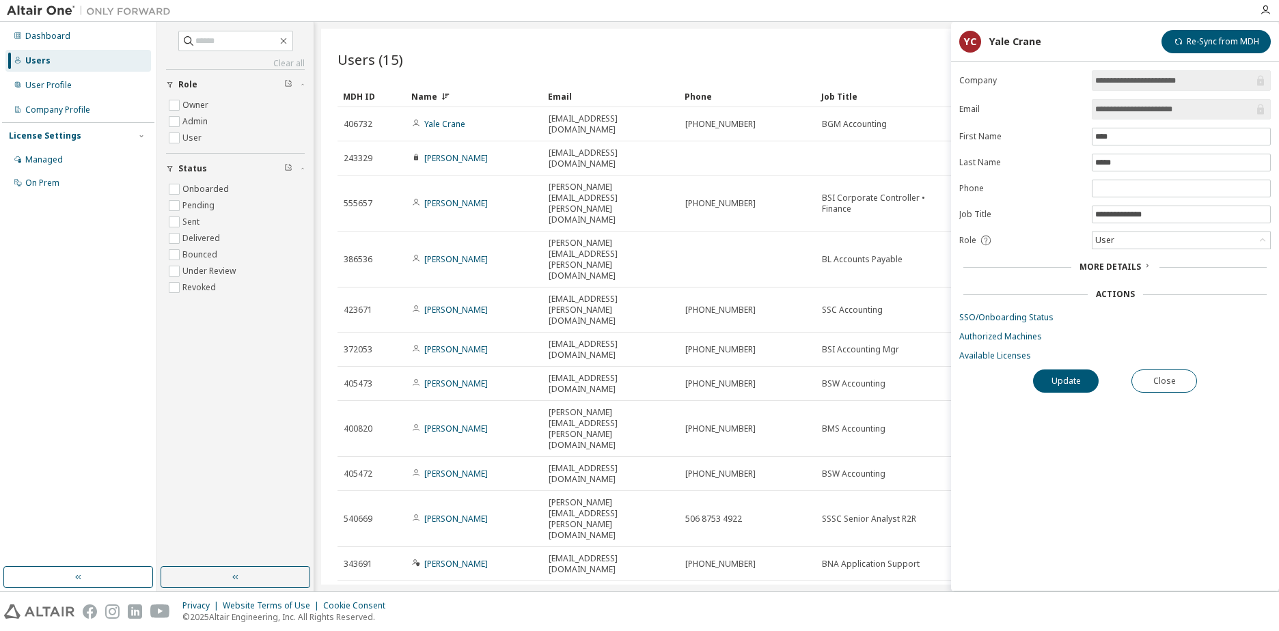
click at [886, 55] on div "Import From CSV Export To CSV Add User" at bounding box center [1026, 59] width 459 height 29
click at [1157, 384] on button "Close" at bounding box center [1165, 381] width 66 height 23
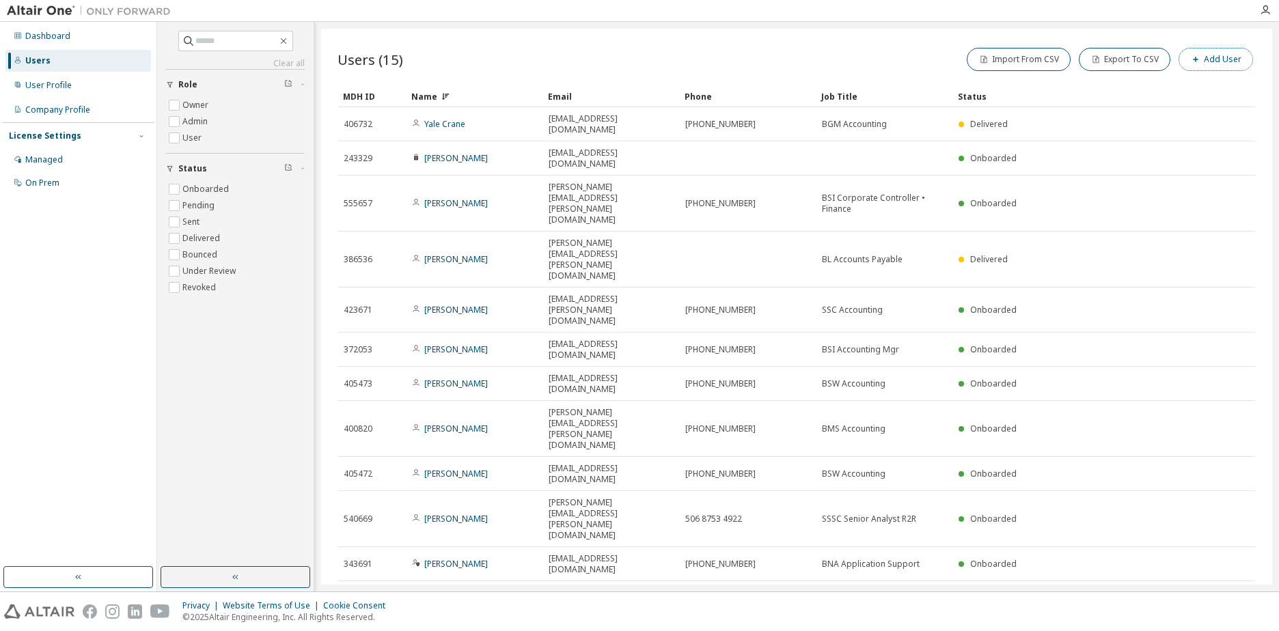
click at [1227, 56] on button "Add User" at bounding box center [1216, 59] width 74 height 23
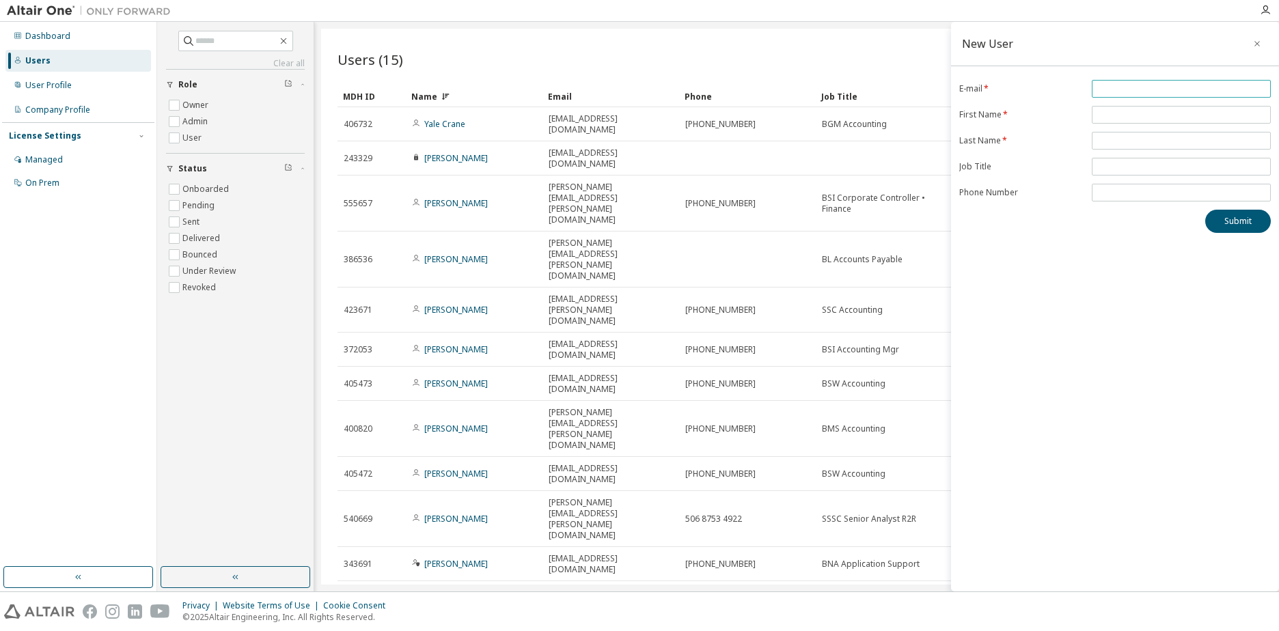
click at [1139, 90] on input "email" at bounding box center [1182, 88] width 172 height 11
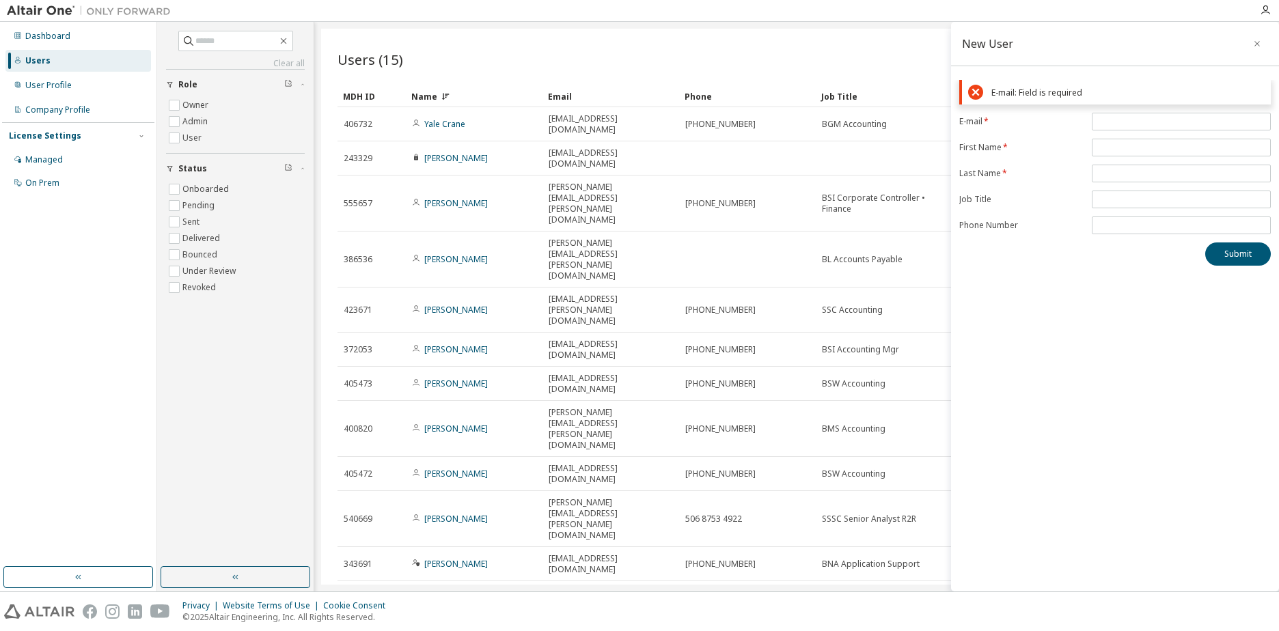
drag, startPoint x: 1201, startPoint y: 370, endPoint x: 1166, endPoint y: 244, distance: 130.5
click at [1200, 369] on div "New User E-mail: Field is required E-mail * First Name * Last Name * Job Title …" at bounding box center [1115, 307] width 328 height 570
click at [1120, 126] on input "email" at bounding box center [1182, 121] width 172 height 11
click at [1144, 120] on input "email" at bounding box center [1182, 121] width 172 height 11
click at [1105, 118] on input "email" at bounding box center [1182, 121] width 172 height 11
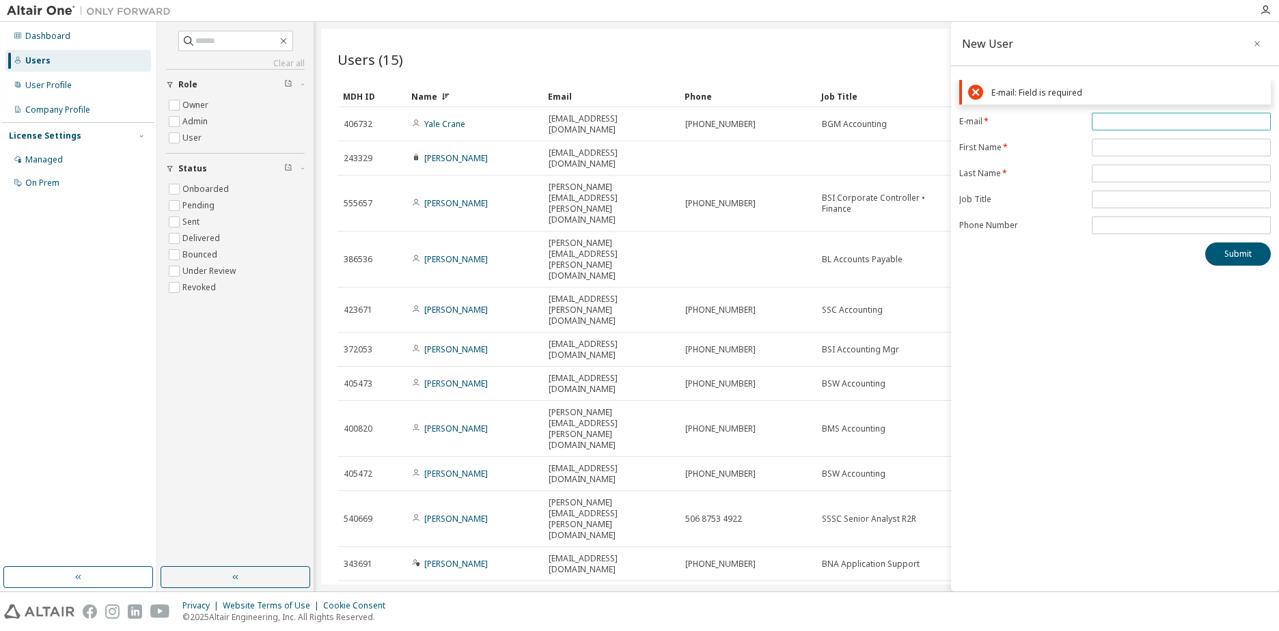
paste input "**********"
type input "**********"
click at [1118, 145] on form "**********" at bounding box center [1116, 174] width 312 height 122
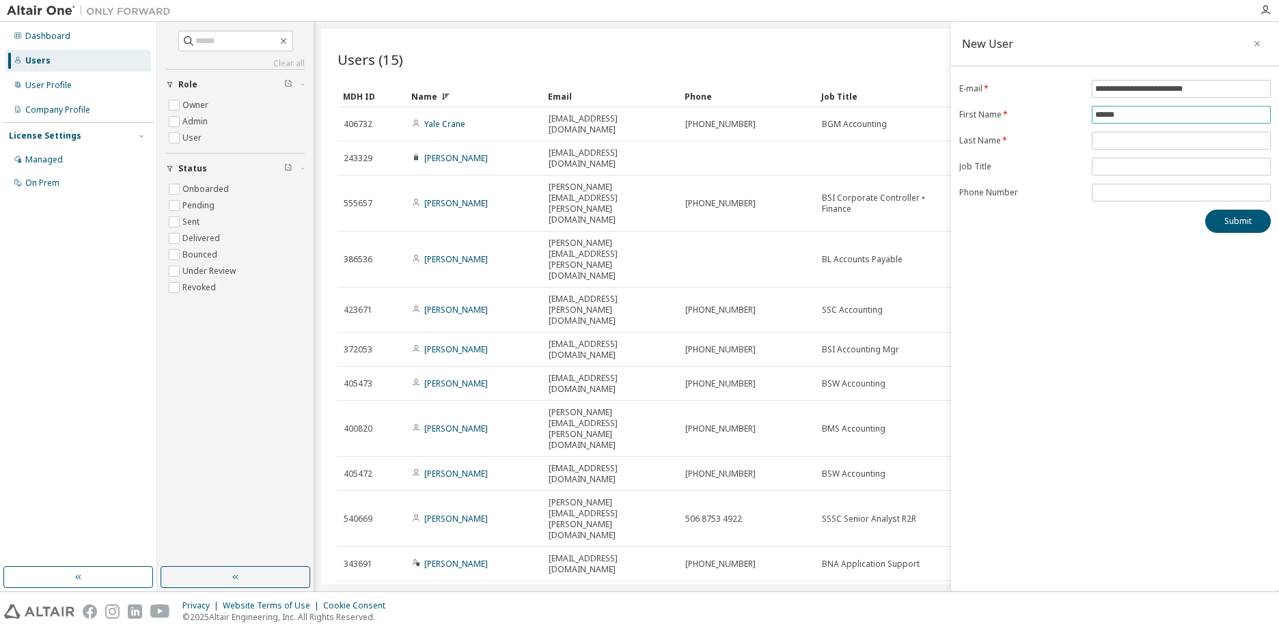
type input "******"
click at [1113, 163] on input "text" at bounding box center [1182, 166] width 172 height 11
type input "**********"
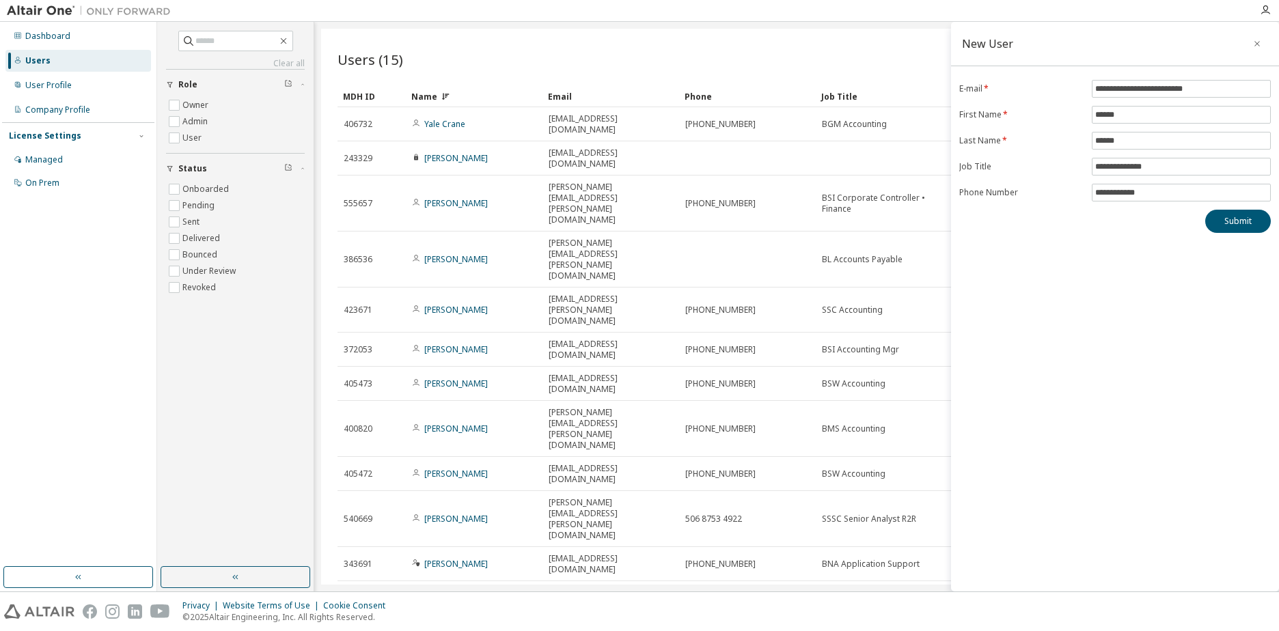
click at [1121, 217] on div "Submit" at bounding box center [1116, 221] width 312 height 23
click at [1221, 216] on button "Submit" at bounding box center [1239, 221] width 66 height 23
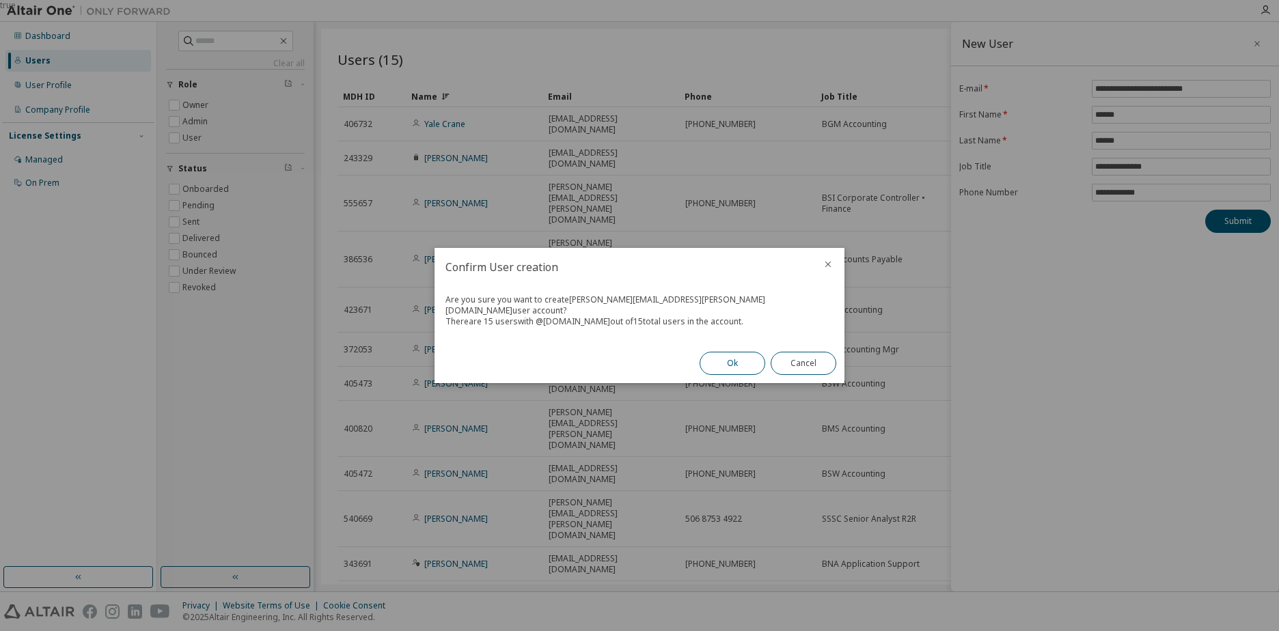
click at [737, 357] on button "Ok" at bounding box center [733, 363] width 66 height 23
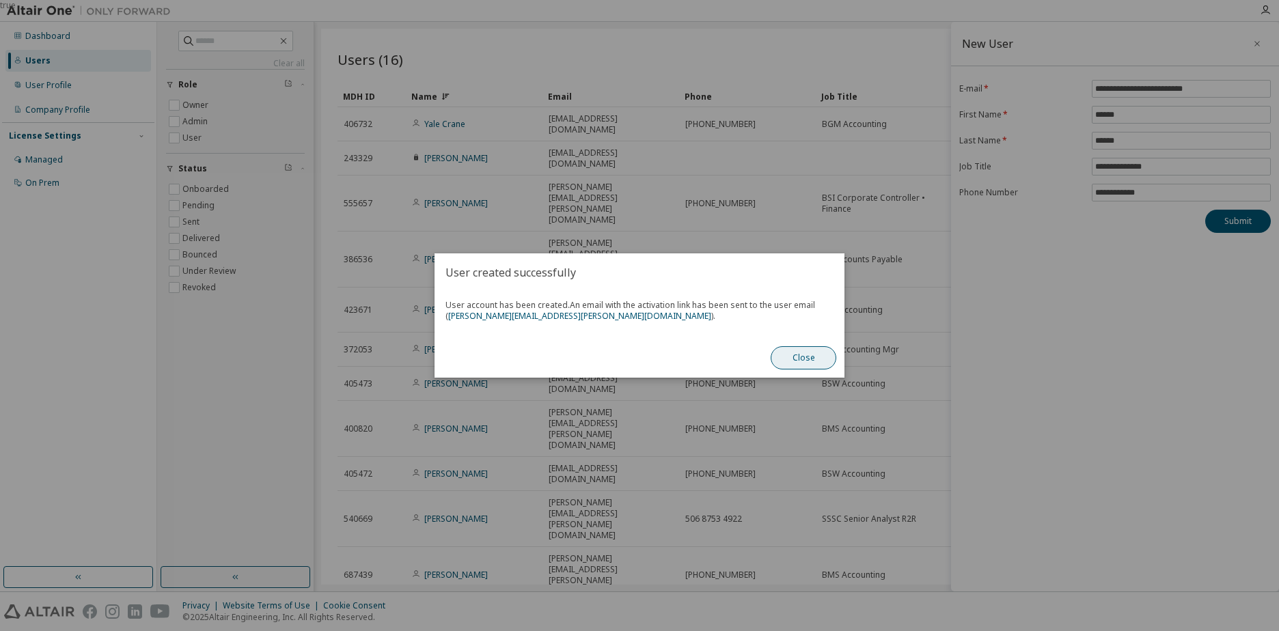
click at [806, 359] on button "Close" at bounding box center [804, 357] width 66 height 23
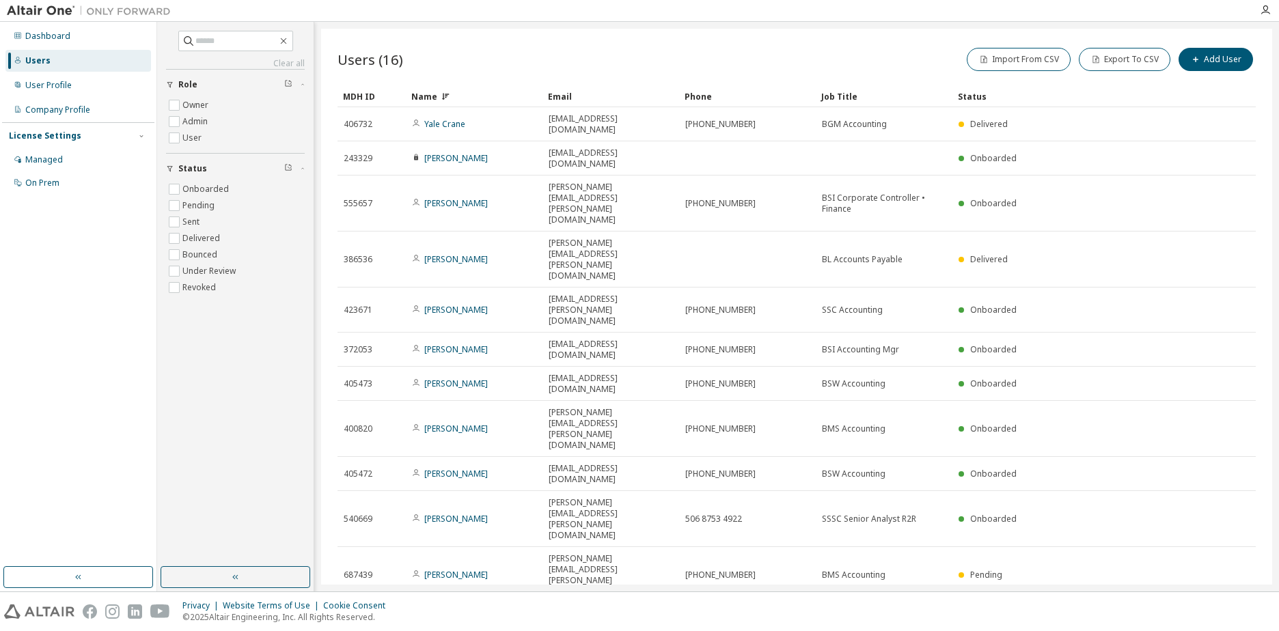
click at [444, 98] on icon at bounding box center [445, 96] width 8 height 8
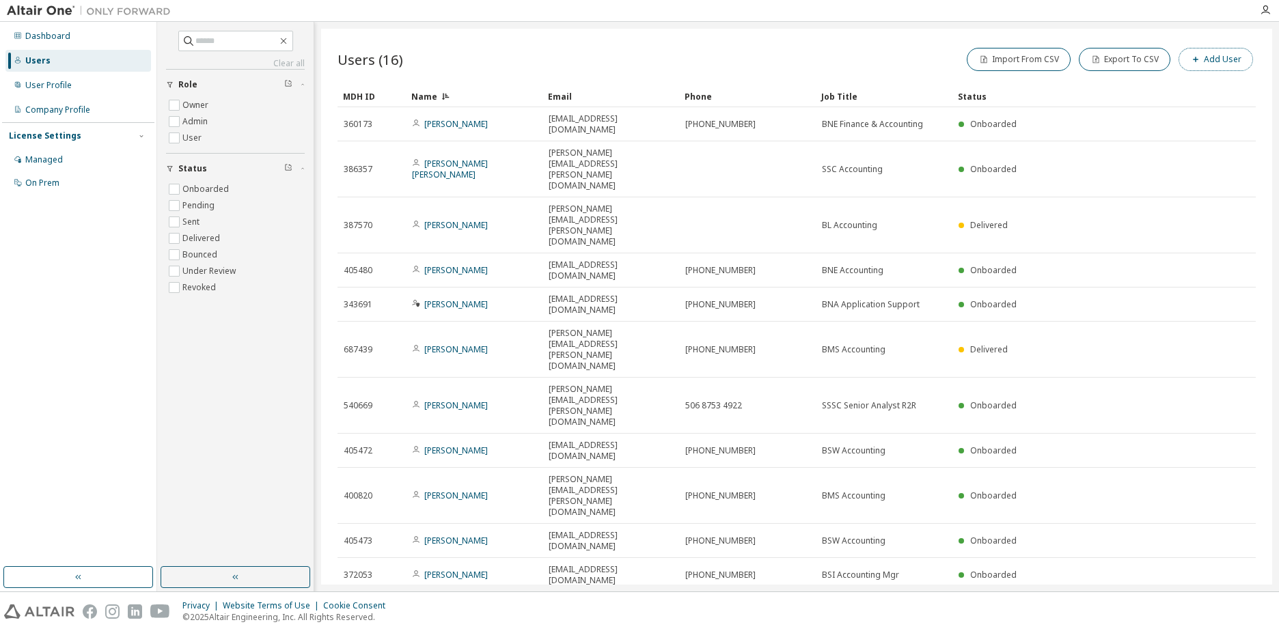
click at [1223, 57] on button "Add User" at bounding box center [1216, 59] width 74 height 23
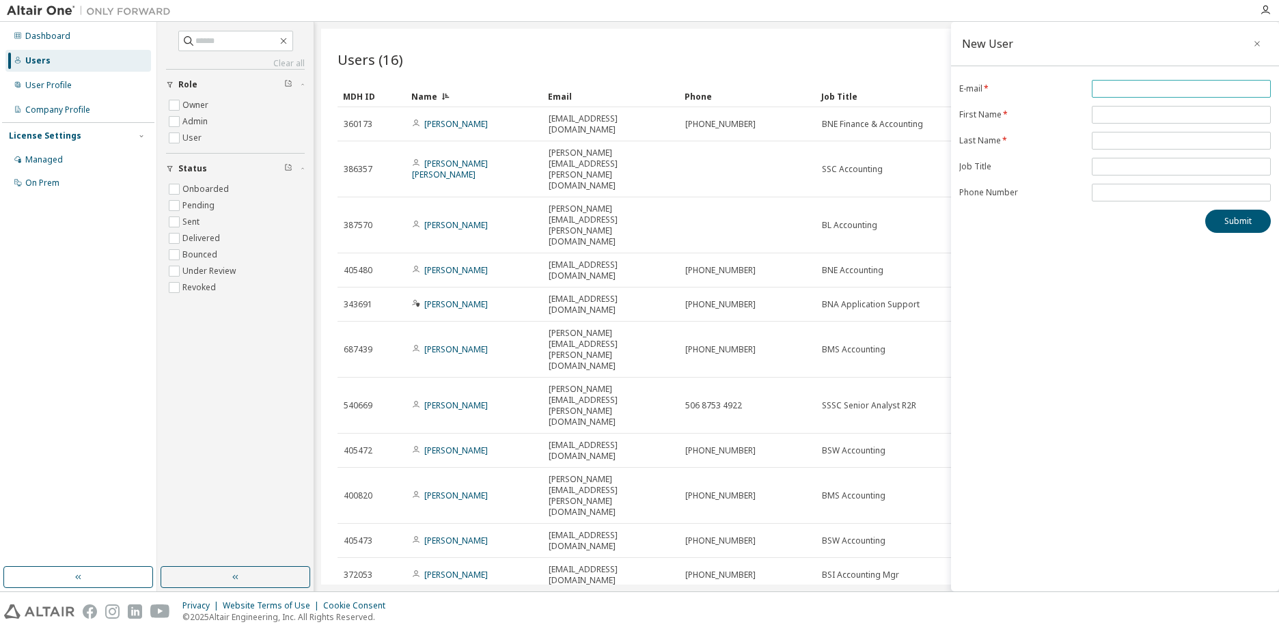
click at [1110, 87] on input "email" at bounding box center [1182, 88] width 172 height 11
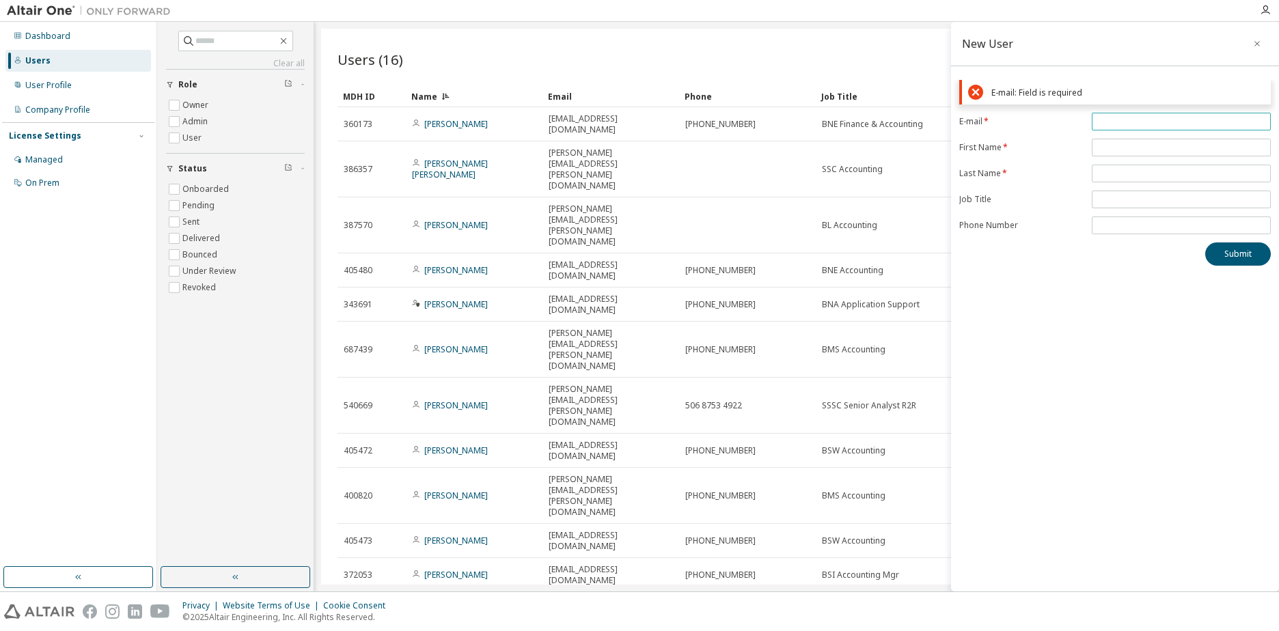
click at [1118, 122] on input "email" at bounding box center [1182, 121] width 172 height 11
paste input "**********"
type input "**********"
click at [1114, 144] on form "**********" at bounding box center [1116, 174] width 312 height 122
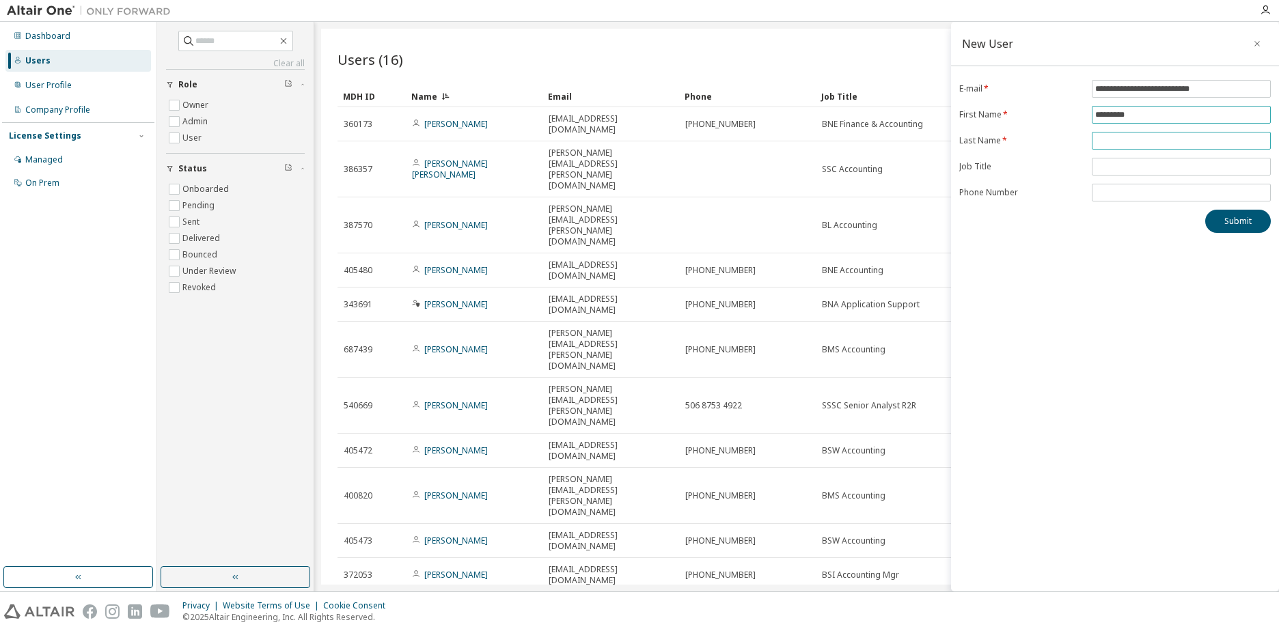
type input "*********"
type input "******"
click at [1121, 115] on input "*********" at bounding box center [1182, 114] width 172 height 11
type input "********"
click at [1124, 161] on input "text" at bounding box center [1182, 166] width 172 height 11
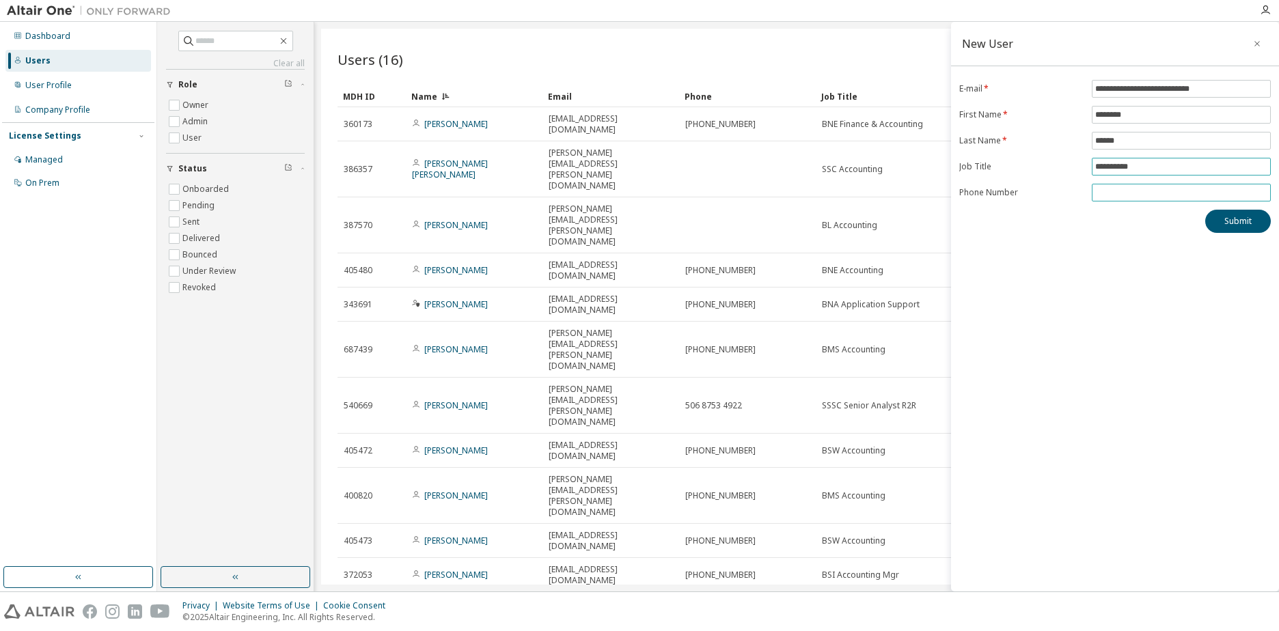
type input "**********"
click at [1121, 189] on input "tel" at bounding box center [1182, 192] width 172 height 11
type input "**********"
click at [1150, 243] on div "**********" at bounding box center [1115, 307] width 328 height 570
click at [1233, 223] on button "Submit" at bounding box center [1239, 221] width 66 height 23
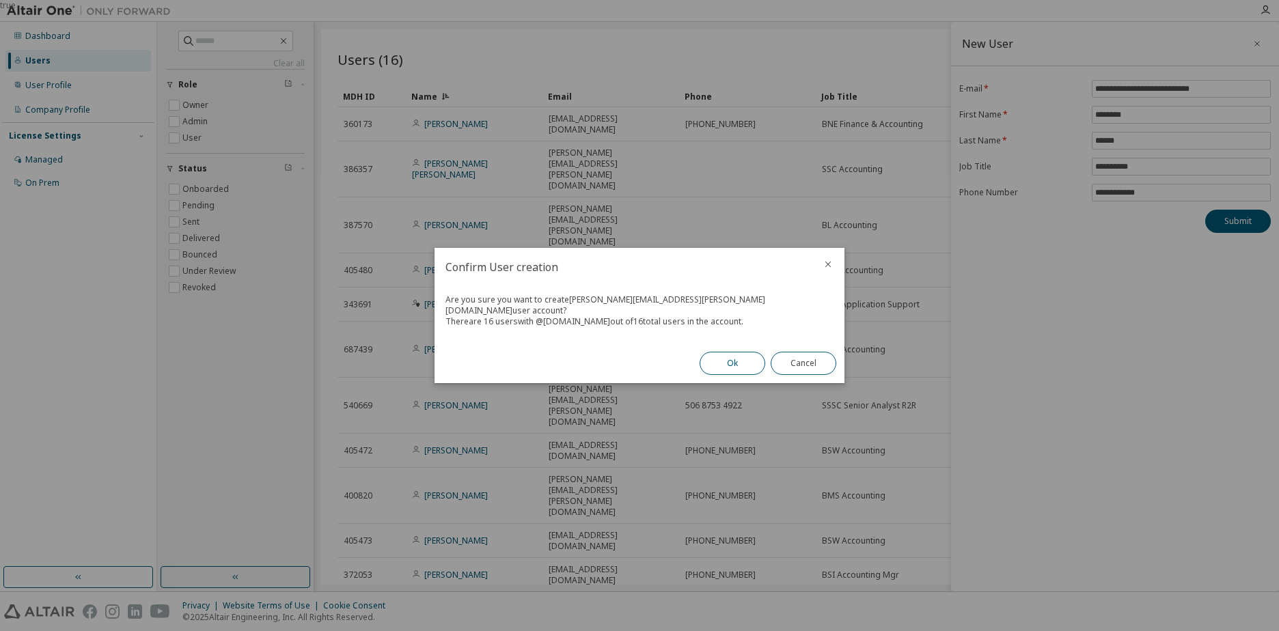
click at [733, 362] on button "Ok" at bounding box center [733, 363] width 66 height 23
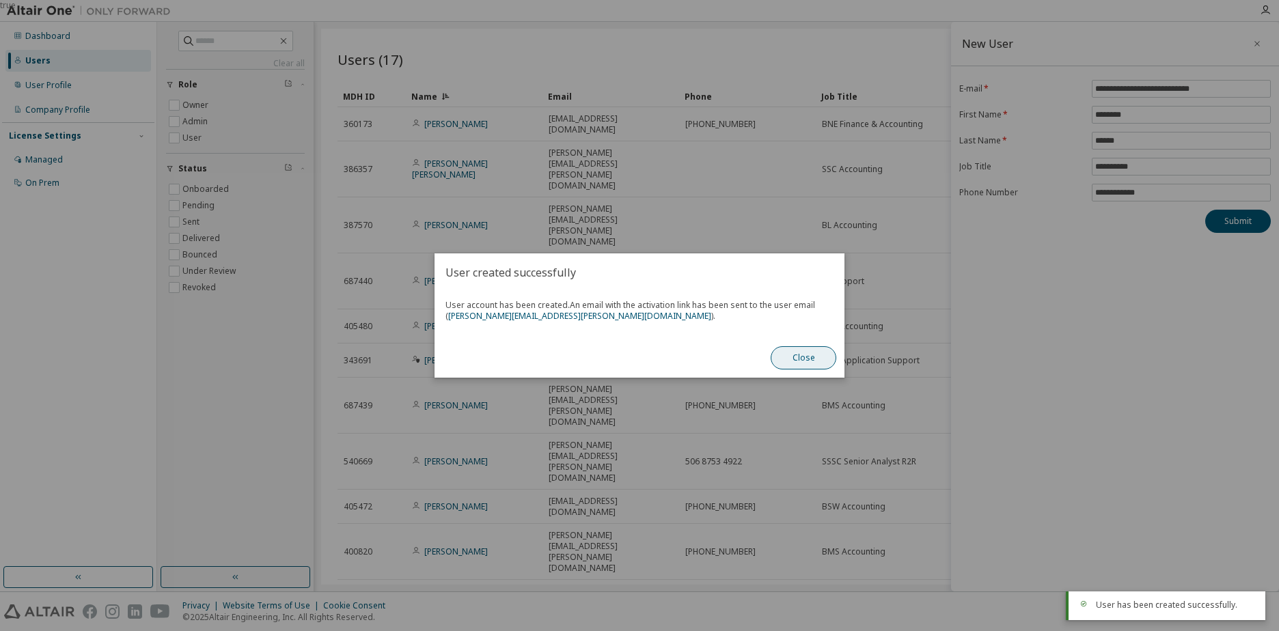
click at [808, 359] on button "Close" at bounding box center [804, 357] width 66 height 23
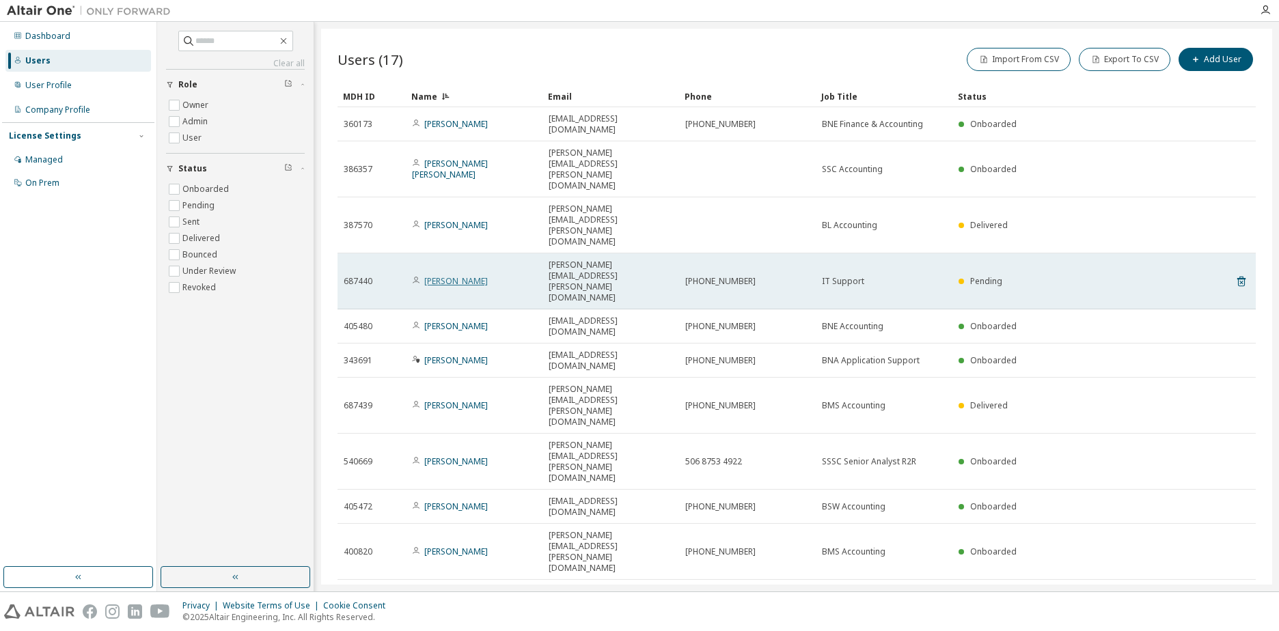
click at [467, 275] on link "[PERSON_NAME]" at bounding box center [456, 281] width 64 height 12
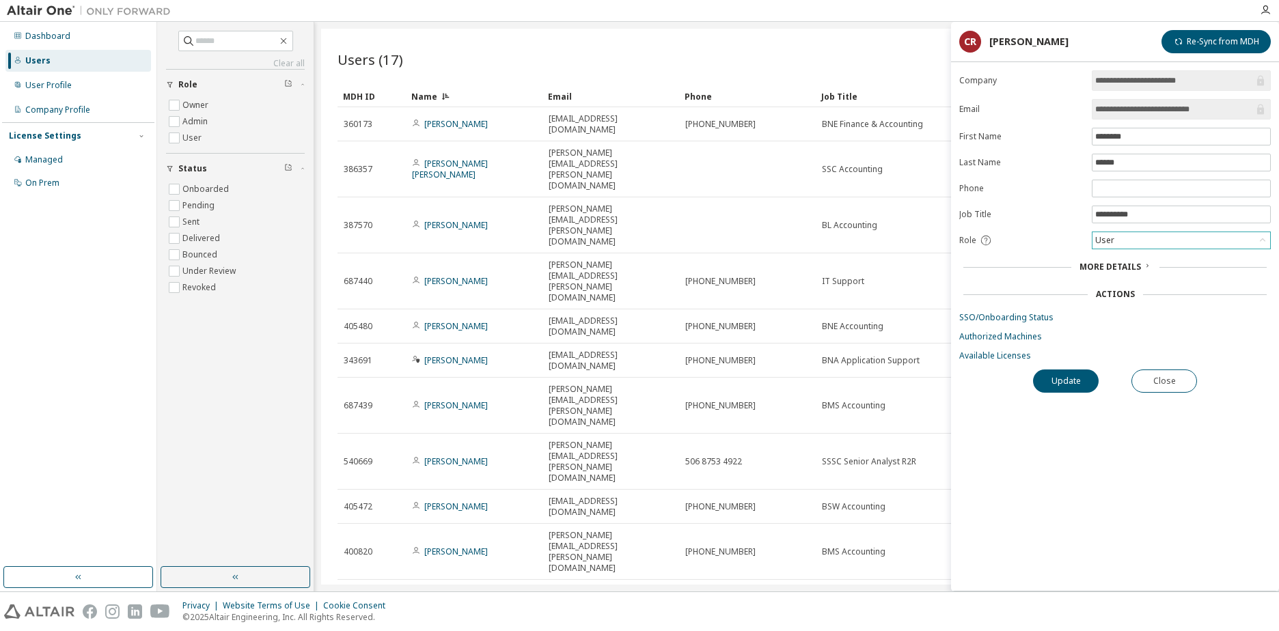
click at [1140, 244] on div "User" at bounding box center [1182, 240] width 178 height 16
click at [1115, 260] on li "Admin" at bounding box center [1180, 258] width 175 height 18
click at [1117, 266] on span "More Details" at bounding box center [1111, 267] width 62 height 12
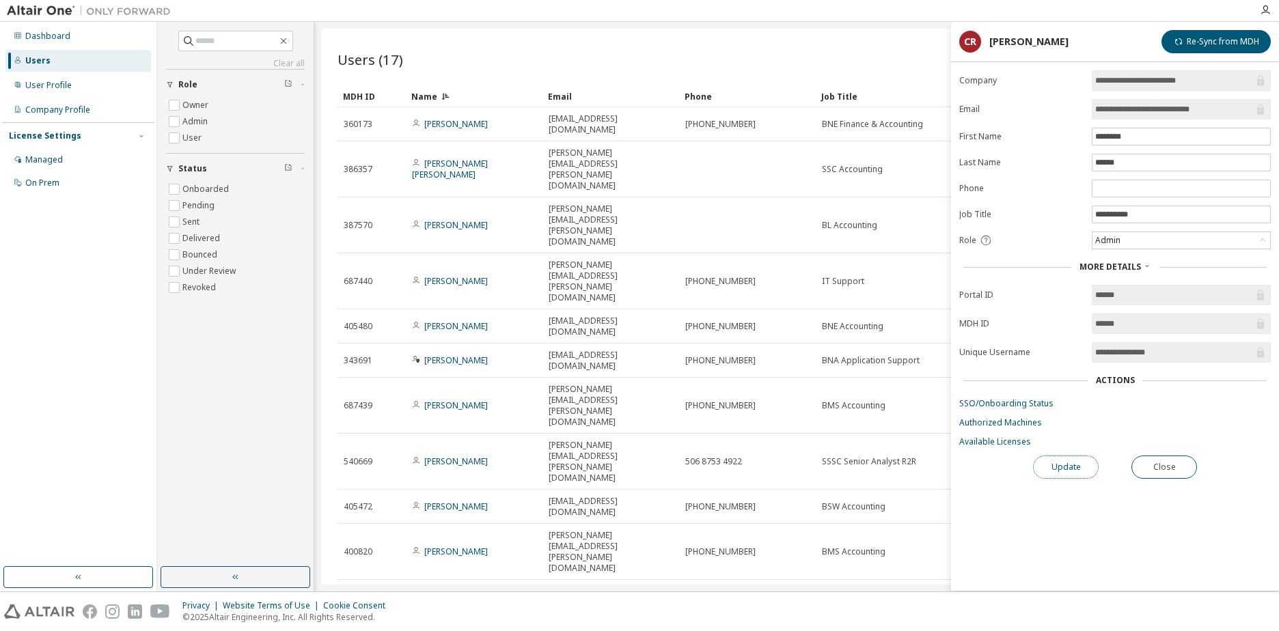
click at [1079, 460] on button "Update" at bounding box center [1066, 467] width 66 height 23
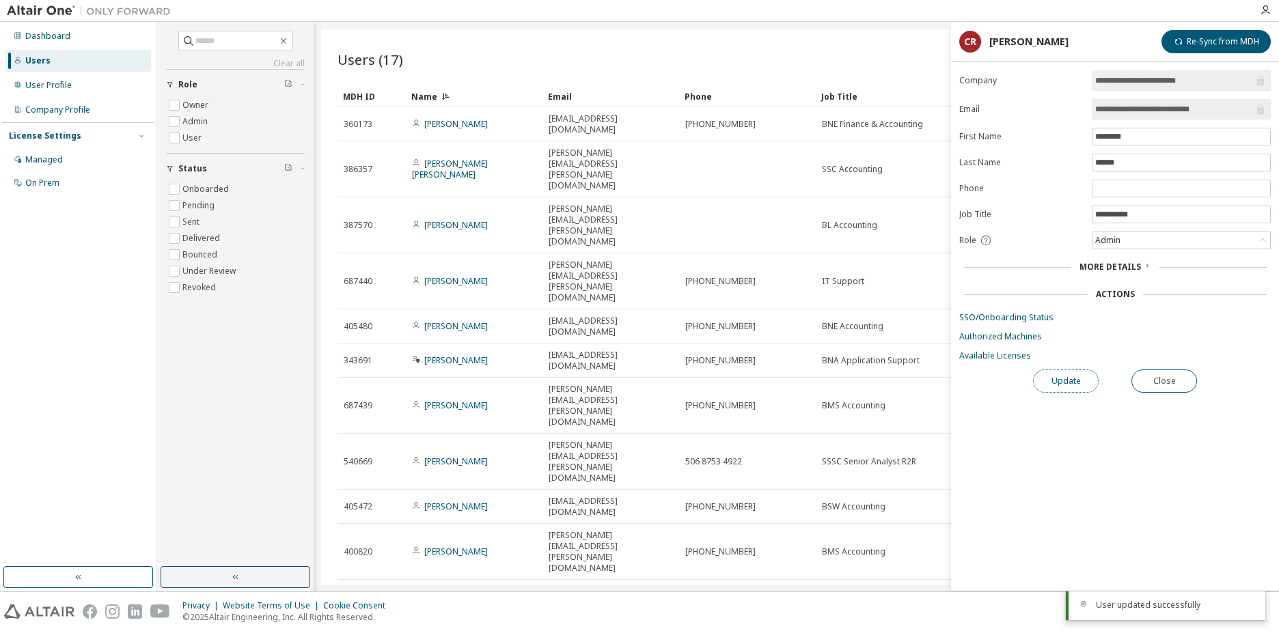
click at [1075, 383] on button "Update" at bounding box center [1066, 381] width 66 height 23
click at [1163, 390] on button "Close" at bounding box center [1165, 381] width 66 height 23
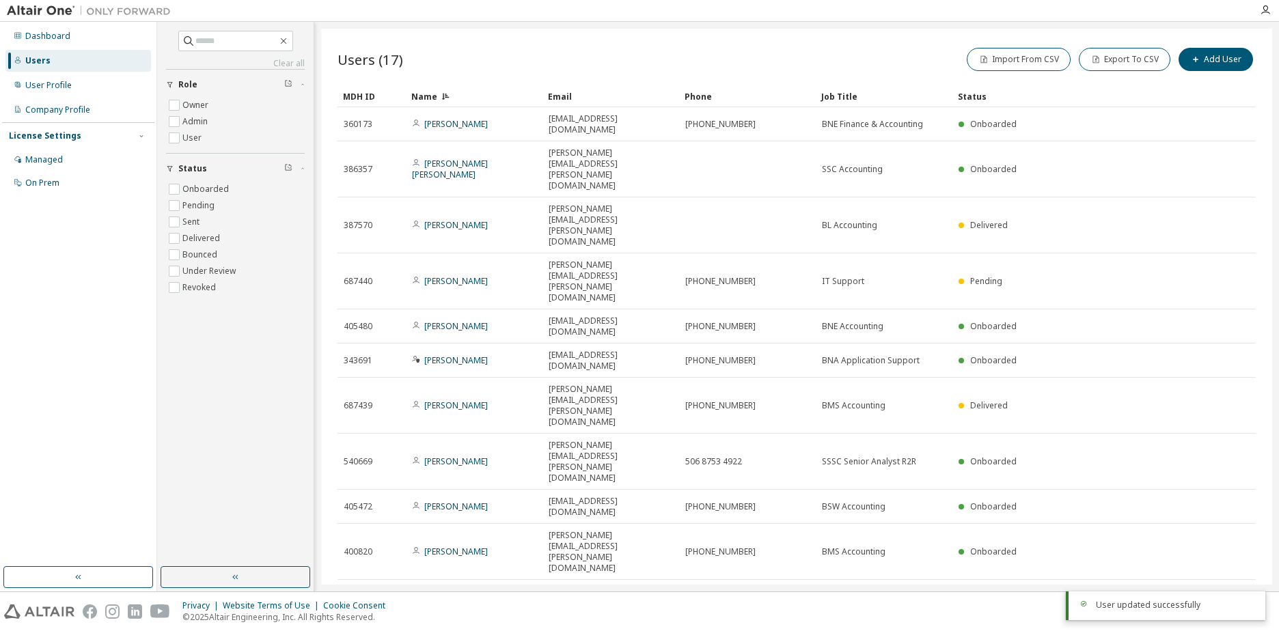
click at [436, 99] on div "Name" at bounding box center [474, 96] width 126 height 22
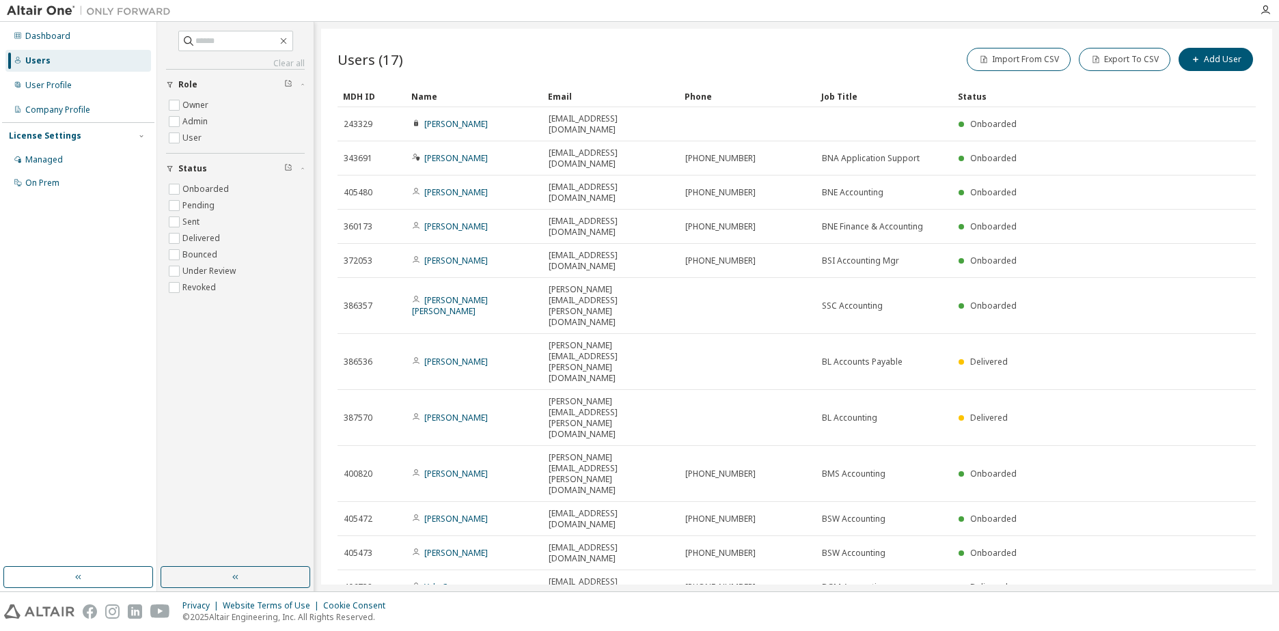
click at [439, 98] on div "Name" at bounding box center [474, 96] width 126 height 22
drag, startPoint x: 1067, startPoint y: 354, endPoint x: 1073, endPoint y: 366, distance: 12.8
click at [1067, 549] on button "10" at bounding box center [1069, 554] width 18 height 11
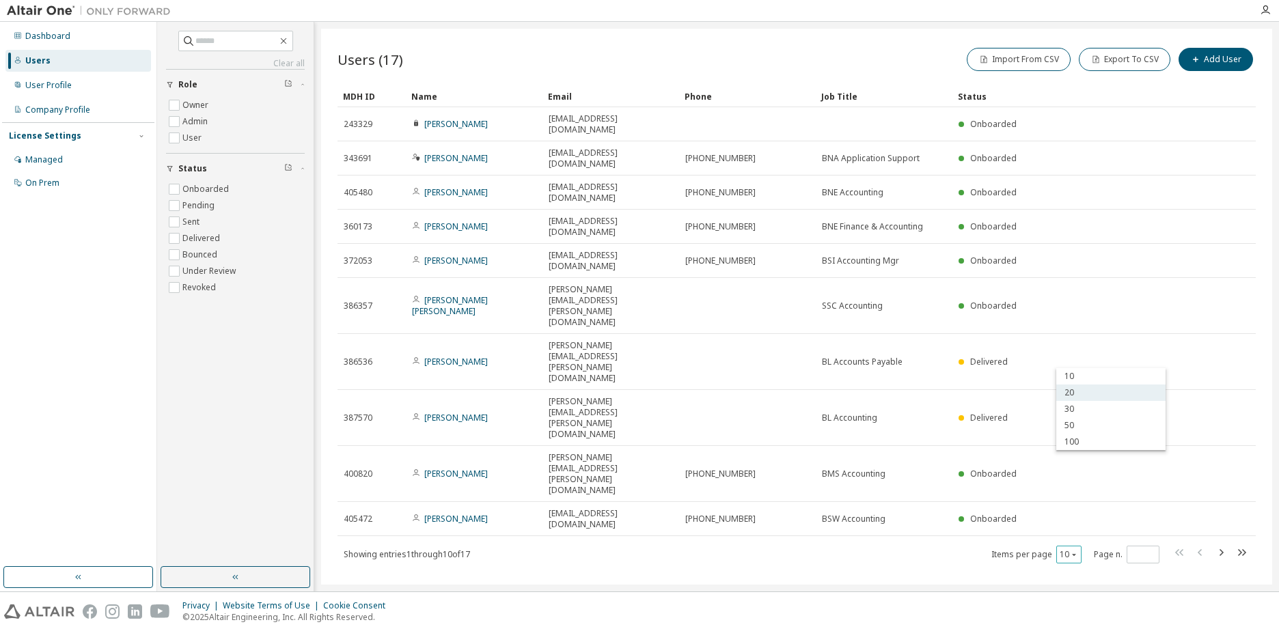
click at [1074, 394] on div "20" at bounding box center [1111, 393] width 109 height 16
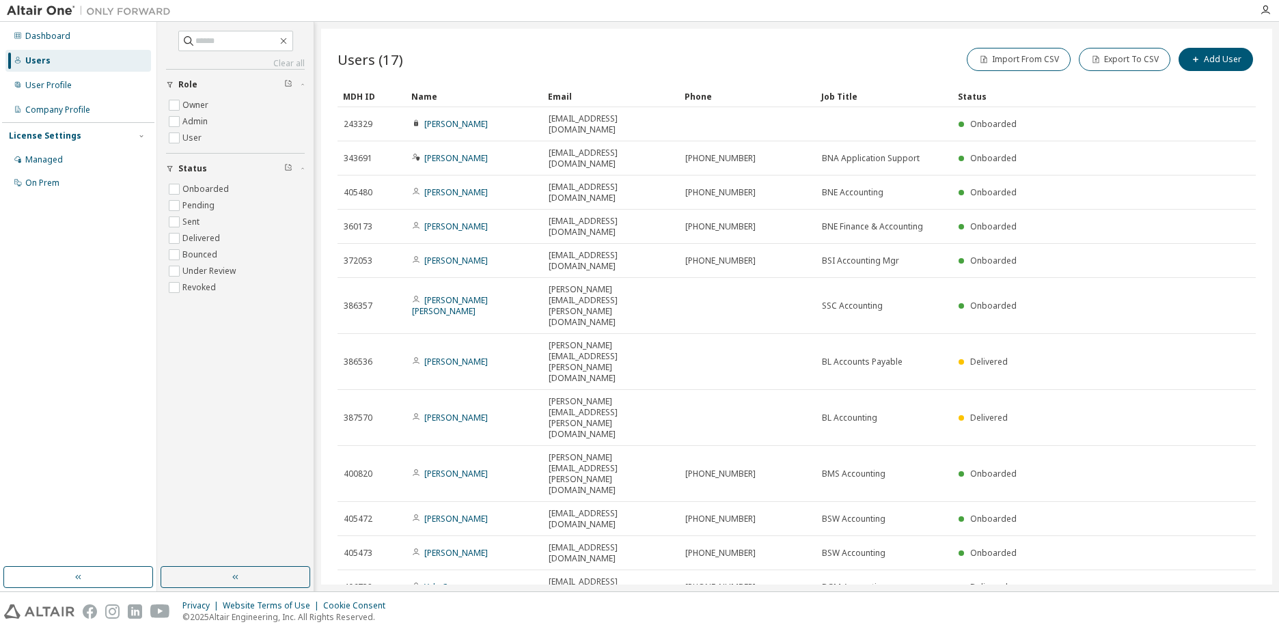
click at [441, 98] on div "Name" at bounding box center [474, 96] width 126 height 22
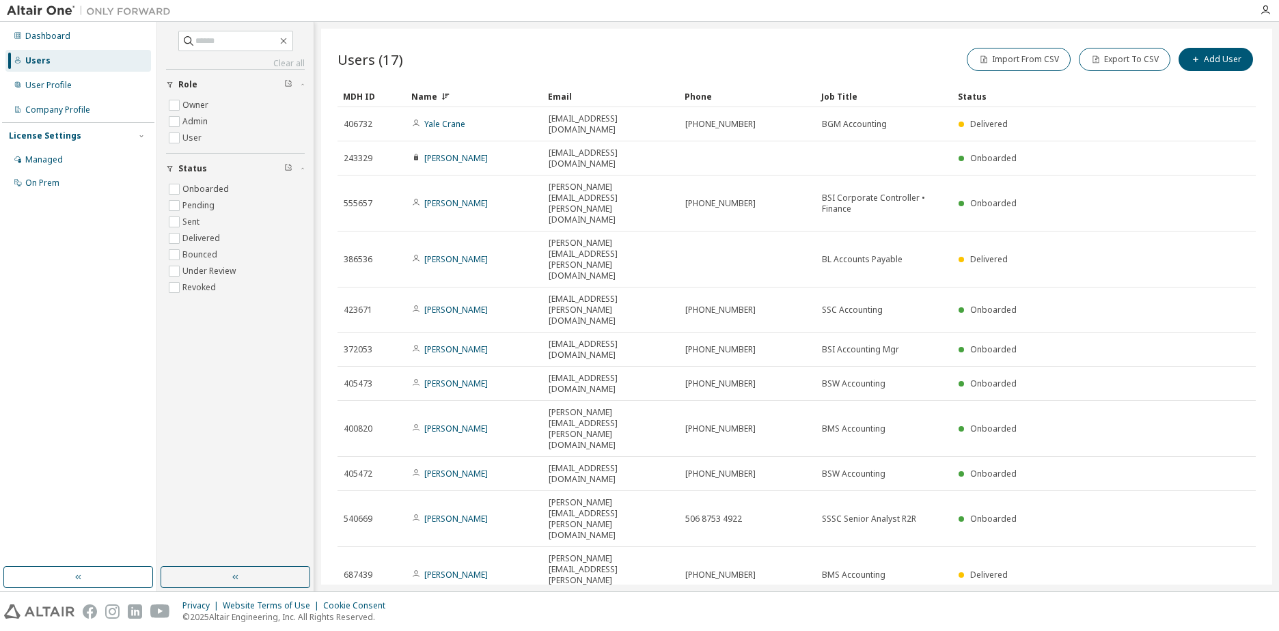
click at [451, 94] on div "Name" at bounding box center [474, 96] width 126 height 22
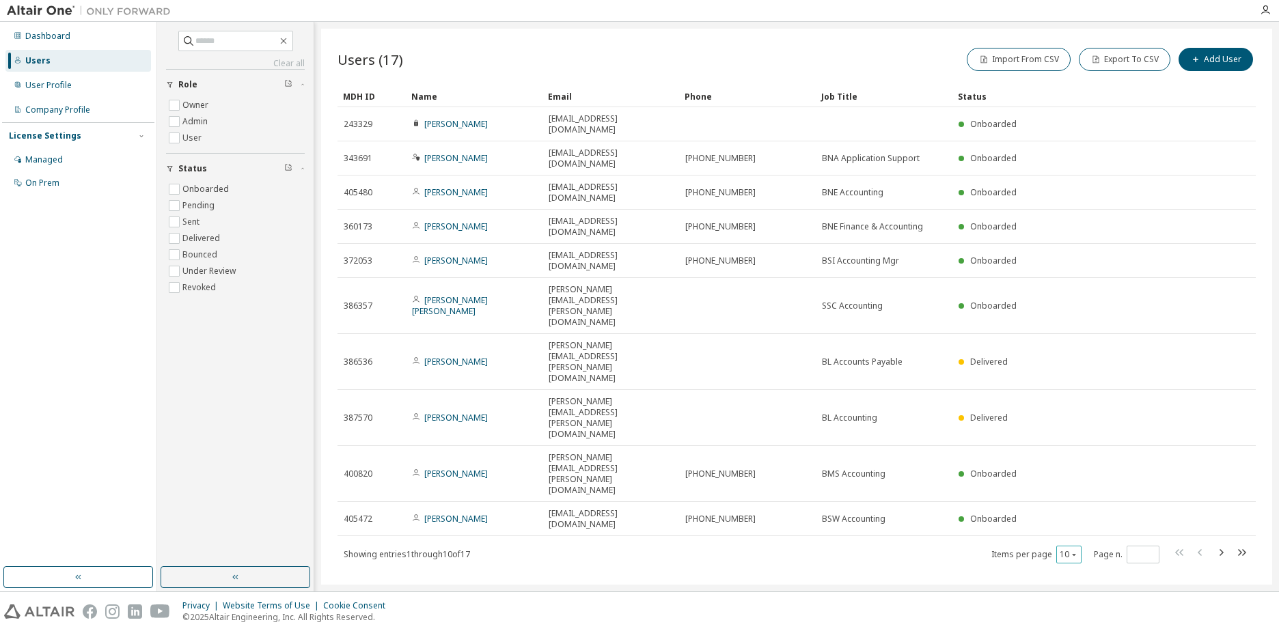
drag, startPoint x: 1071, startPoint y: 359, endPoint x: 1076, endPoint y: 368, distance: 10.4
click at [1072, 551] on icon "button" at bounding box center [1074, 555] width 8 height 8
click at [1079, 398] on div "20" at bounding box center [1111, 393] width 109 height 16
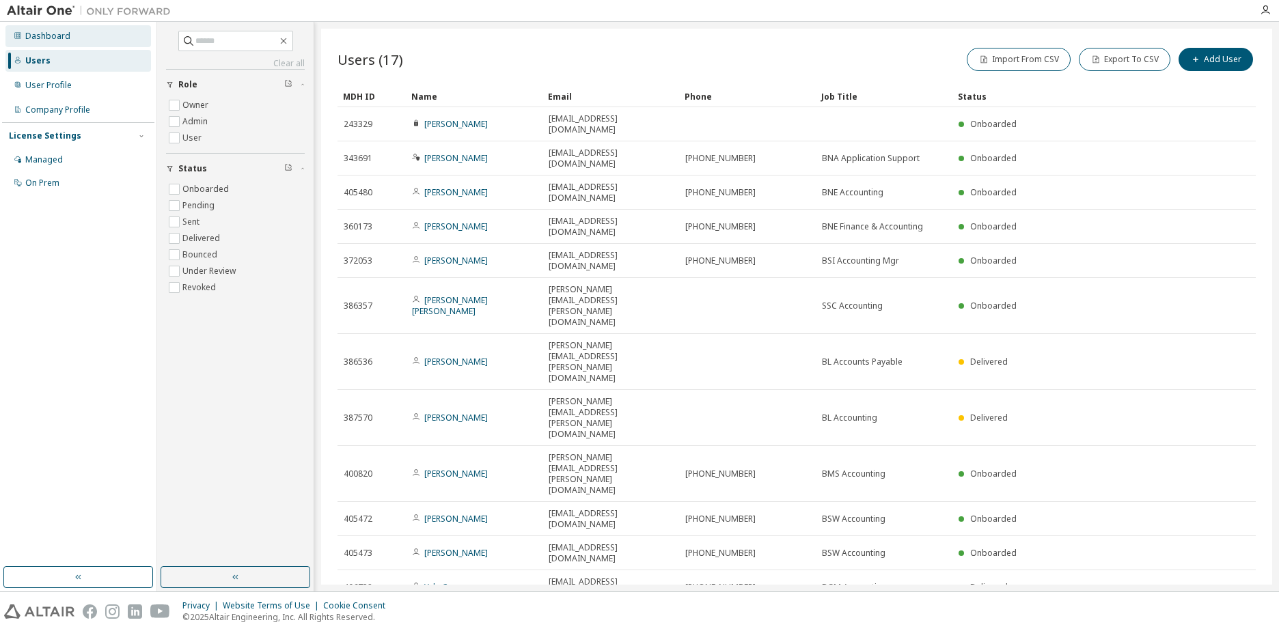
click at [46, 32] on div "Dashboard" at bounding box center [47, 36] width 45 height 11
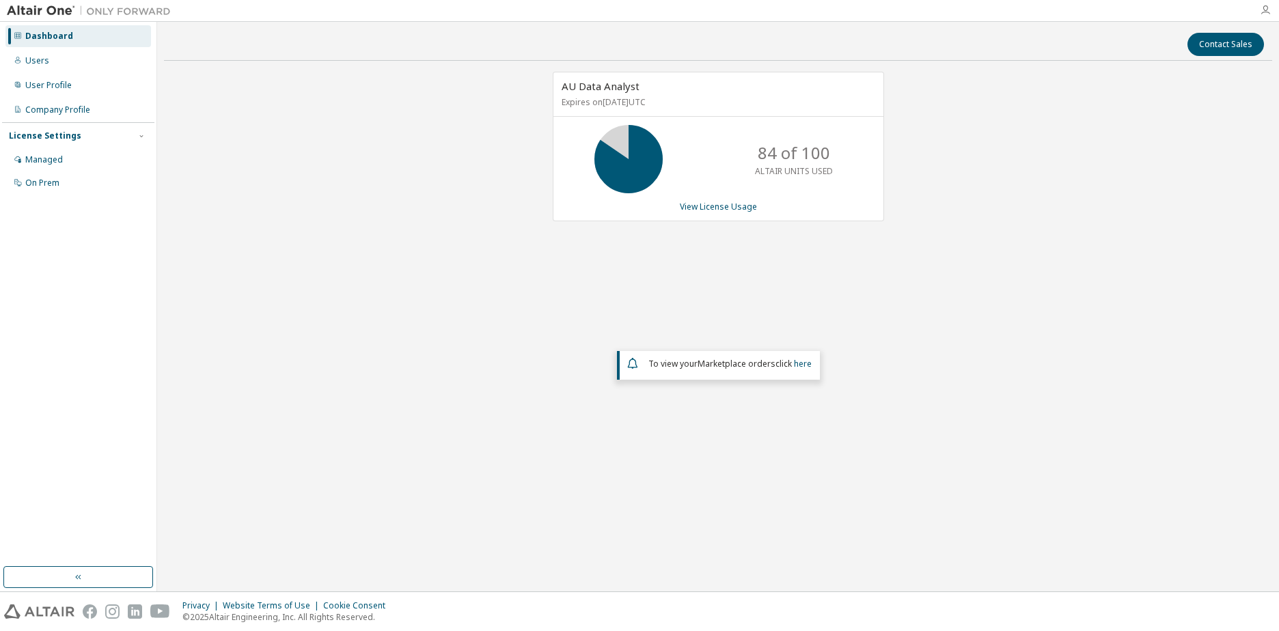
click at [1262, 11] on icon "button" at bounding box center [1265, 10] width 11 height 11
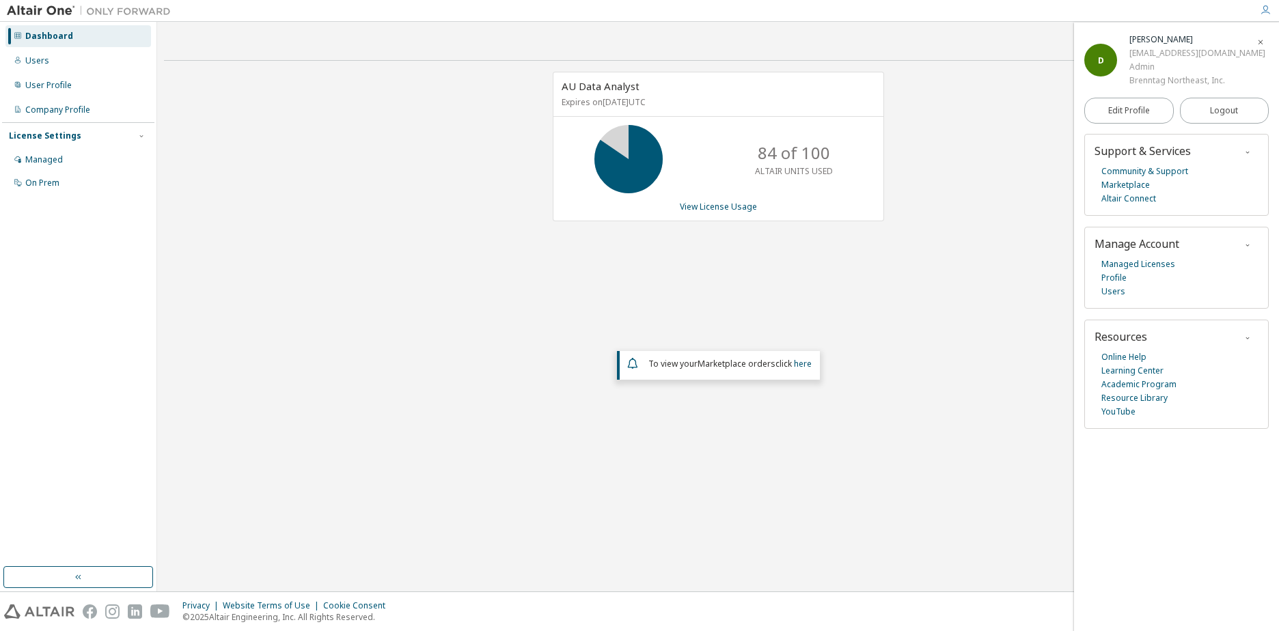
click at [1262, 11] on icon "button" at bounding box center [1265, 10] width 11 height 11
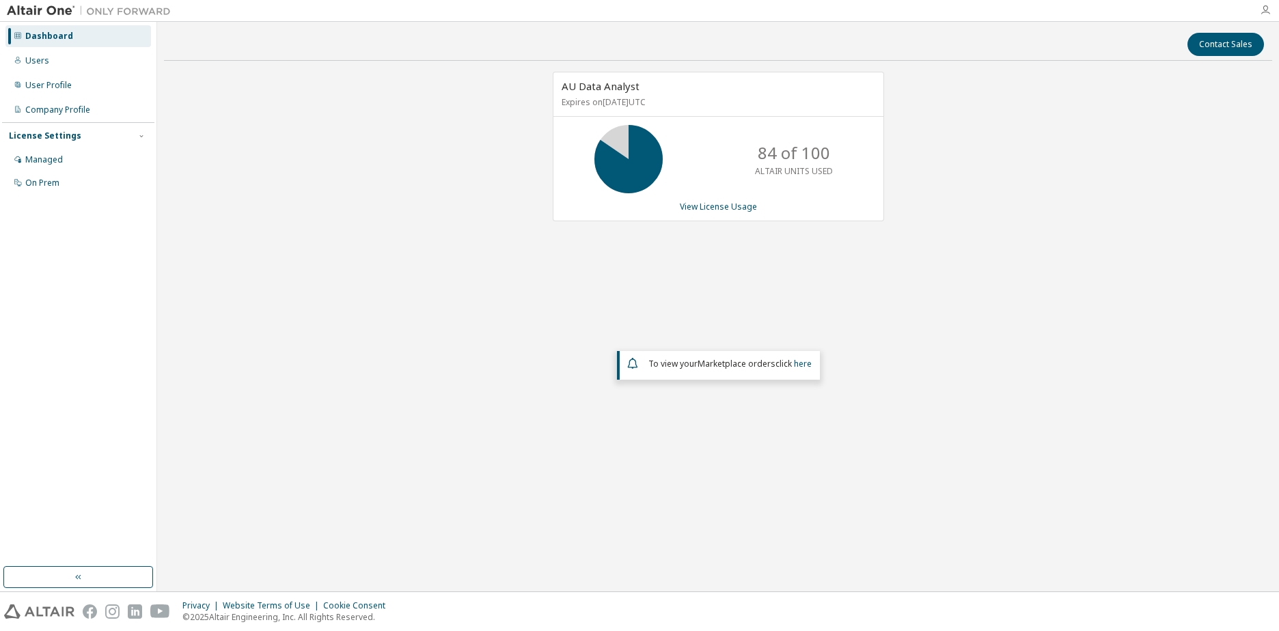
click at [1265, 11] on icon "button" at bounding box center [1265, 10] width 11 height 11
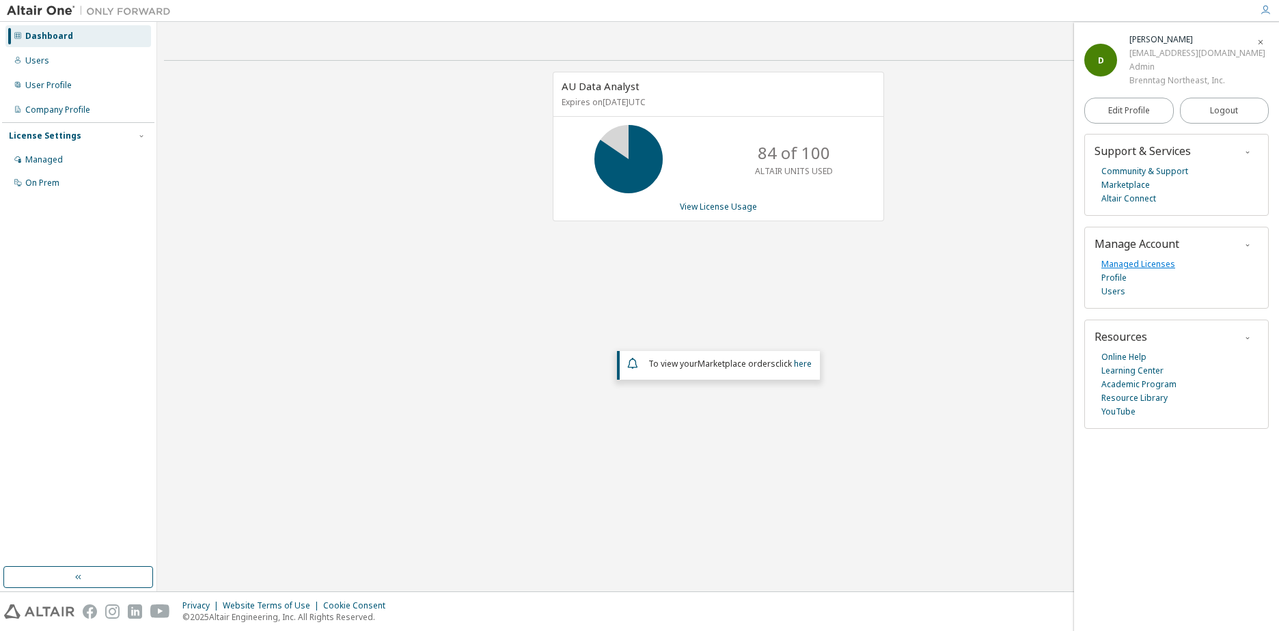
click at [1135, 269] on link "Managed Licenses" at bounding box center [1139, 265] width 74 height 14
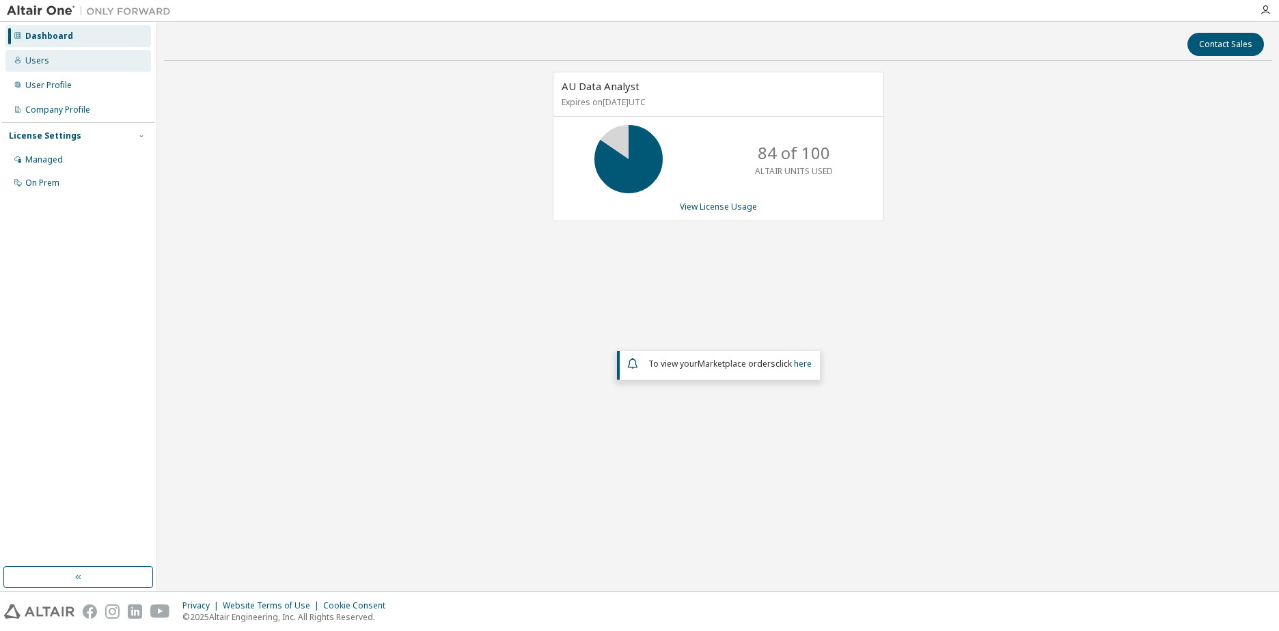
click at [38, 59] on div "Users" at bounding box center [37, 60] width 24 height 11
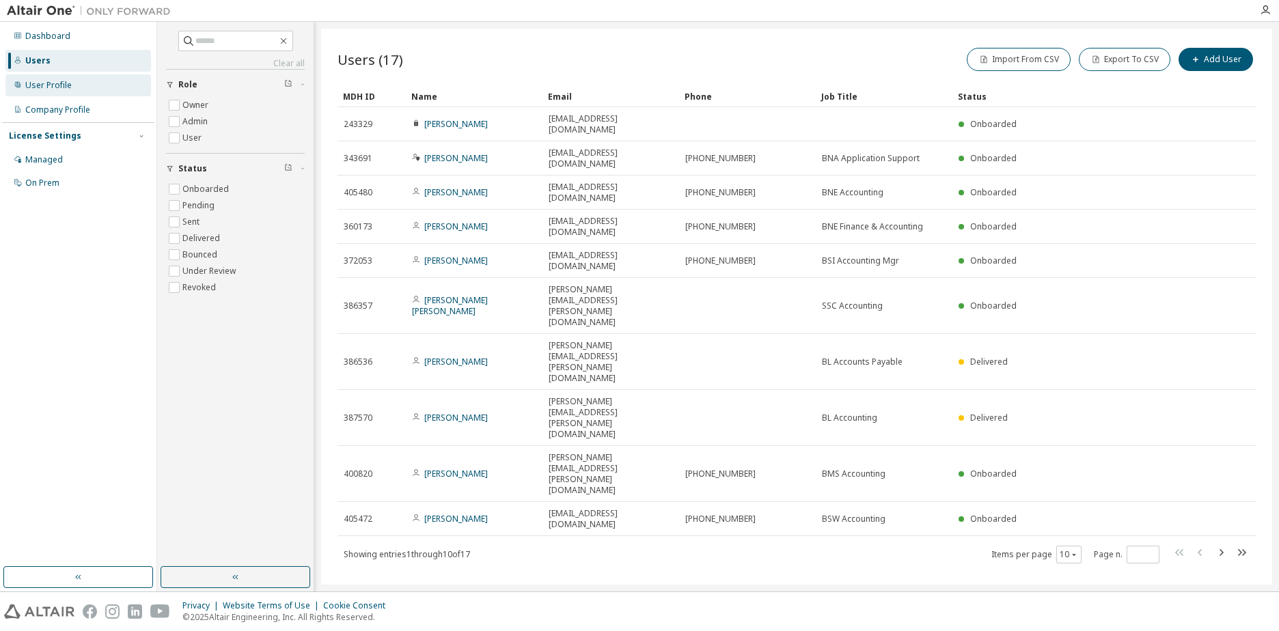
click at [44, 85] on div "User Profile" at bounding box center [48, 85] width 46 height 11
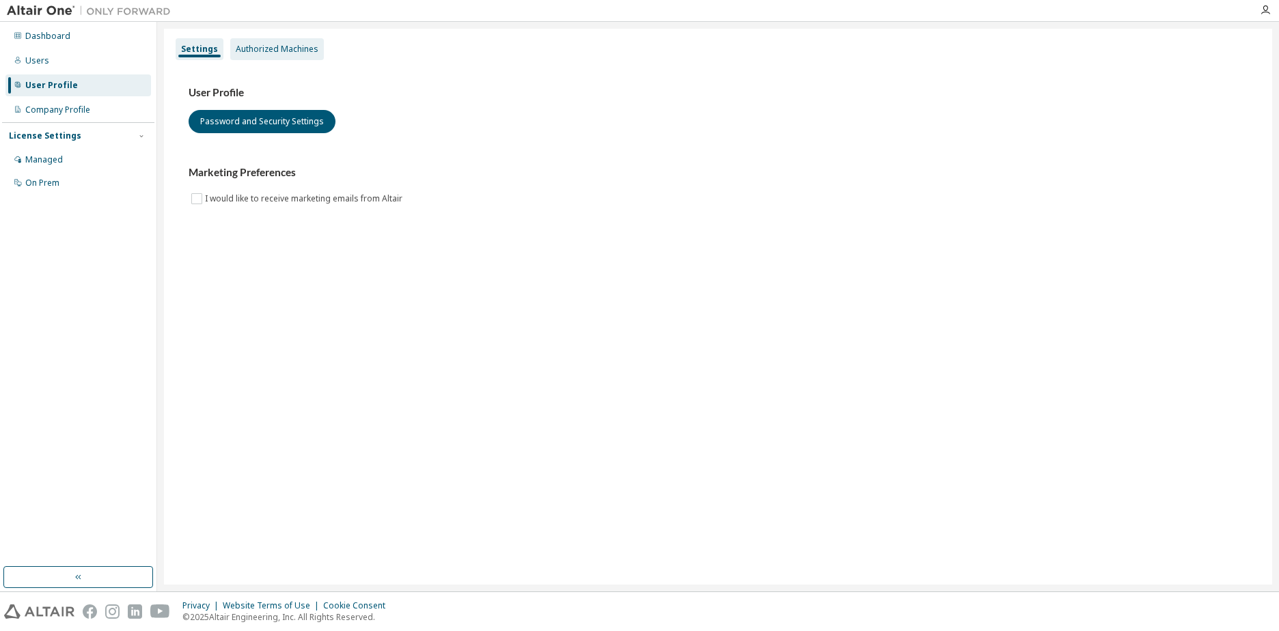
click at [248, 48] on div "Authorized Machines" at bounding box center [277, 49] width 83 height 11
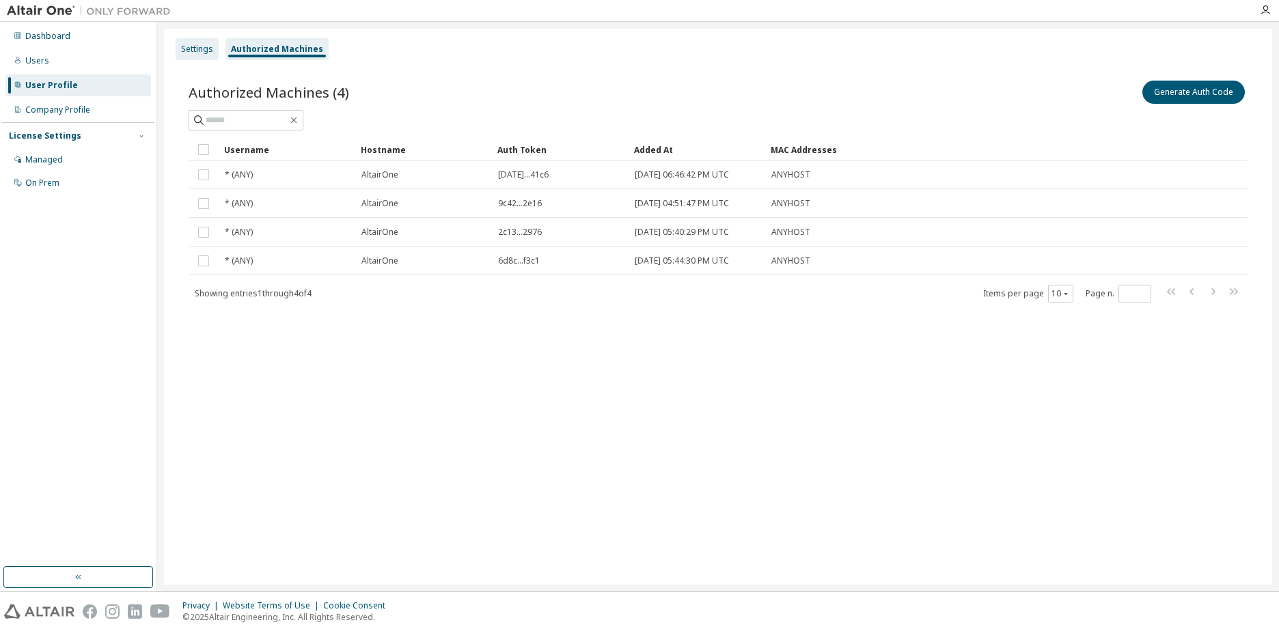
click at [193, 51] on div "Settings" at bounding box center [197, 49] width 32 height 11
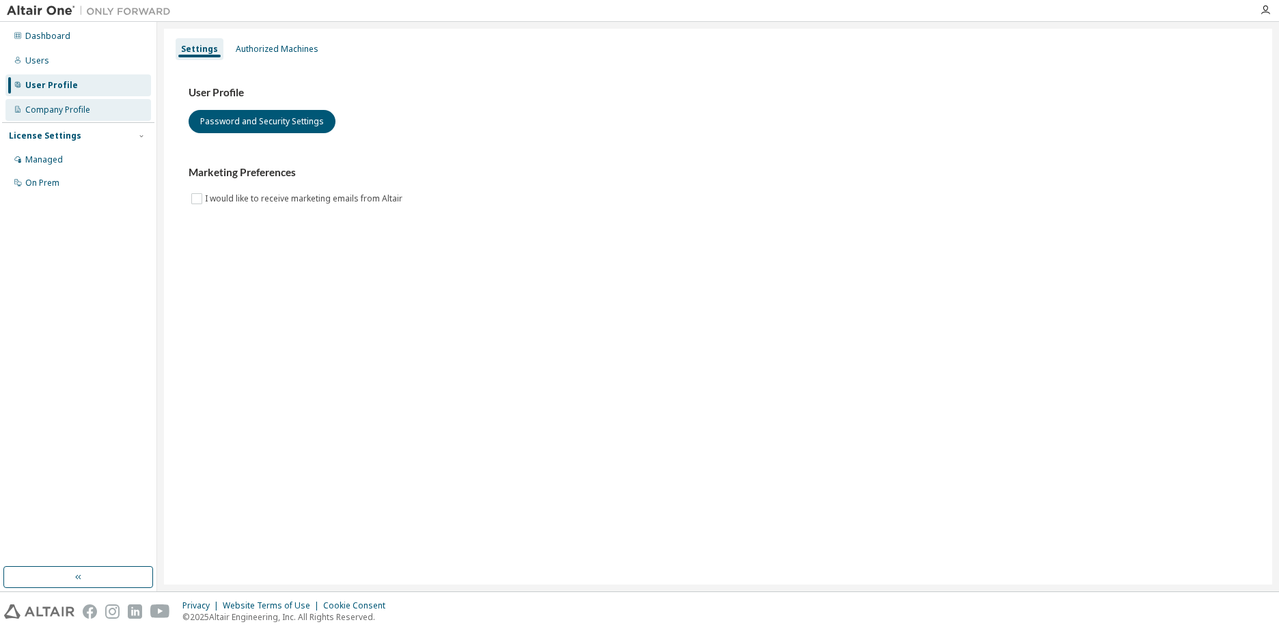
click at [31, 111] on div "Company Profile" at bounding box center [57, 110] width 65 height 11
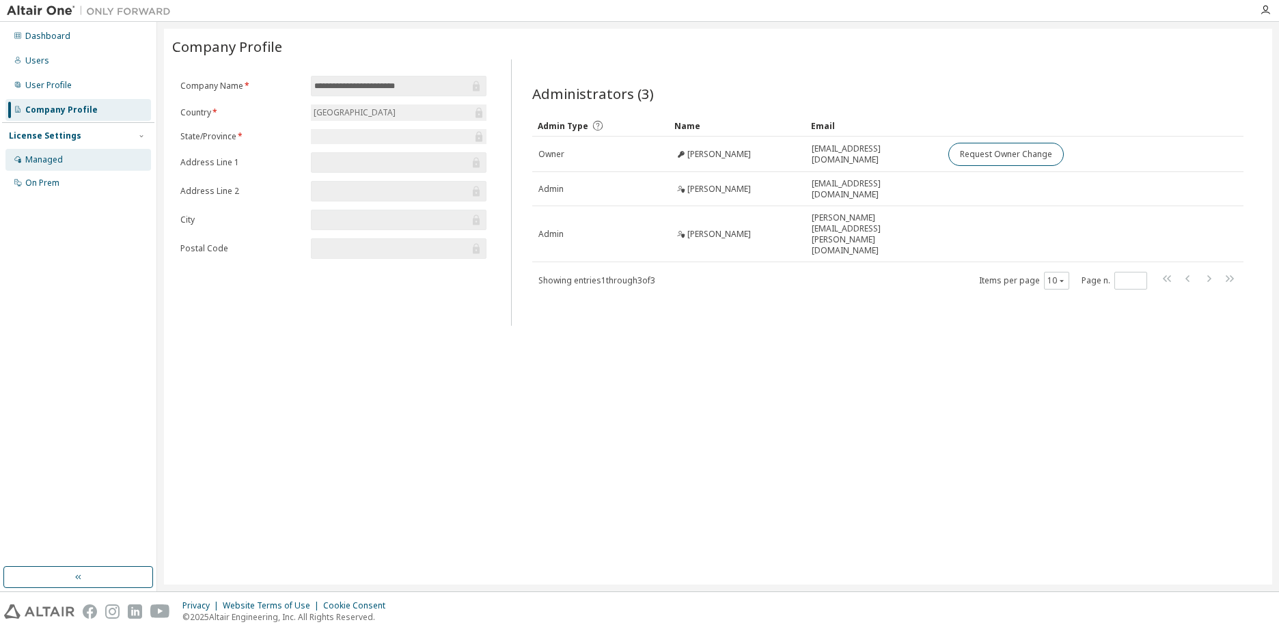
click at [40, 156] on div "Managed" at bounding box center [44, 159] width 38 height 11
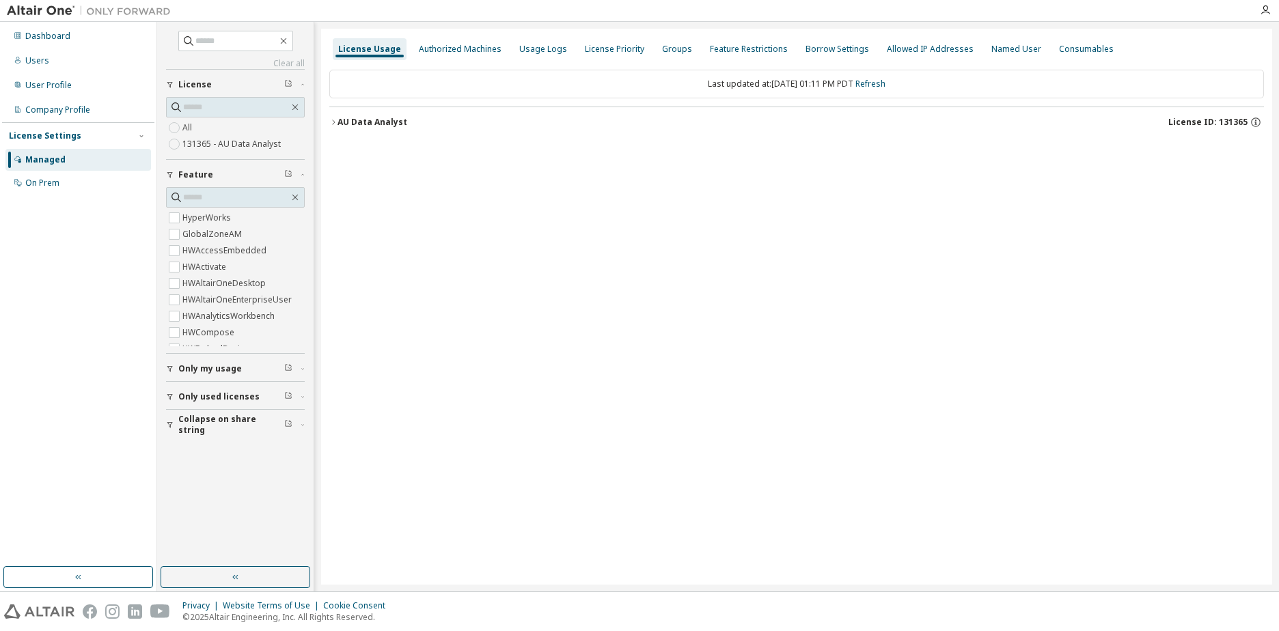
click at [337, 120] on icon "button" at bounding box center [333, 122] width 8 height 8
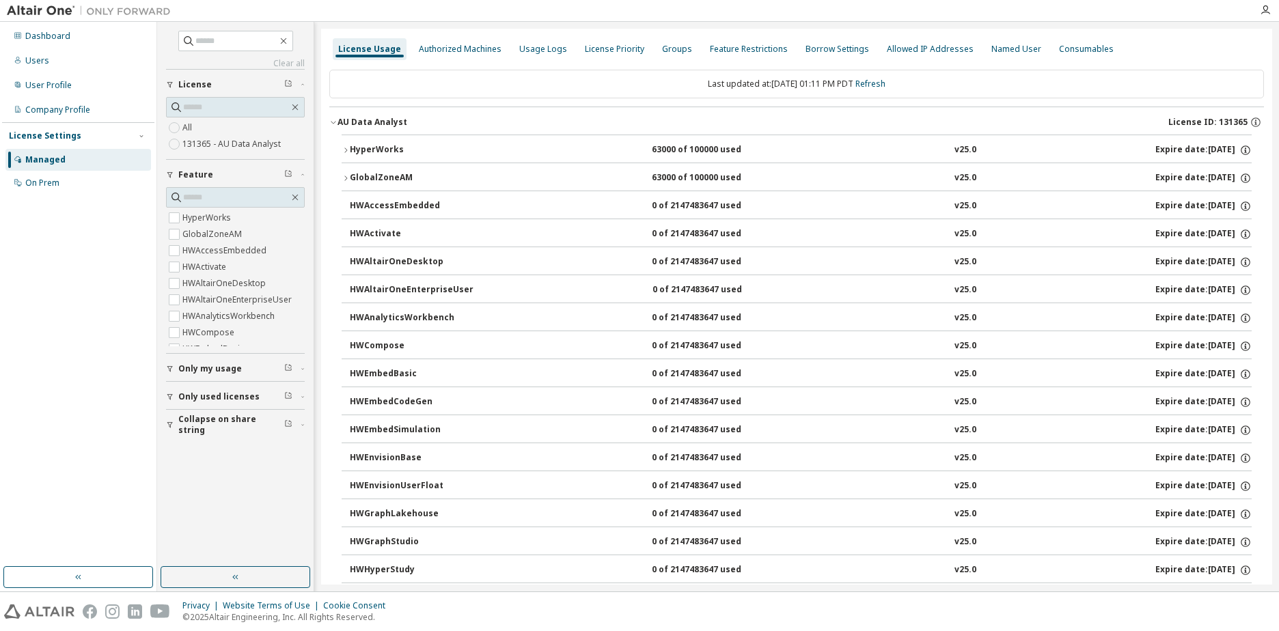
click at [333, 124] on icon "button" at bounding box center [333, 122] width 8 height 8
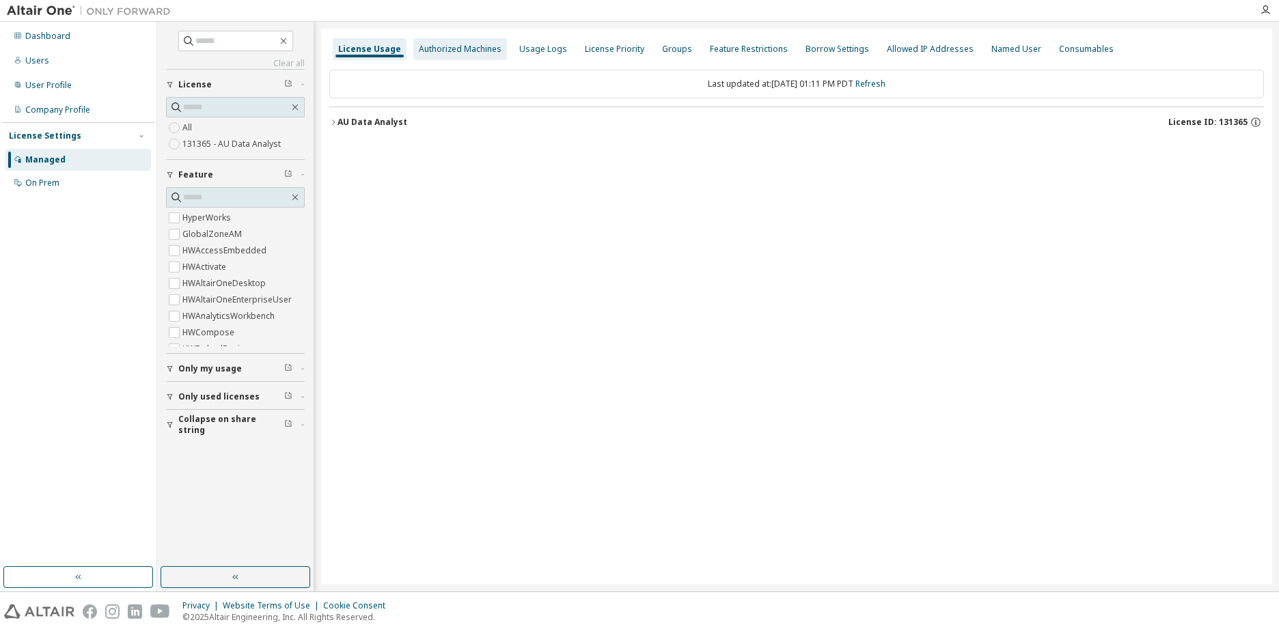
click at [444, 54] on div "Authorized Machines" at bounding box center [460, 49] width 83 height 11
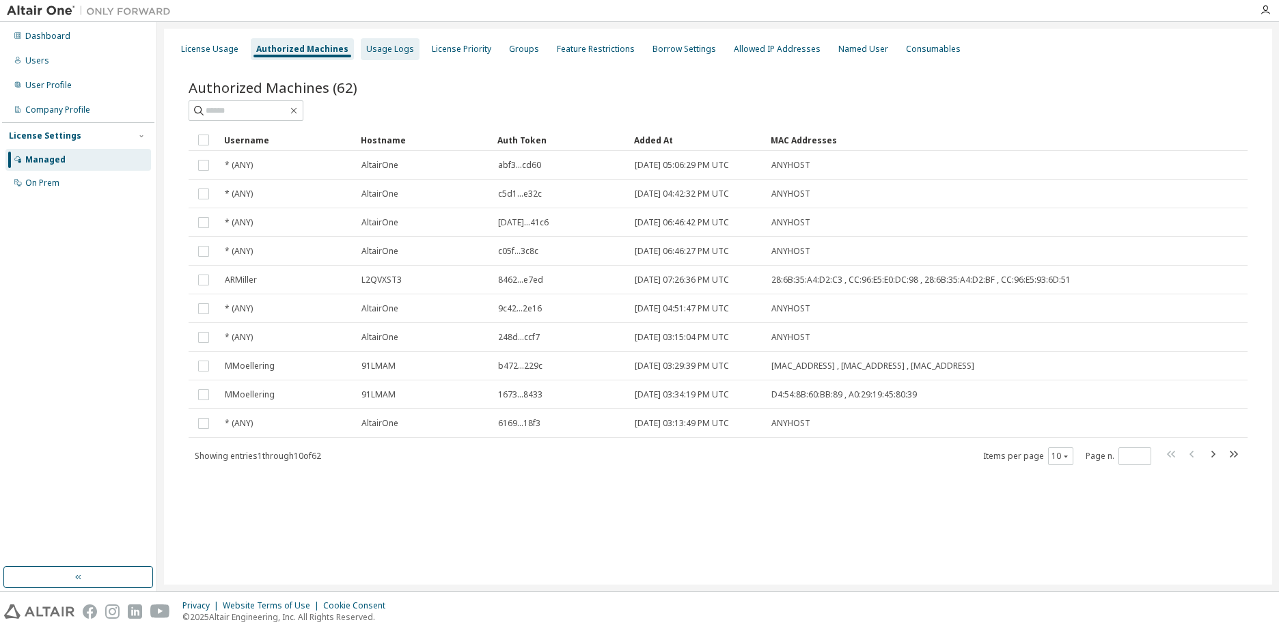
click at [368, 52] on div "Usage Logs" at bounding box center [390, 49] width 48 height 11
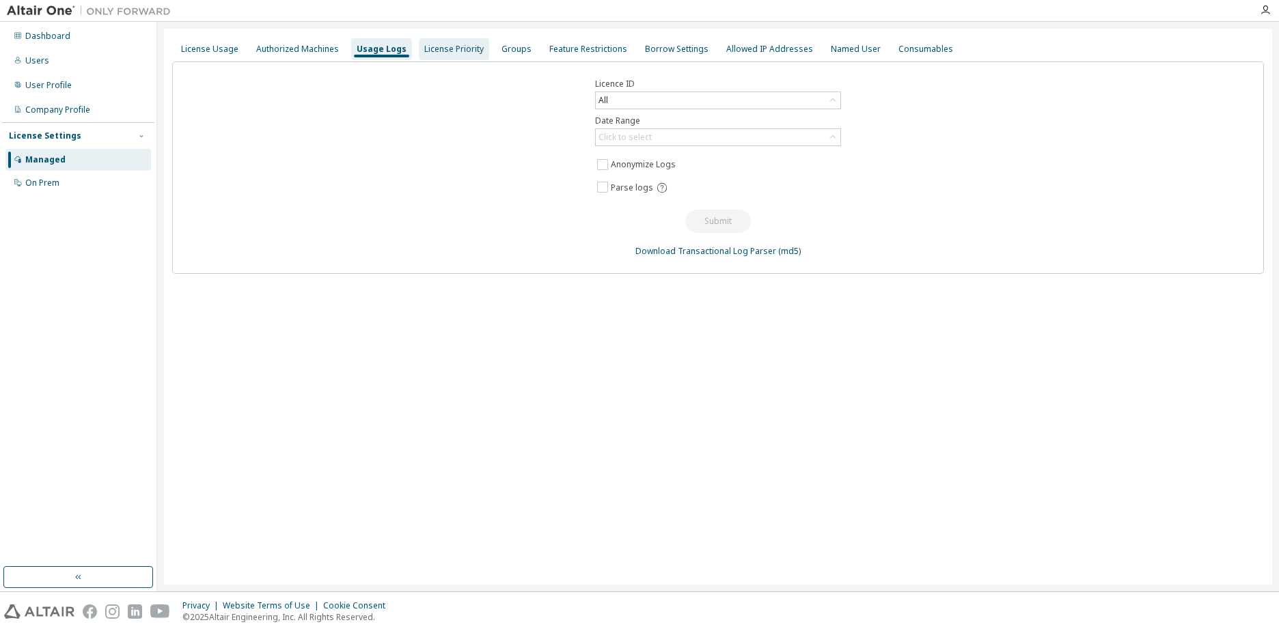
click at [447, 50] on div "License Priority" at bounding box center [453, 49] width 59 height 11
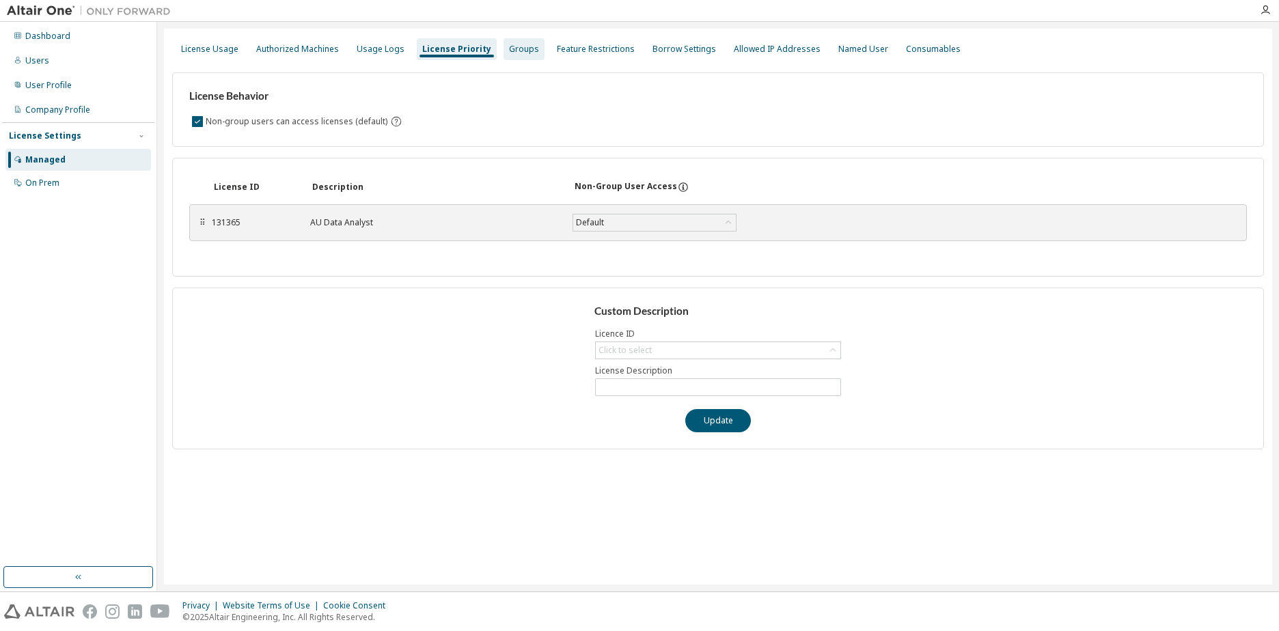
click at [519, 54] on div "Groups" at bounding box center [524, 49] width 30 height 11
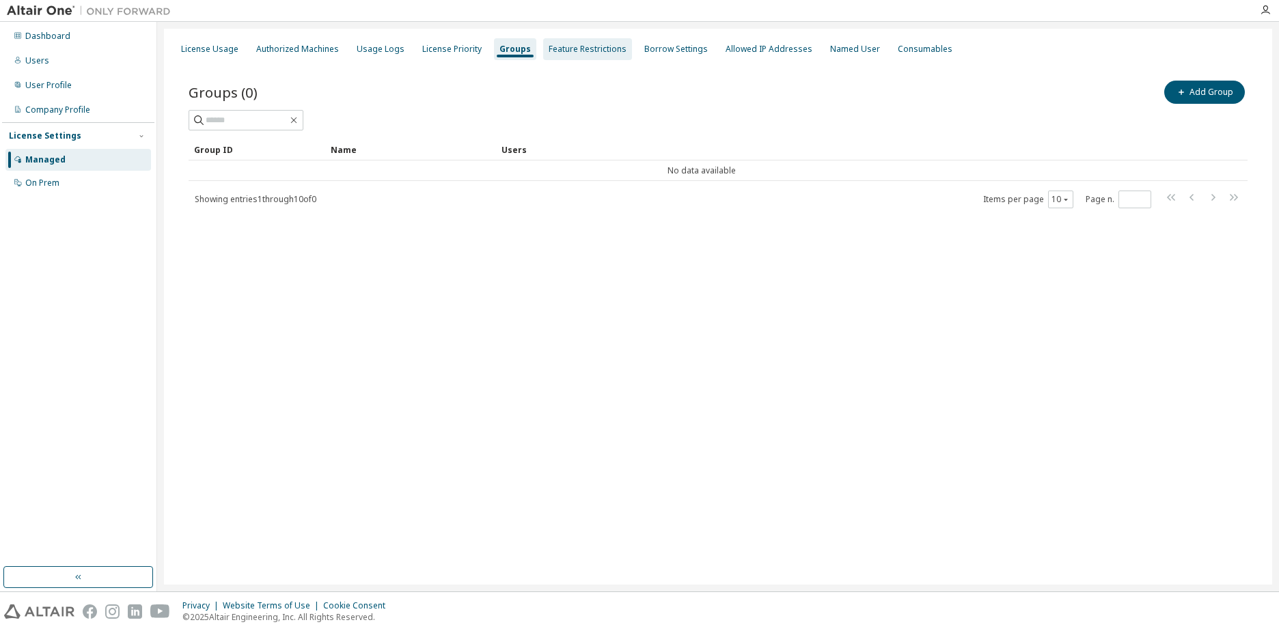
click at [565, 50] on div "Feature Restrictions" at bounding box center [588, 49] width 78 height 11
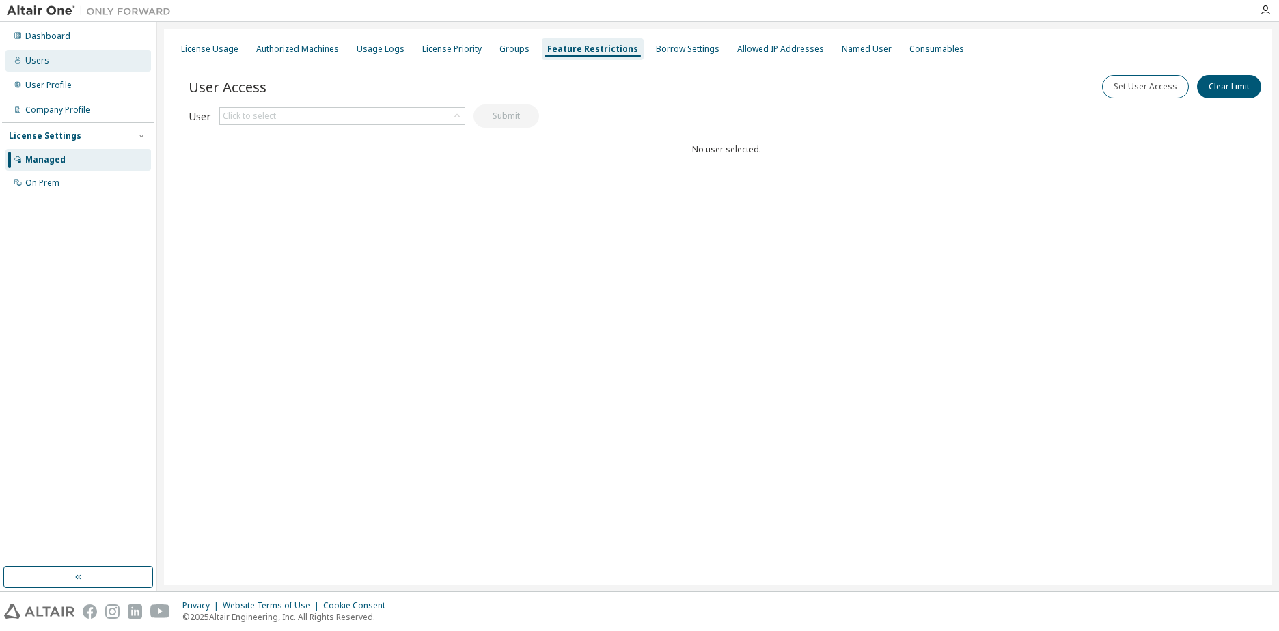
click at [42, 57] on div "Users" at bounding box center [37, 60] width 24 height 11
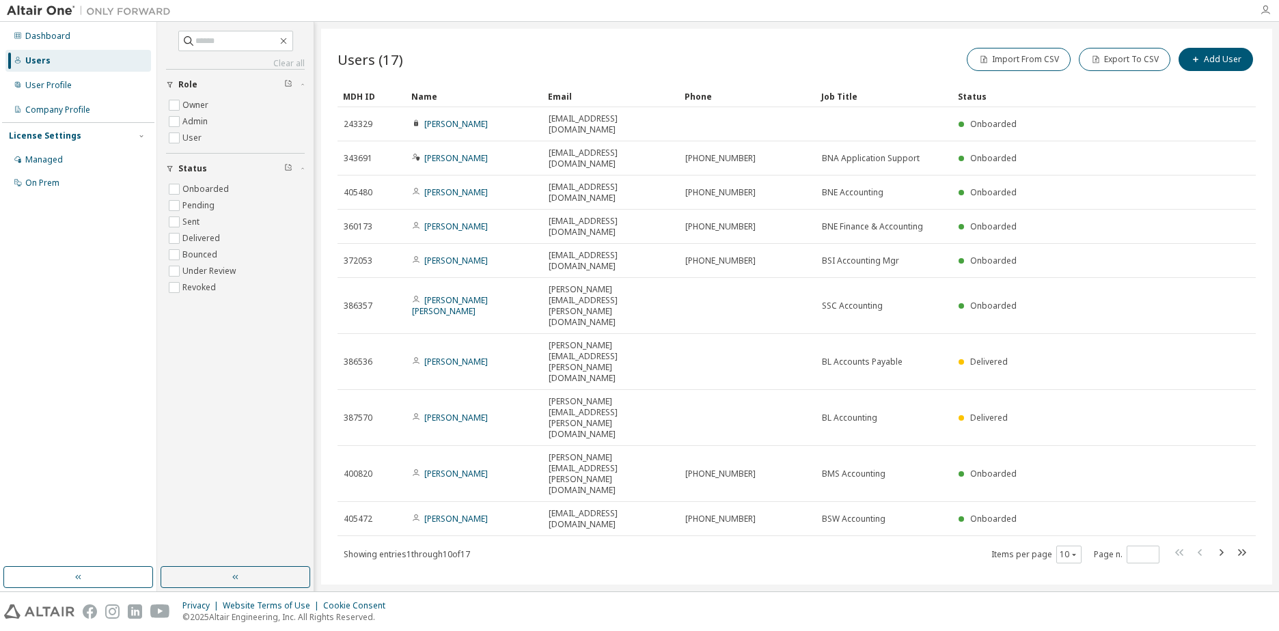
click at [1263, 6] on icon "button" at bounding box center [1265, 10] width 11 height 11
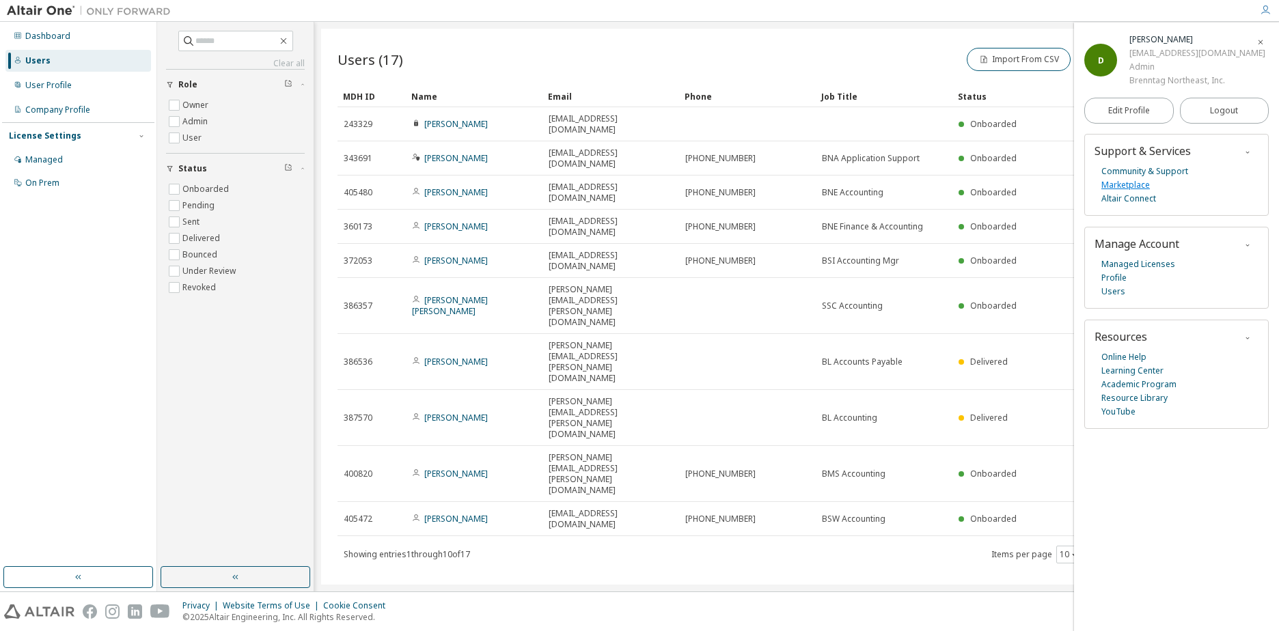
click at [1111, 184] on link "Marketplace" at bounding box center [1126, 185] width 49 height 14
click at [685, 470] on div "Users (17) Import From CSV Export To CSV Add User Clear Load Save Save As Field…" at bounding box center [796, 307] width 951 height 556
click at [640, 447] on div "Users (17) Import From CSV Export To CSV Add User Clear Load Save Save As Field…" at bounding box center [796, 307] width 951 height 556
click at [634, 463] on div "Users (17) Import From CSV Export To CSV Add User Clear Load Save Save As Field…" at bounding box center [796, 307] width 951 height 556
